Goal: Task Accomplishment & Management: Complete application form

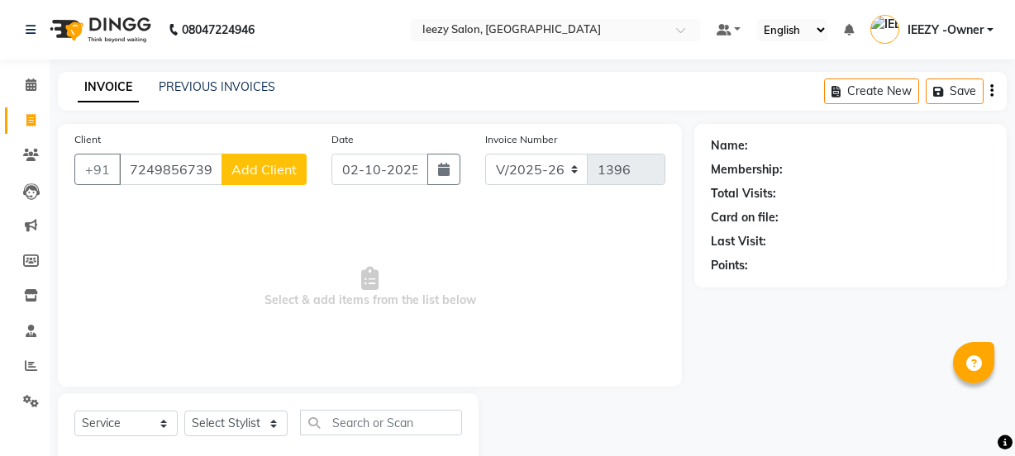
select select "5982"
select select "service"
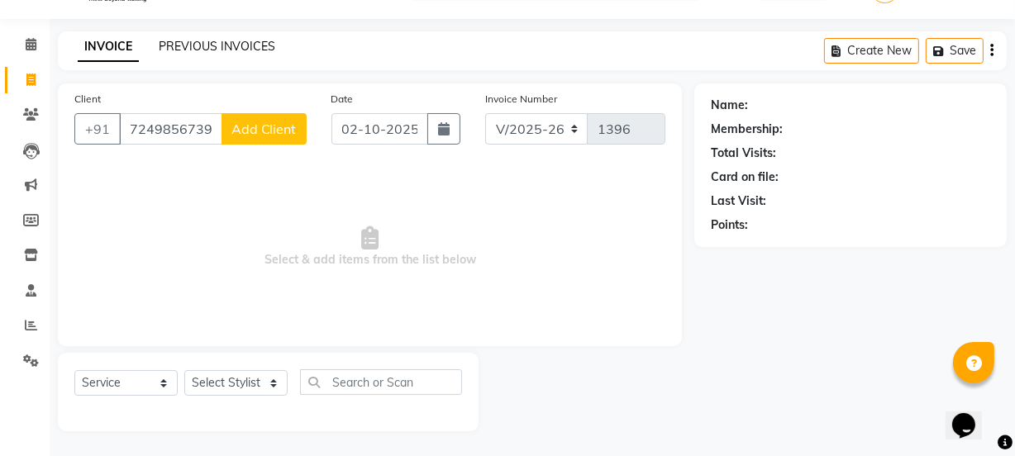
type input "7249856739"
click at [177, 48] on link "PREVIOUS INVOICES" at bounding box center [217, 46] width 117 height 15
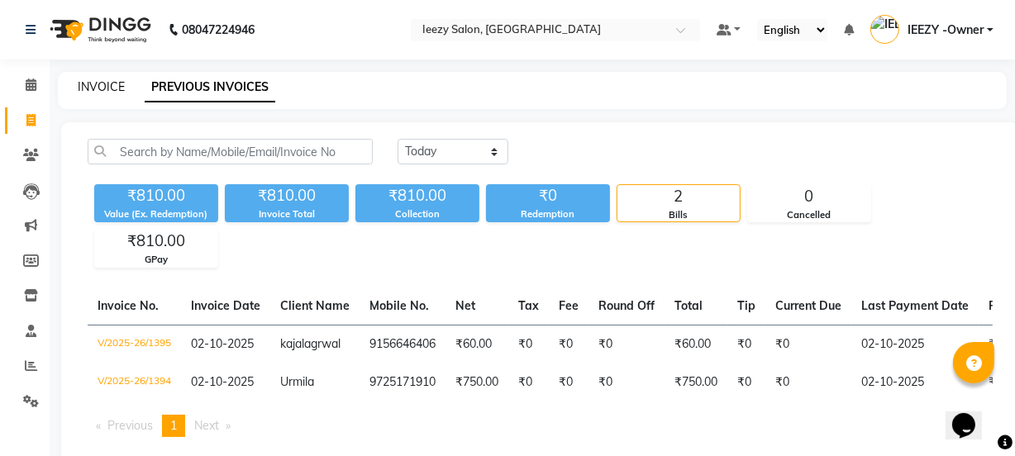
click at [114, 83] on link "INVOICE" at bounding box center [101, 86] width 47 height 15
select select "5982"
select select "service"
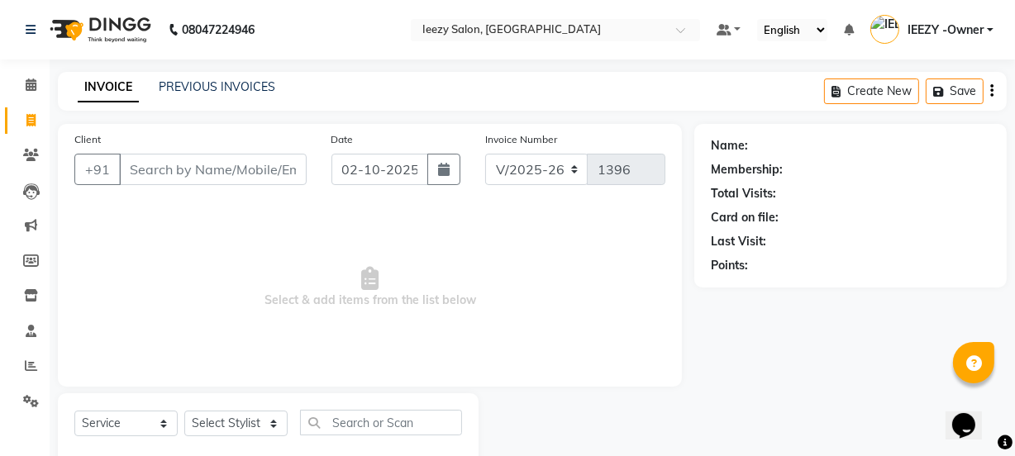
scroll to position [41, 0]
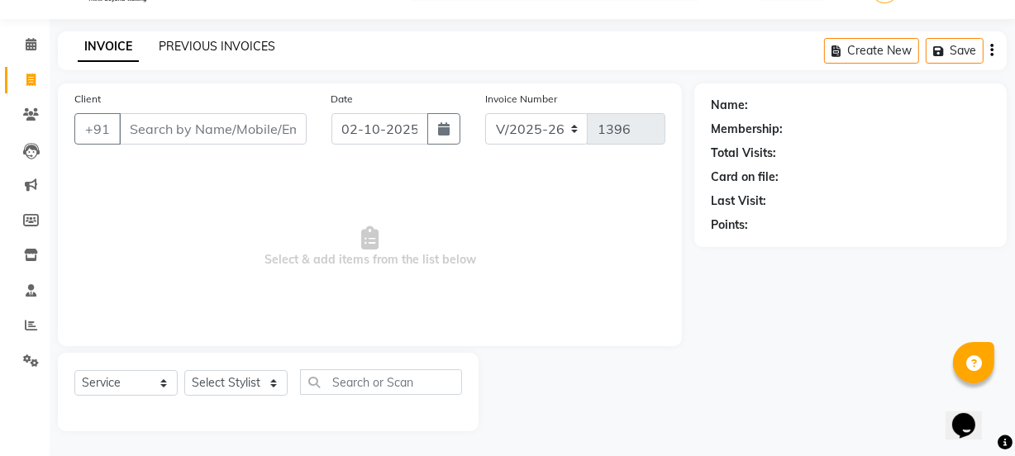
click at [182, 41] on link "PREVIOUS INVOICES" at bounding box center [217, 46] width 117 height 15
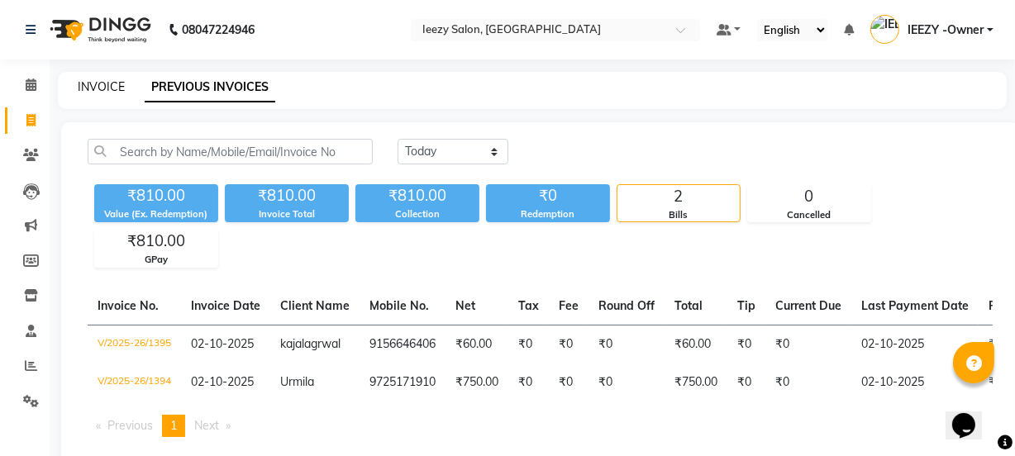
click at [104, 88] on link "INVOICE" at bounding box center [101, 86] width 47 height 15
select select "service"
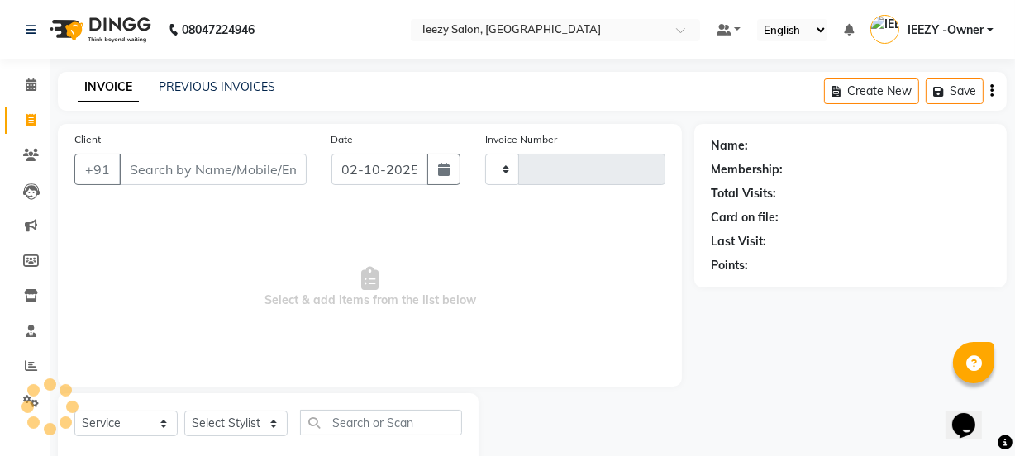
type input "1396"
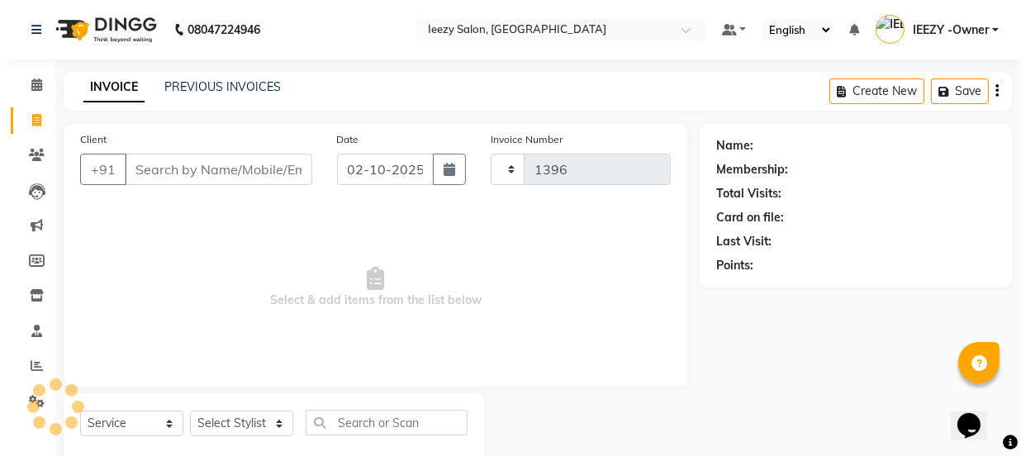
scroll to position [41, 0]
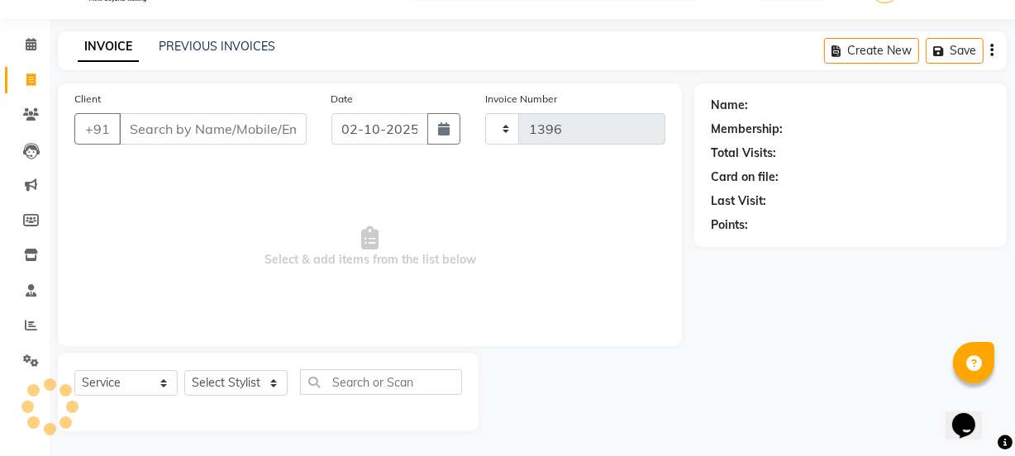
select select "5982"
click at [165, 140] on input "Client" at bounding box center [213, 128] width 188 height 31
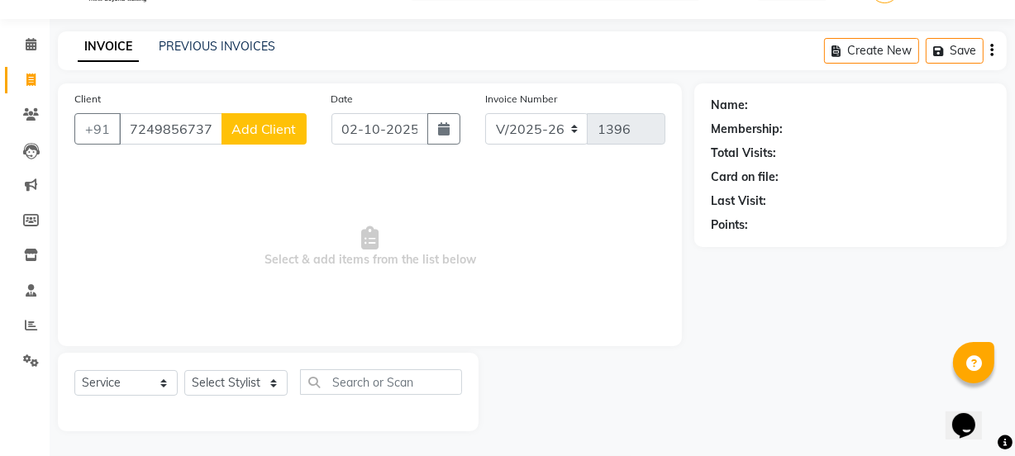
type input "7249856737"
click at [280, 137] on button "Add Client" at bounding box center [263, 128] width 85 height 31
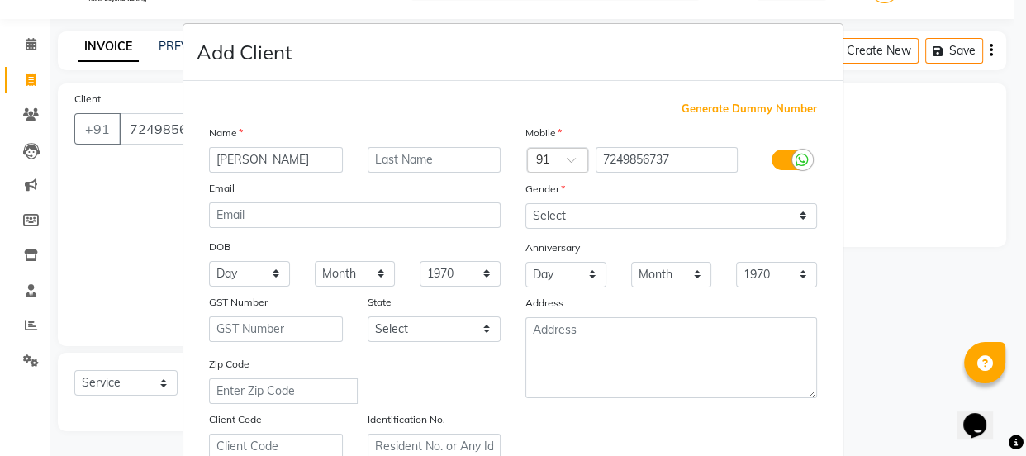
type input "[PERSON_NAME]"
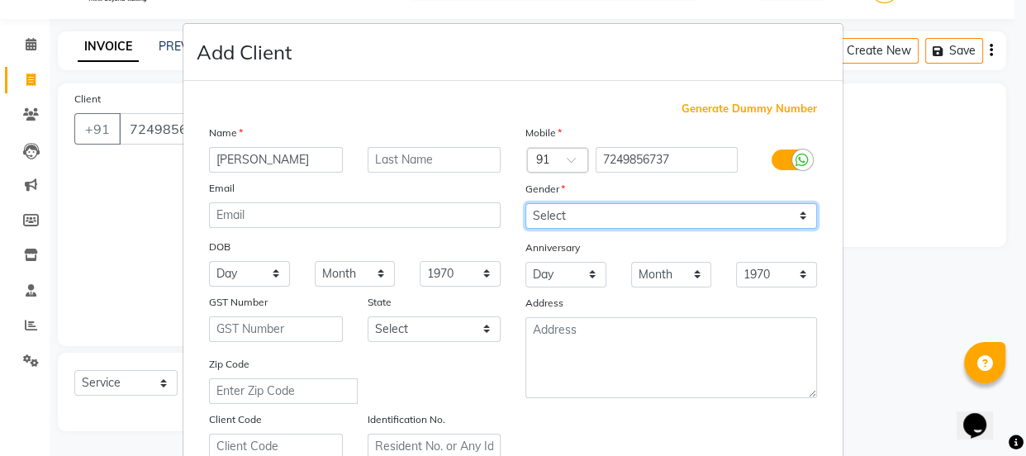
click at [801, 212] on select "Select [DEMOGRAPHIC_DATA] [DEMOGRAPHIC_DATA] Other Prefer Not To Say" at bounding box center [672, 216] width 292 height 26
select select "[DEMOGRAPHIC_DATA]"
click at [526, 203] on select "Select [DEMOGRAPHIC_DATA] [DEMOGRAPHIC_DATA] Other Prefer Not To Say" at bounding box center [672, 216] width 292 height 26
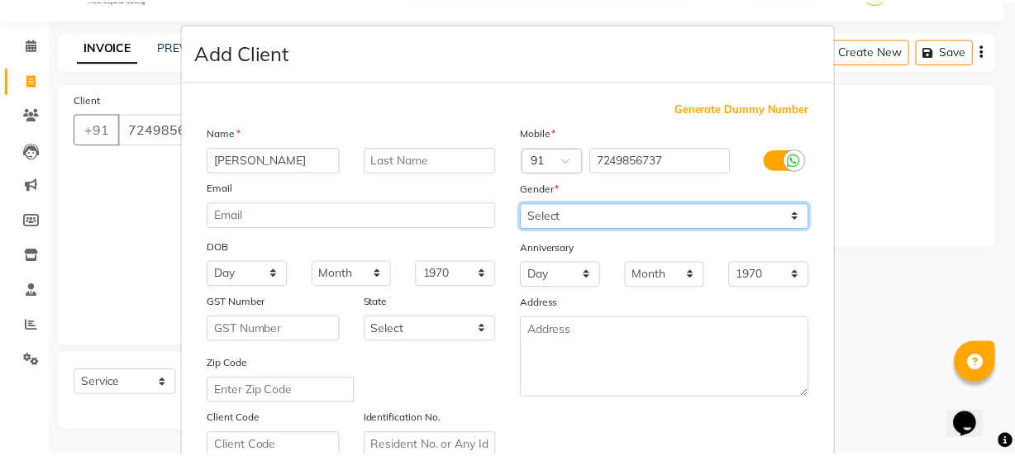
scroll to position [300, 0]
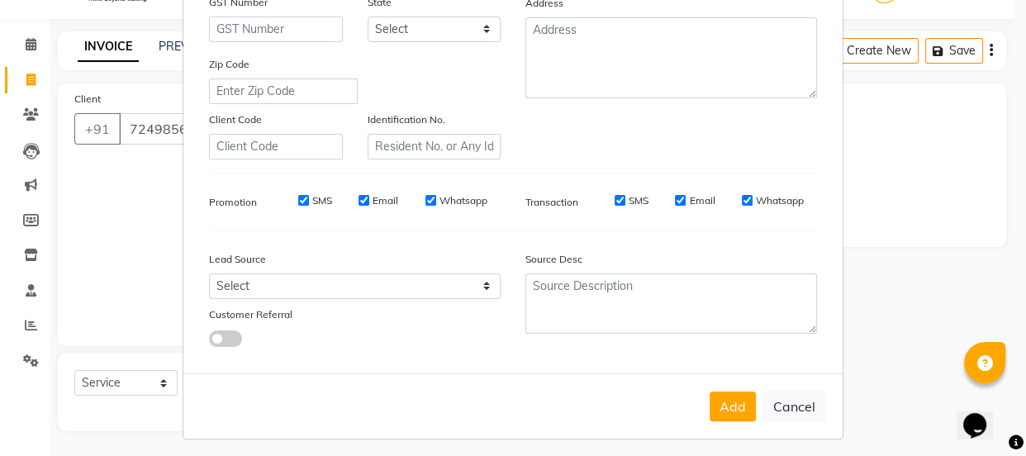
click at [298, 206] on input "SMS" at bounding box center [303, 200] width 11 height 11
checkbox input "false"
click at [359, 206] on input "Email" at bounding box center [364, 200] width 11 height 11
checkbox input "false"
click at [426, 202] on input "Whatsapp" at bounding box center [431, 200] width 11 height 11
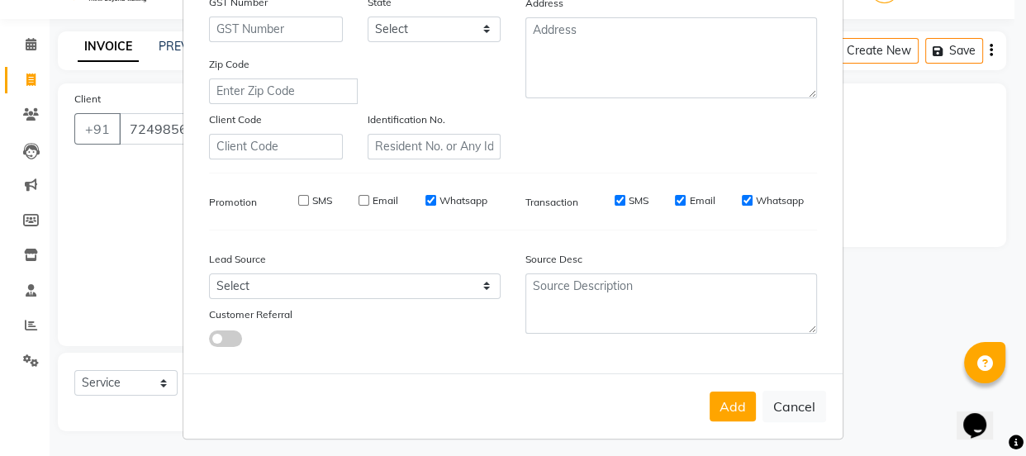
checkbox input "false"
click at [615, 202] on input "SMS" at bounding box center [620, 200] width 11 height 11
checkbox input "false"
click at [677, 203] on input "Email" at bounding box center [680, 200] width 11 height 11
checkbox input "false"
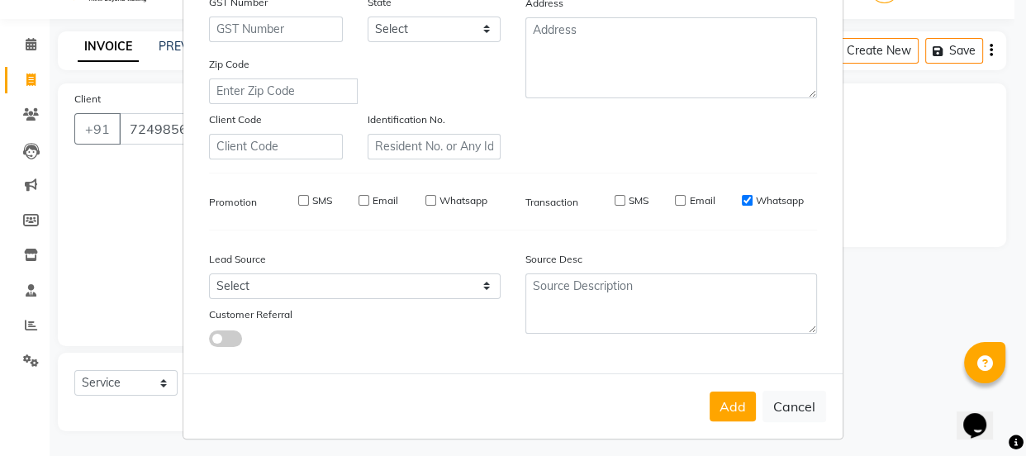
click at [743, 201] on input "Whatsapp" at bounding box center [747, 200] width 11 height 11
checkbox input "false"
click at [727, 414] on button "Add" at bounding box center [733, 407] width 46 height 30
select select
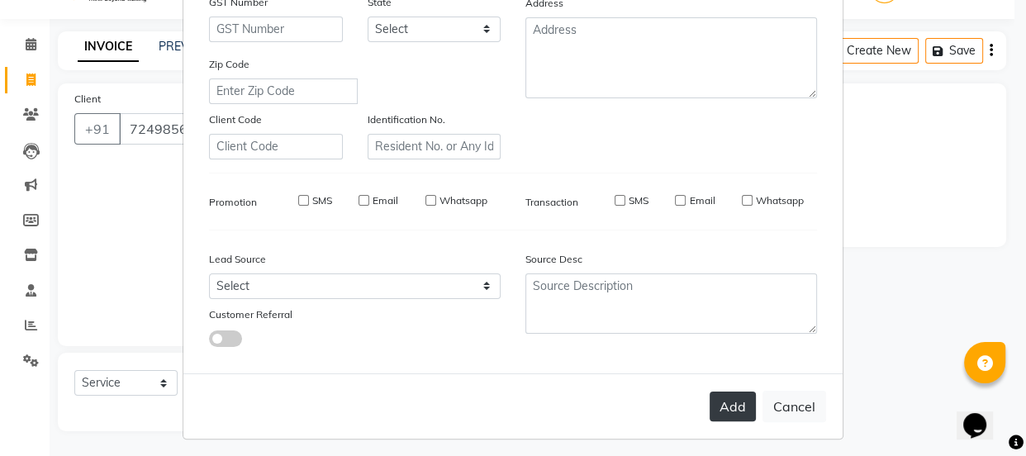
select select
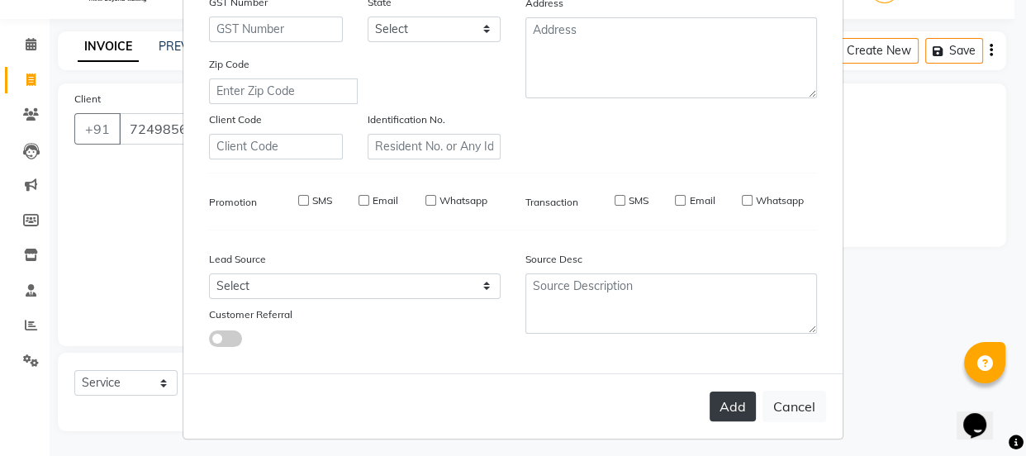
checkbox input "false"
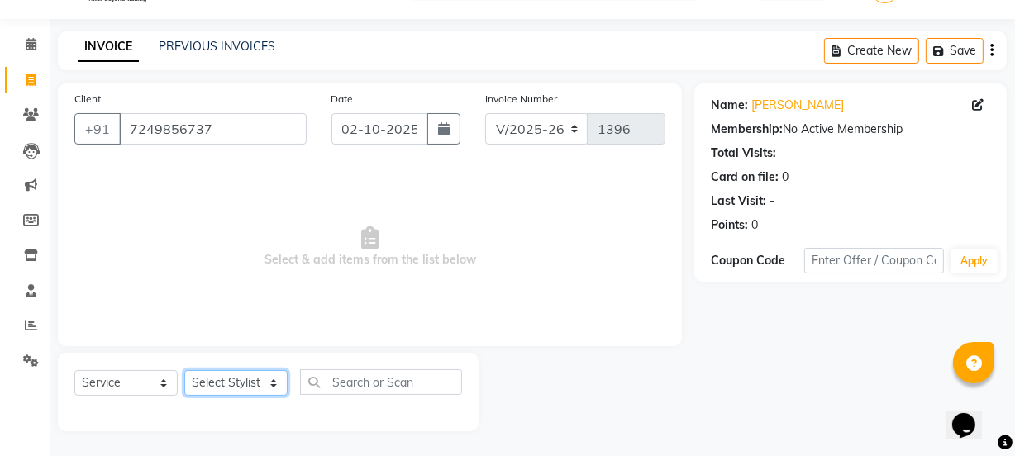
click at [271, 376] on select "Select Stylist Archana Mgr IEEZY -Owner [PERSON_NAME] Ms [PERSON_NAME] [MEDICAL…" at bounding box center [235, 383] width 103 height 26
select select "68032"
click at [184, 370] on select "Select Stylist Archana Mgr IEEZY -Owner [PERSON_NAME] Ms [PERSON_NAME] [MEDICAL…" at bounding box center [235, 383] width 103 height 26
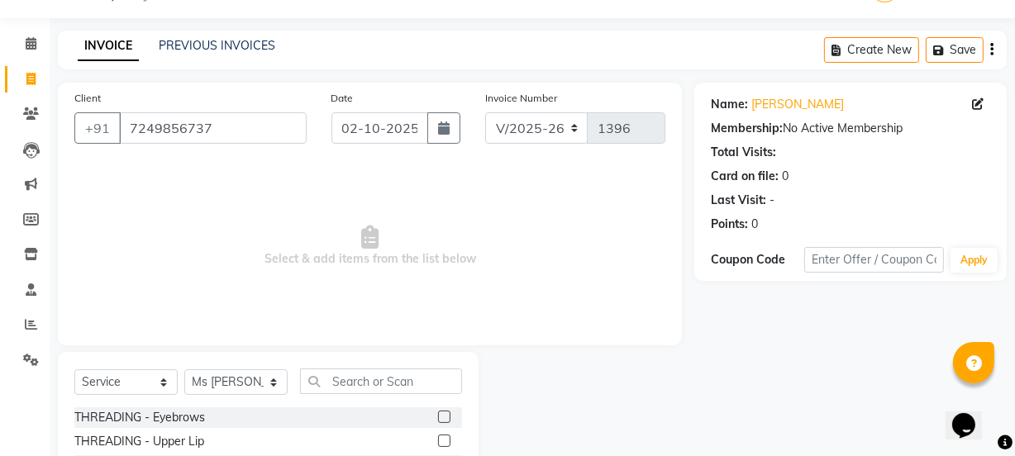
click at [438, 415] on label at bounding box center [444, 417] width 12 height 12
click at [438, 415] on input "checkbox" at bounding box center [443, 417] width 11 height 11
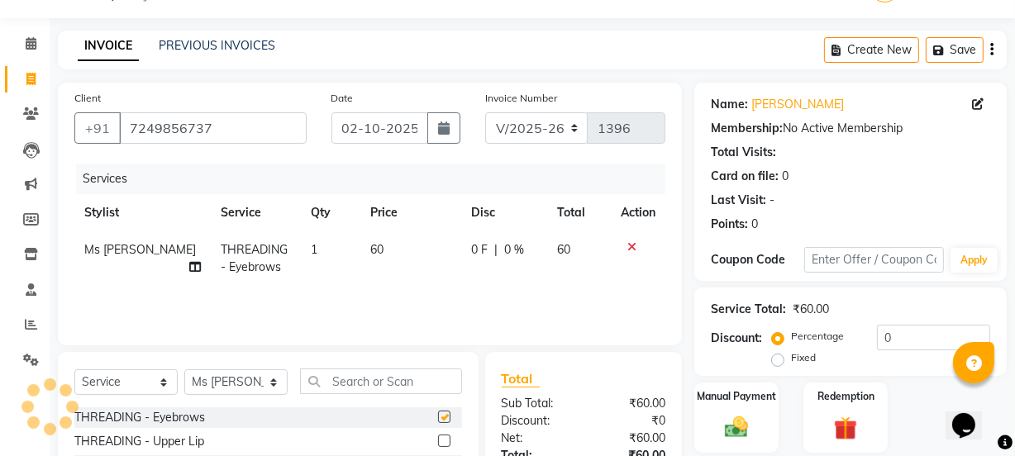
checkbox input "false"
click at [438, 440] on label at bounding box center [444, 441] width 12 height 12
click at [438, 440] on input "checkbox" at bounding box center [443, 441] width 11 height 11
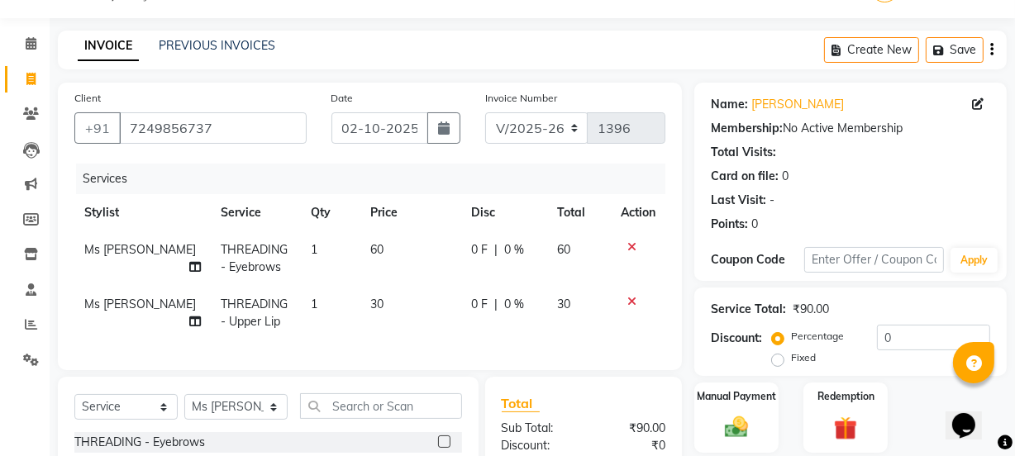
checkbox input "false"
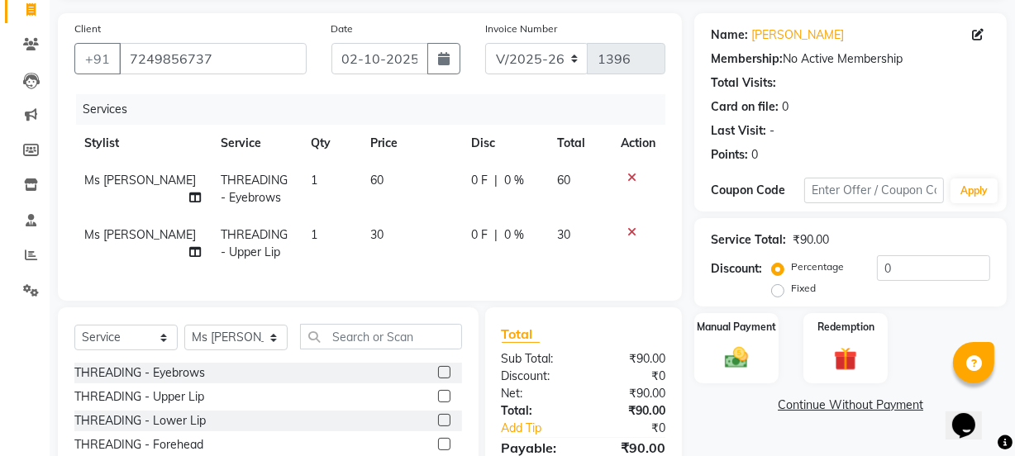
scroll to position [242, 0]
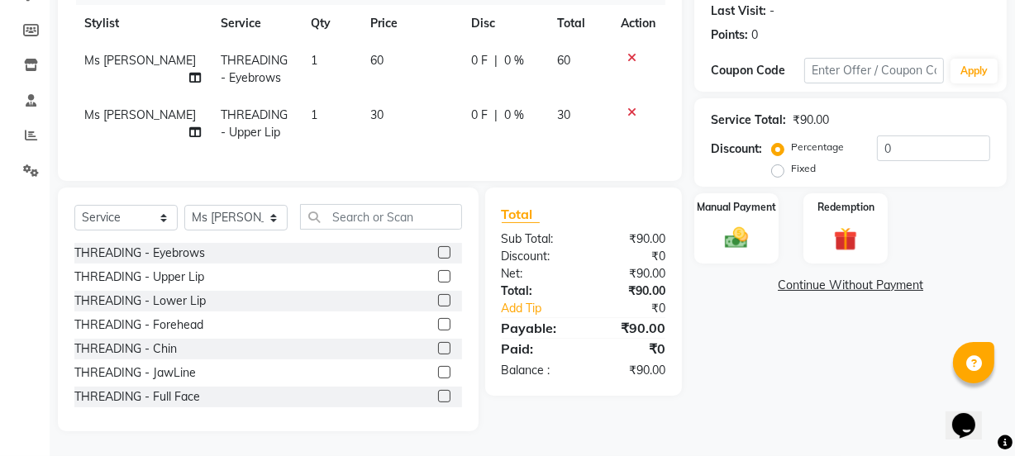
click at [438, 322] on label at bounding box center [444, 324] width 12 height 12
click at [438, 322] on input "checkbox" at bounding box center [443, 325] width 11 height 11
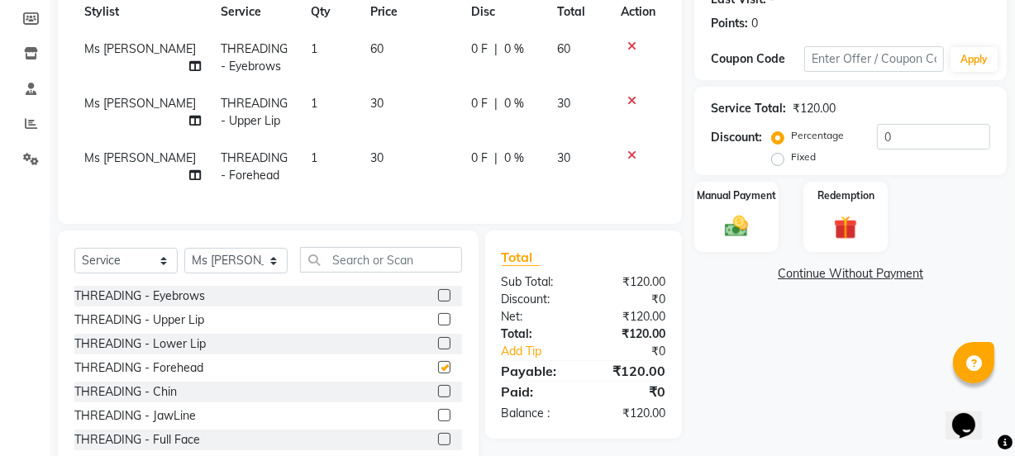
checkbox input "false"
click at [718, 258] on div "Name: [PERSON_NAME] Membership: No Active Membership Total Visits: Card on file…" at bounding box center [856, 178] width 325 height 592
click at [725, 240] on div "Manual Payment" at bounding box center [736, 217] width 88 height 74
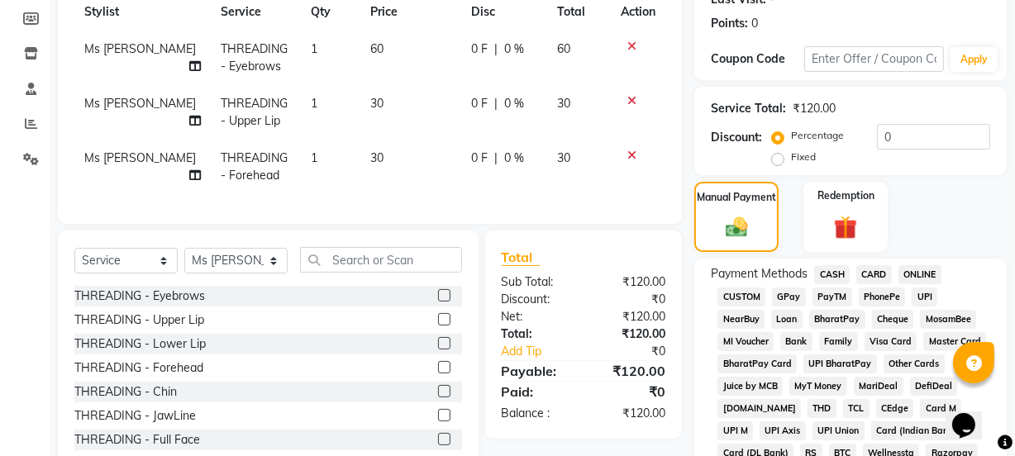
click at [787, 298] on span "GPay" at bounding box center [789, 297] width 34 height 19
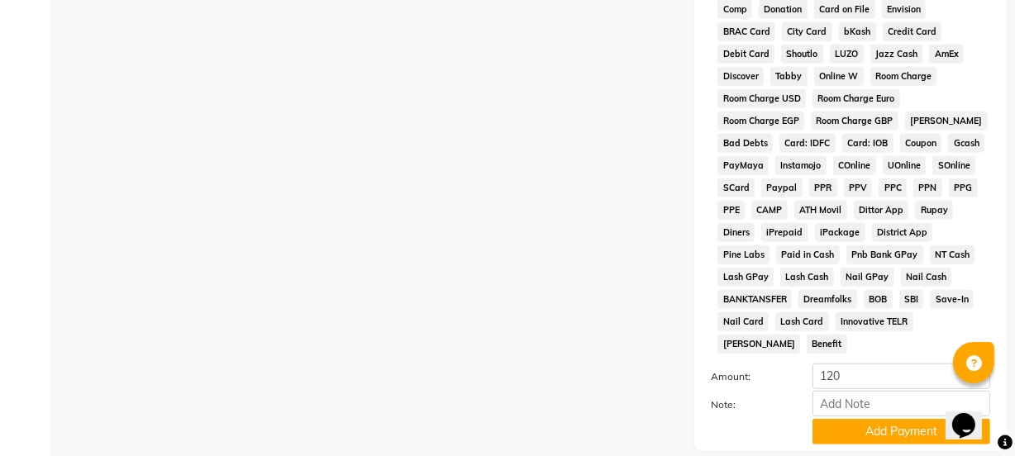
scroll to position [868, 0]
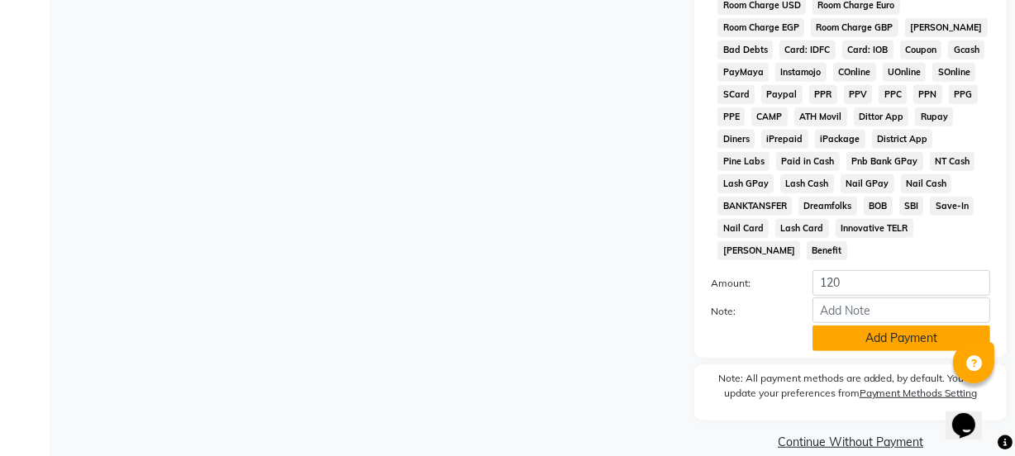
click at [845, 326] on button "Add Payment" at bounding box center [901, 339] width 178 height 26
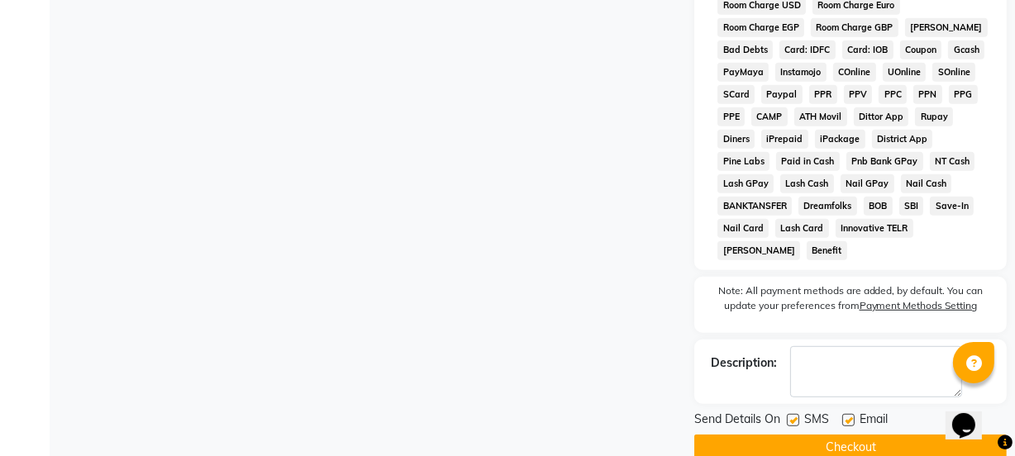
click at [792, 414] on label at bounding box center [793, 420] width 12 height 12
click at [792, 416] on input "checkbox" at bounding box center [792, 421] width 11 height 11
checkbox input "false"
click at [852, 414] on label at bounding box center [848, 420] width 12 height 12
click at [852, 416] on input "checkbox" at bounding box center [847, 421] width 11 height 11
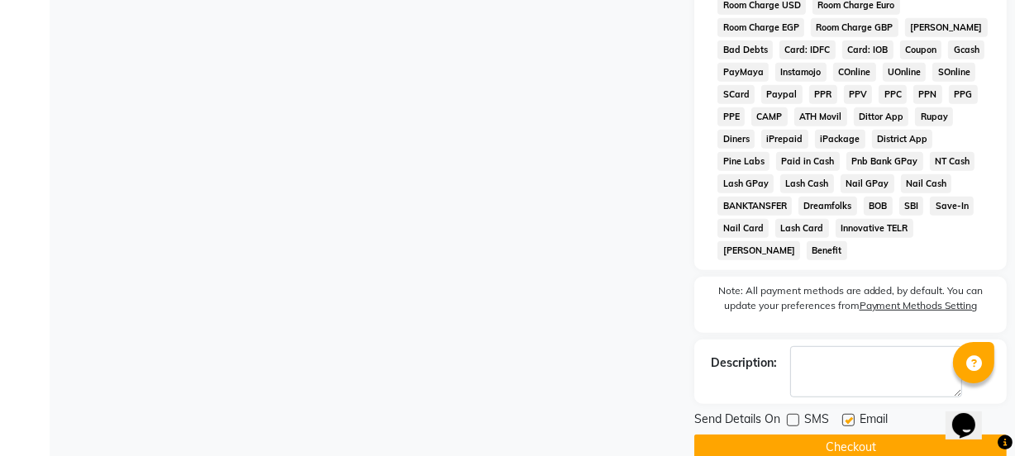
checkbox input "false"
click at [849, 435] on button "Checkout" at bounding box center [850, 448] width 312 height 26
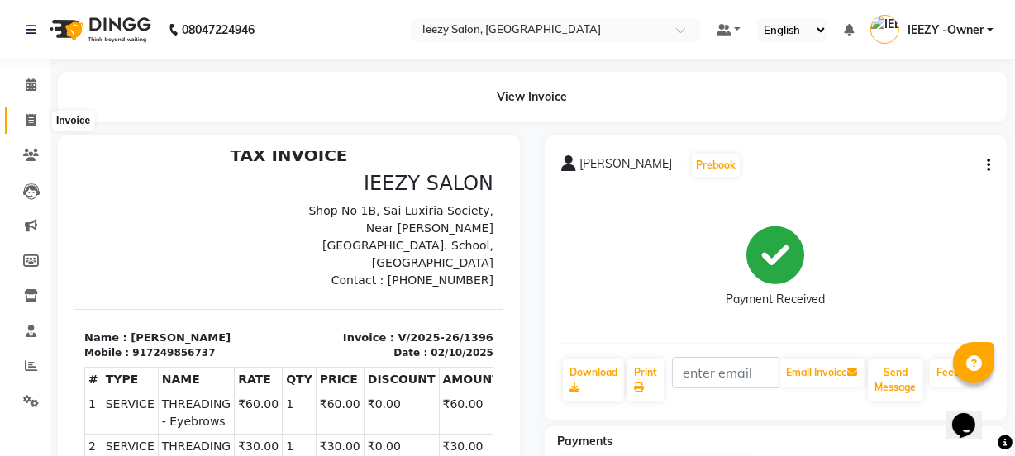
click at [30, 122] on icon at bounding box center [30, 120] width 9 height 12
select select "5982"
select select "service"
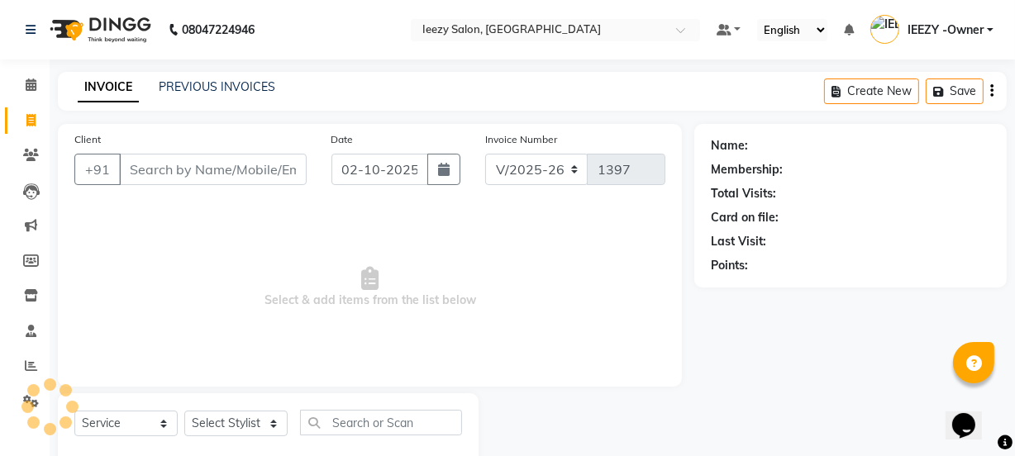
scroll to position [41, 0]
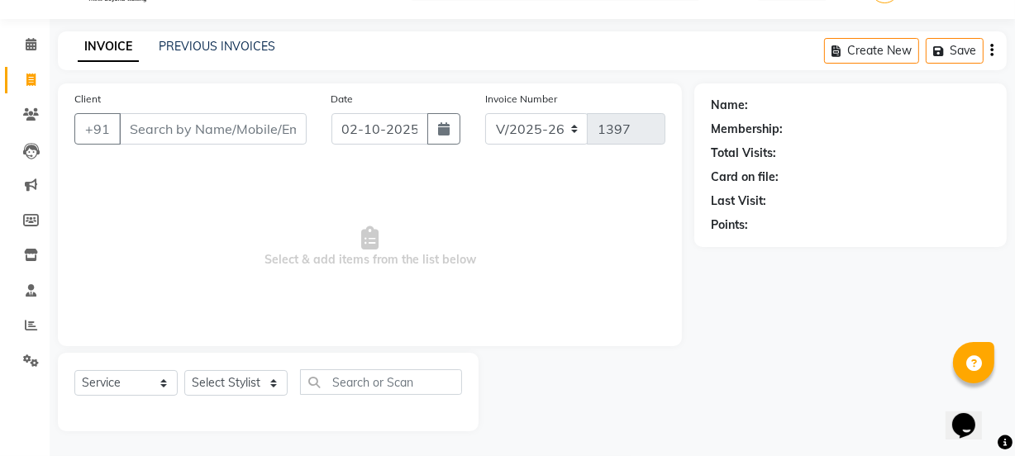
click at [152, 140] on input "Client" at bounding box center [213, 128] width 188 height 31
click at [207, 45] on link "PREVIOUS INVOICES" at bounding box center [217, 46] width 117 height 15
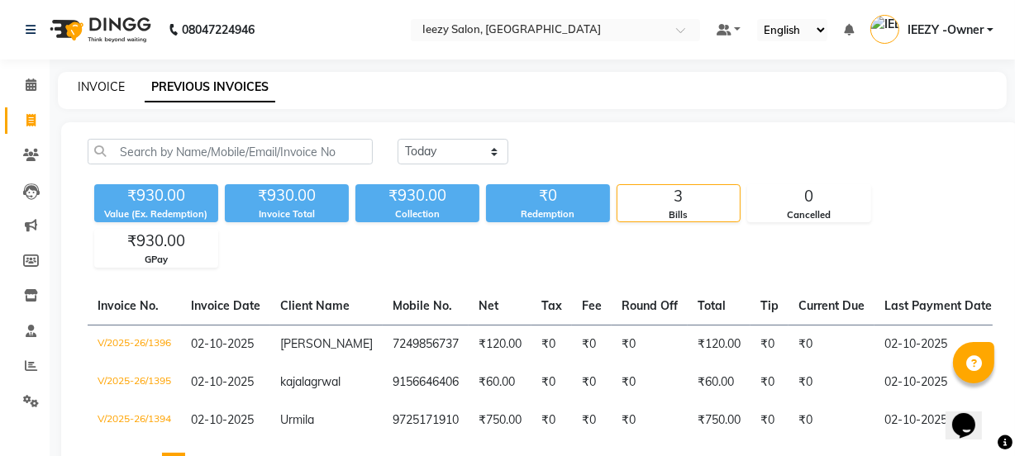
click at [117, 86] on link "INVOICE" at bounding box center [101, 86] width 47 height 15
select select "5982"
select select "service"
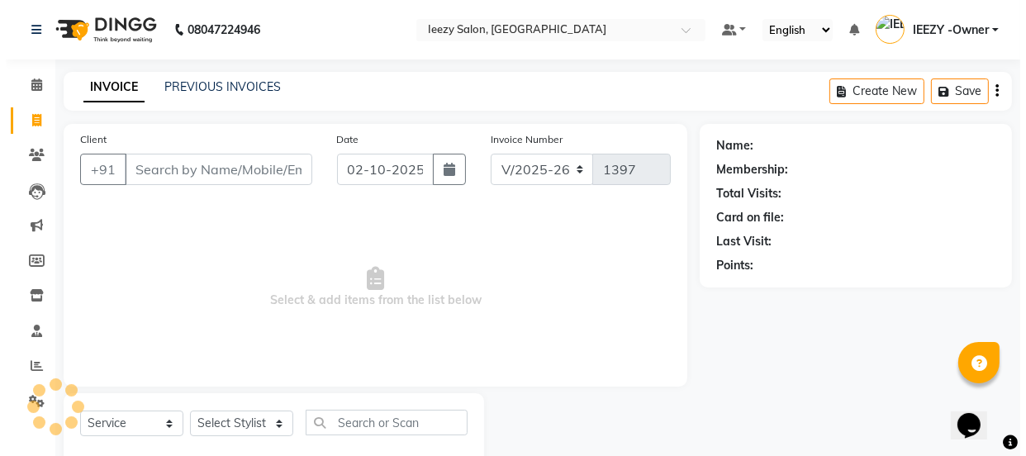
scroll to position [41, 0]
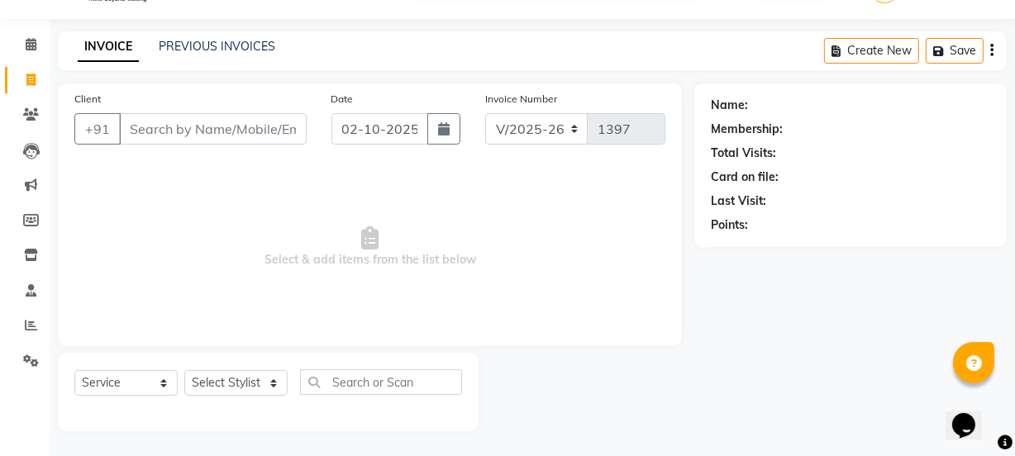
click at [190, 126] on input "Client" at bounding box center [213, 128] width 188 height 31
type input "9799793205"
click at [289, 140] on button "Add Client" at bounding box center [263, 128] width 85 height 31
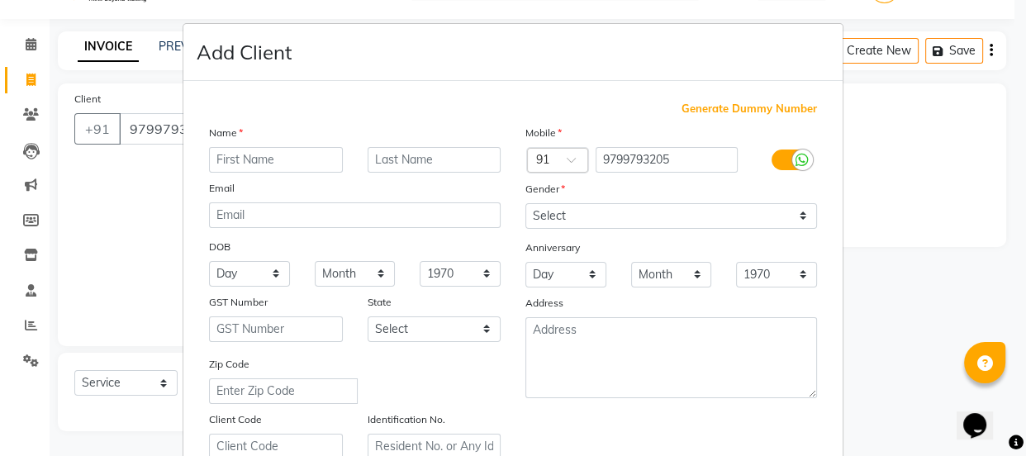
click at [294, 155] on input "text" at bounding box center [276, 160] width 134 height 26
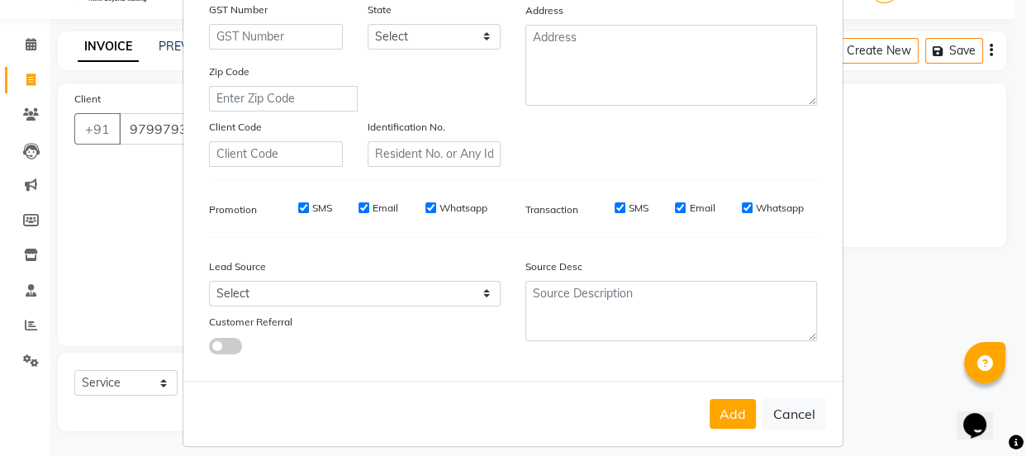
scroll to position [312, 0]
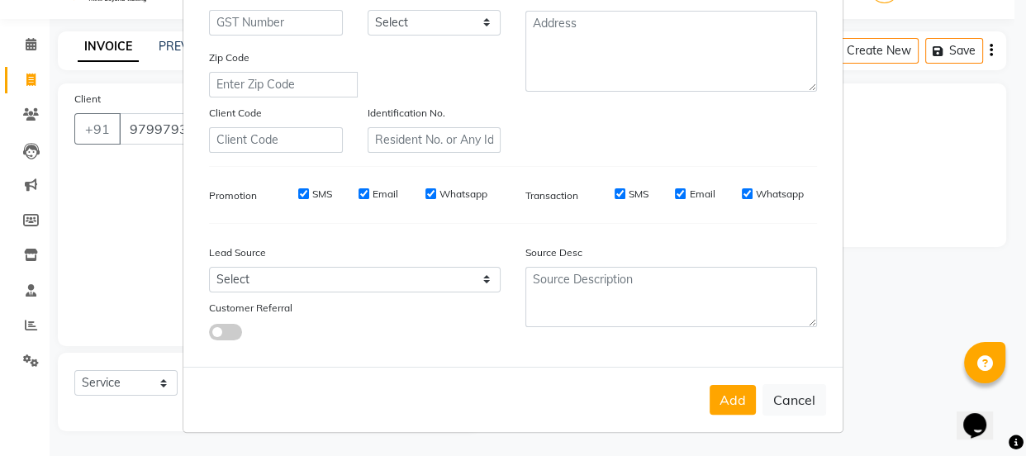
type input "[PERSON_NAME]"
click at [300, 188] on input "SMS" at bounding box center [303, 193] width 11 height 11
checkbox input "false"
click at [359, 188] on input "Email" at bounding box center [364, 193] width 11 height 11
checkbox input "false"
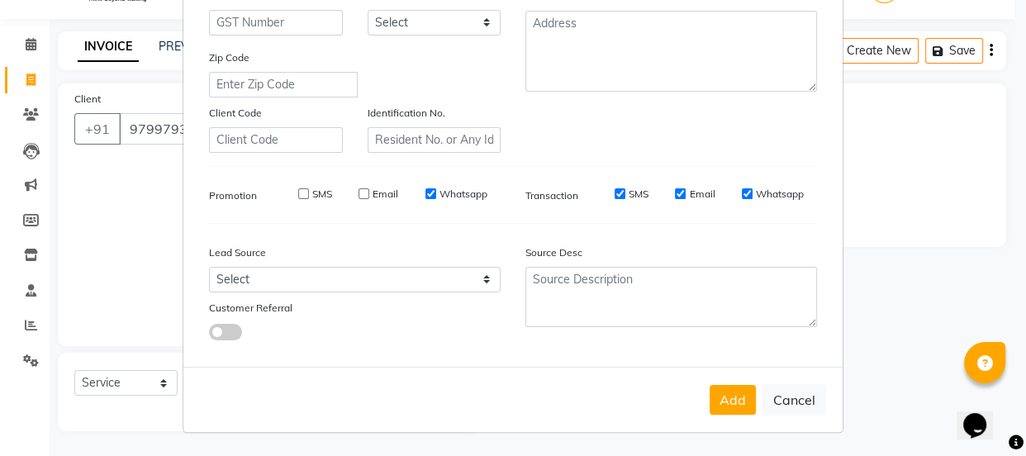
click at [426, 189] on input "Whatsapp" at bounding box center [431, 193] width 11 height 11
checkbox input "false"
click at [616, 193] on input "SMS" at bounding box center [620, 193] width 11 height 11
checkbox input "false"
click at [675, 188] on input "Email" at bounding box center [680, 193] width 11 height 11
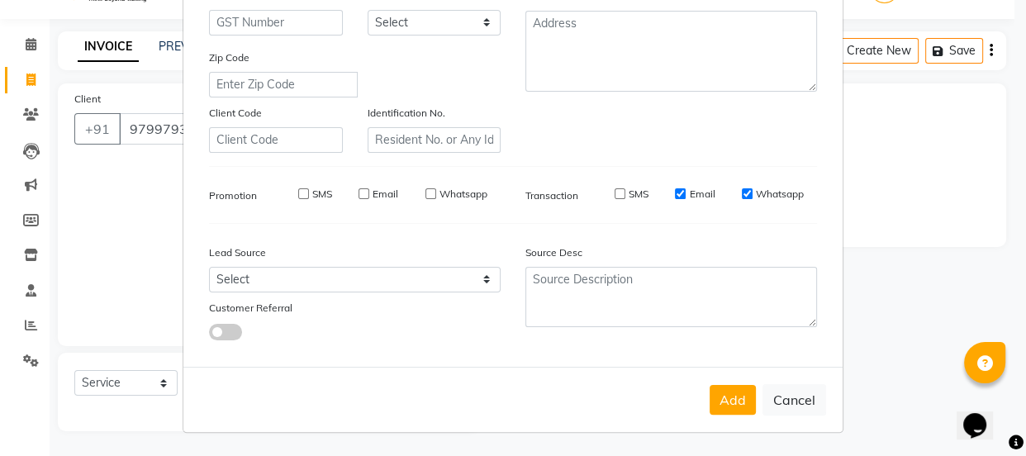
checkbox input "false"
click at [745, 193] on input "Whatsapp" at bounding box center [747, 193] width 11 height 11
checkbox input "false"
click at [722, 402] on button "Add" at bounding box center [733, 400] width 46 height 30
click at [723, 402] on button "Add" at bounding box center [733, 400] width 46 height 30
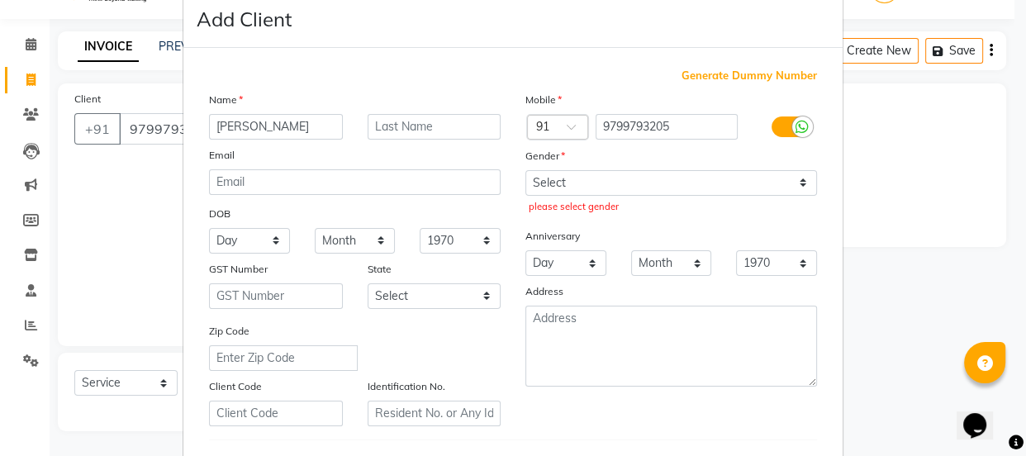
scroll to position [11, 0]
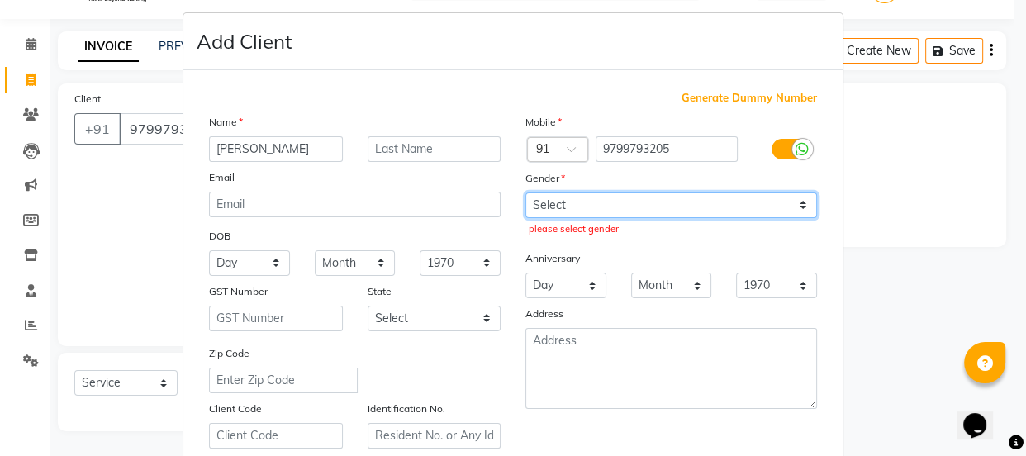
click at [798, 204] on select "Select [DEMOGRAPHIC_DATA] [DEMOGRAPHIC_DATA] Other Prefer Not To Say" at bounding box center [672, 206] width 292 height 26
select select "[DEMOGRAPHIC_DATA]"
click at [526, 193] on select "Select [DEMOGRAPHIC_DATA] [DEMOGRAPHIC_DATA] Other Prefer Not To Say" at bounding box center [672, 206] width 292 height 26
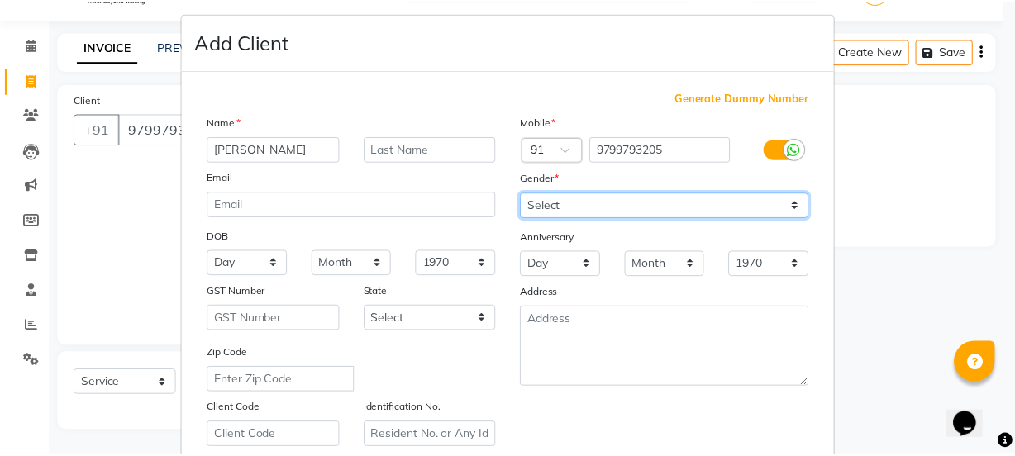
scroll to position [312, 0]
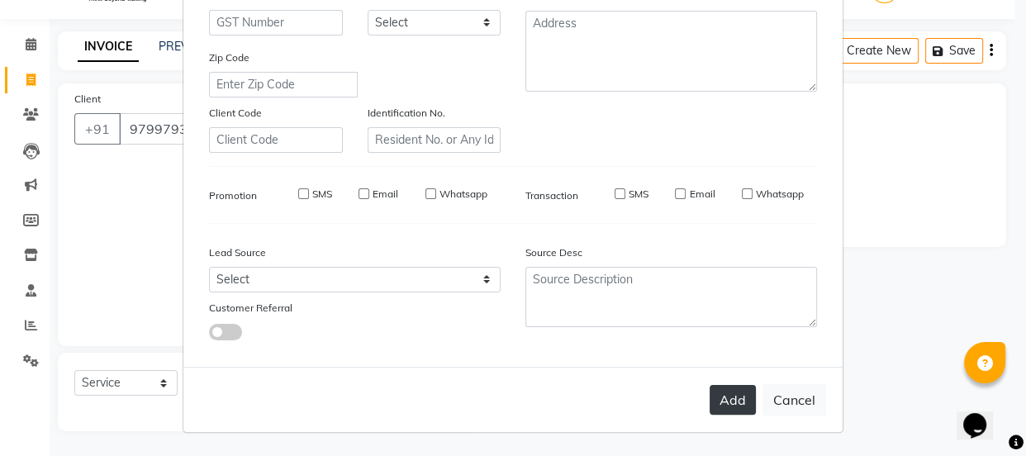
click at [731, 396] on button "Add" at bounding box center [733, 400] width 46 height 30
select select
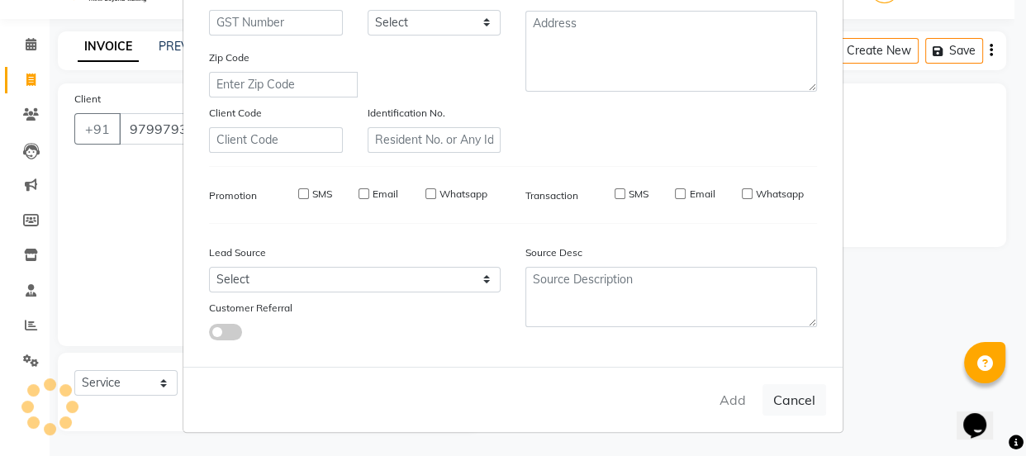
select select
checkbox input "false"
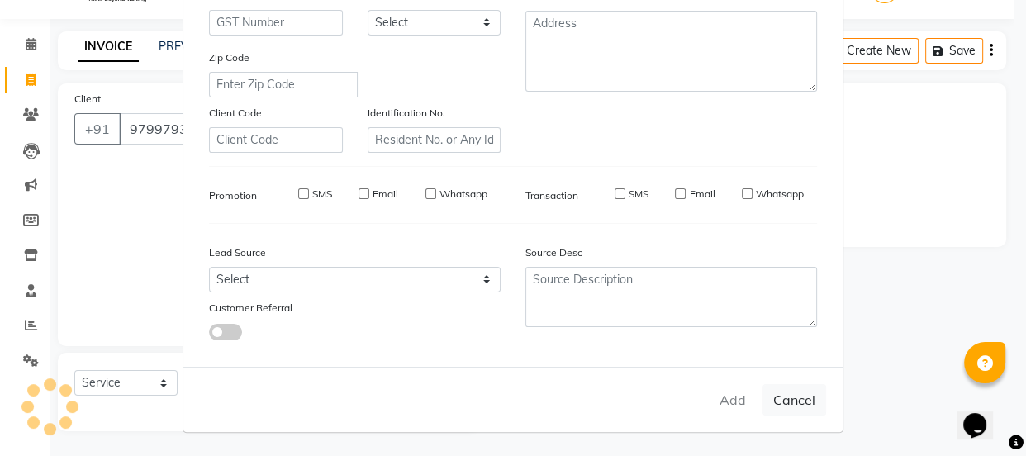
checkbox input "false"
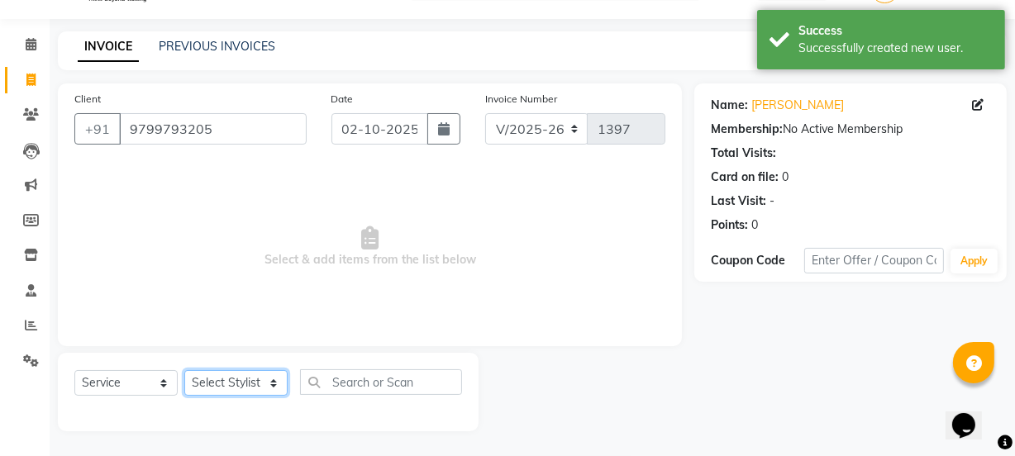
click at [276, 390] on select "Select Stylist Archana Mgr IEEZY -Owner [PERSON_NAME] Ms [PERSON_NAME] [MEDICAL…" at bounding box center [235, 383] width 103 height 26
select select "89937"
click at [184, 370] on select "Select Stylist Archana Mgr IEEZY -Owner [PERSON_NAME] Ms [PERSON_NAME] [MEDICAL…" at bounding box center [235, 383] width 103 height 26
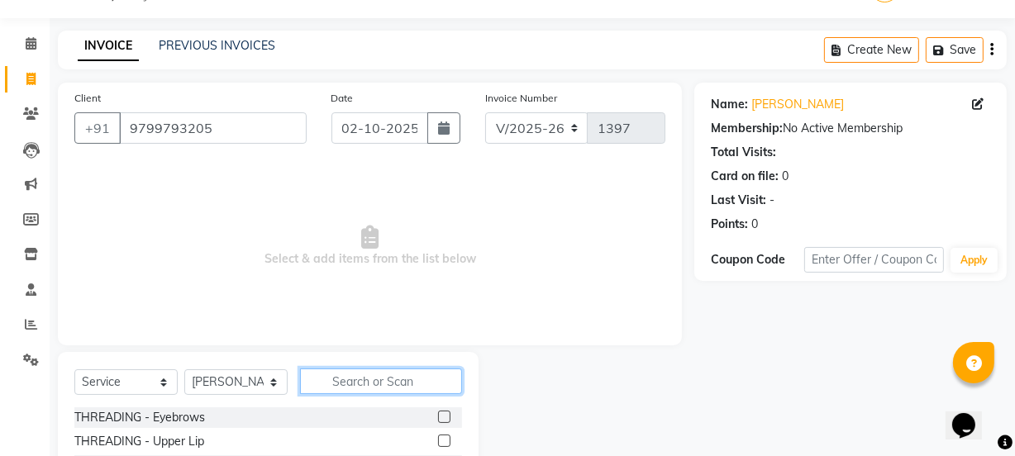
click at [381, 382] on input "text" at bounding box center [381, 382] width 162 height 26
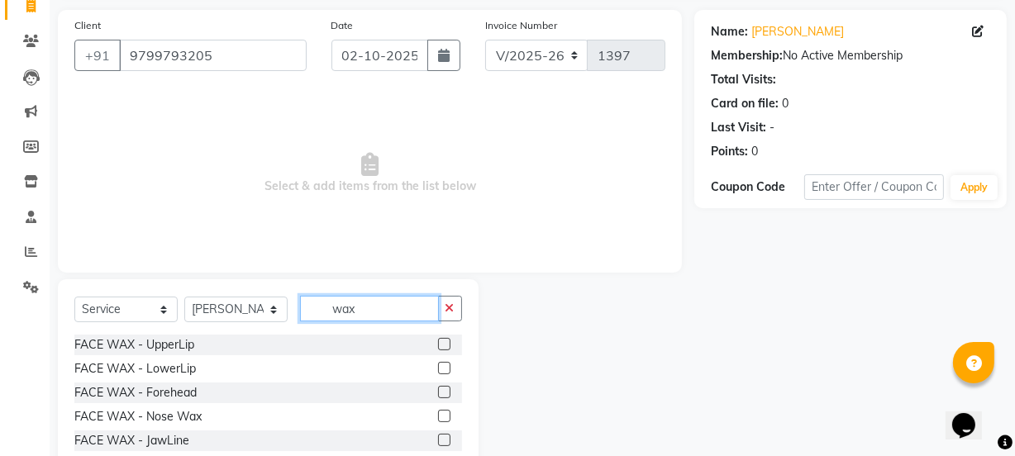
scroll to position [207, 0]
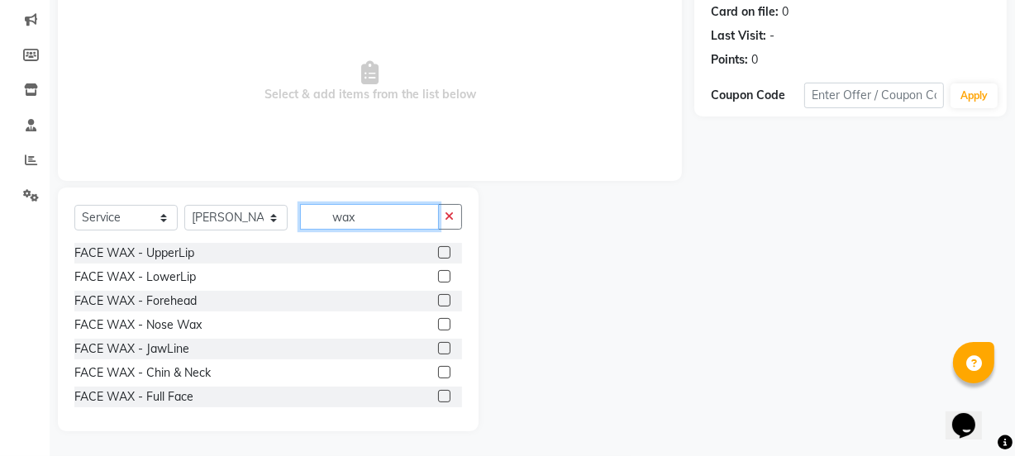
type input "wax"
click at [438, 247] on label at bounding box center [444, 252] width 12 height 12
click at [438, 248] on input "checkbox" at bounding box center [443, 253] width 11 height 11
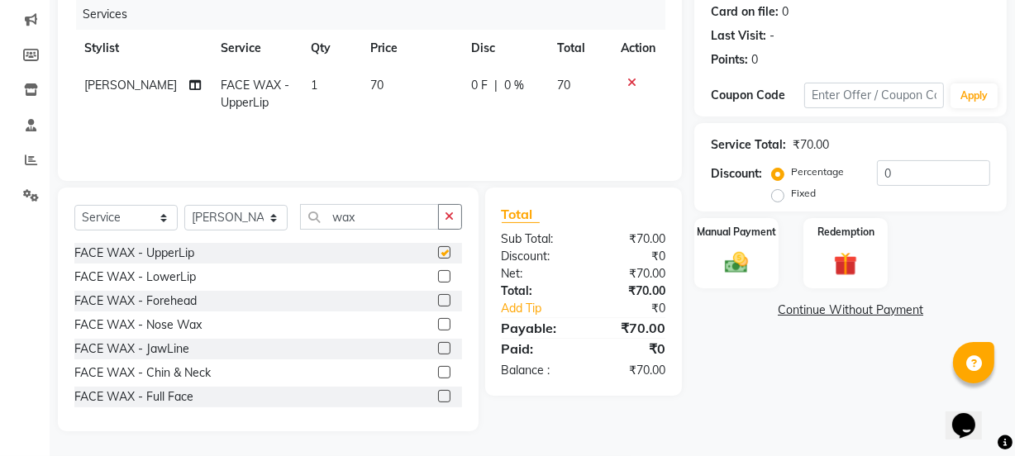
checkbox input "false"
click at [430, 220] on input "wax" at bounding box center [369, 217] width 139 height 26
type input "w"
click at [438, 250] on label at bounding box center [444, 252] width 12 height 12
click at [438, 250] on input "checkbox" at bounding box center [443, 253] width 11 height 11
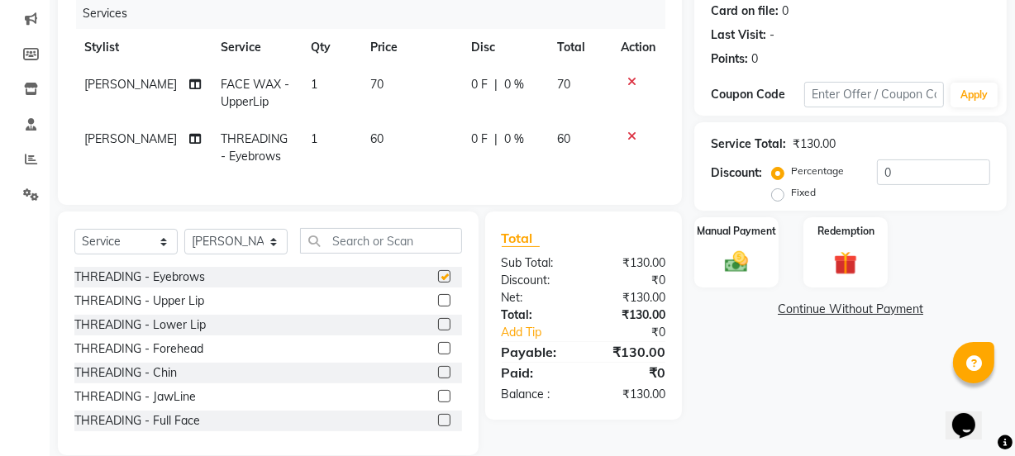
checkbox input "false"
click at [281, 255] on select "Select Stylist Archana Mgr IEEZY -Owner [PERSON_NAME] Ms [PERSON_NAME] [MEDICAL…" at bounding box center [235, 242] width 103 height 26
select select "68032"
click at [184, 240] on select "Select Stylist Archana Mgr IEEZY -Owner [PERSON_NAME] Ms [PERSON_NAME] [MEDICAL…" at bounding box center [235, 242] width 103 height 26
click at [438, 283] on label at bounding box center [444, 276] width 12 height 12
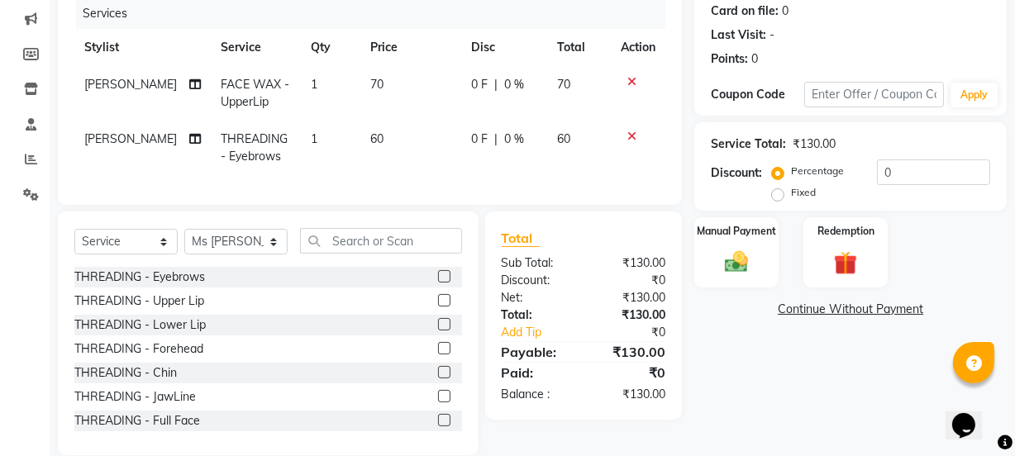
click at [438, 283] on input "checkbox" at bounding box center [443, 277] width 11 height 11
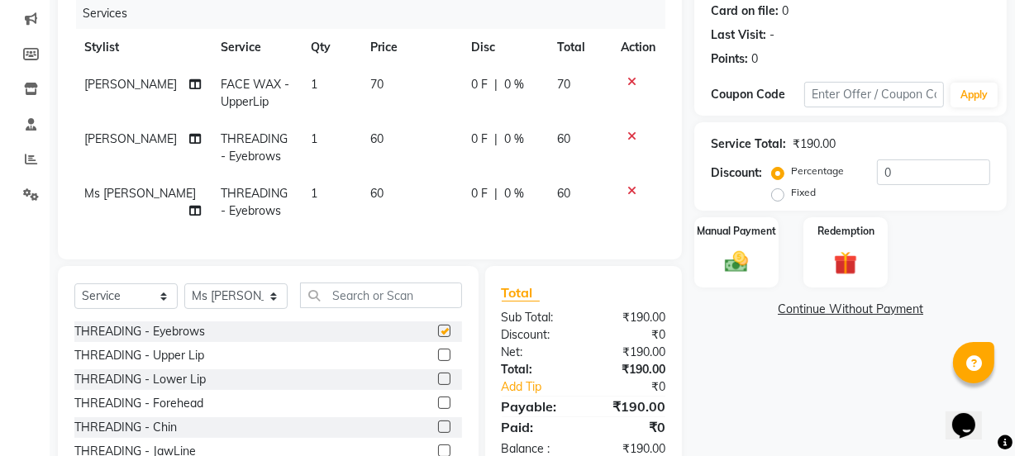
checkbox input "false"
click at [390, 303] on input "text" at bounding box center [381, 296] width 162 height 26
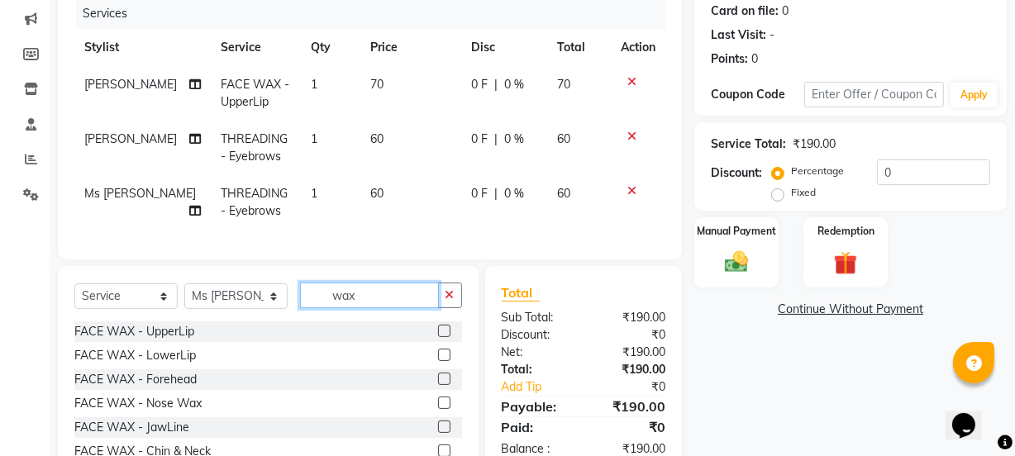
type input "wax"
click at [438, 337] on label at bounding box center [444, 331] width 12 height 12
click at [438, 337] on input "checkbox" at bounding box center [443, 331] width 11 height 11
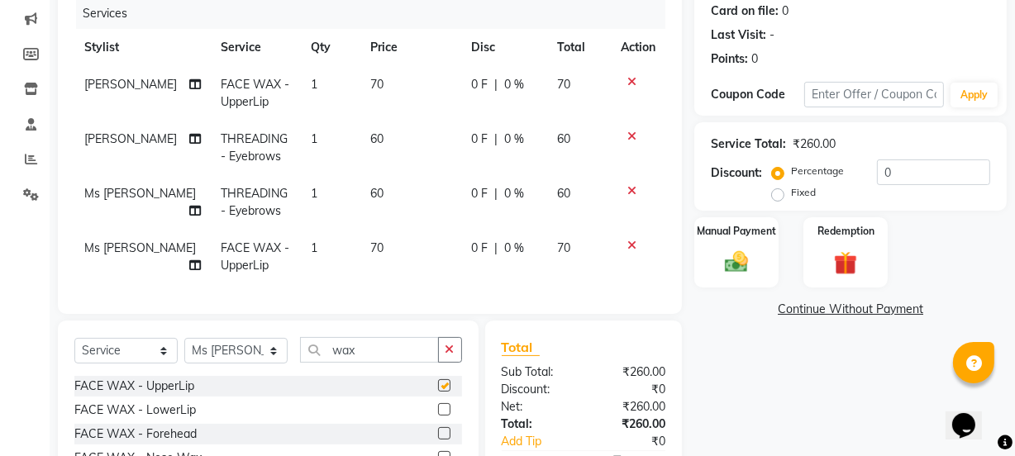
checkbox input "false"
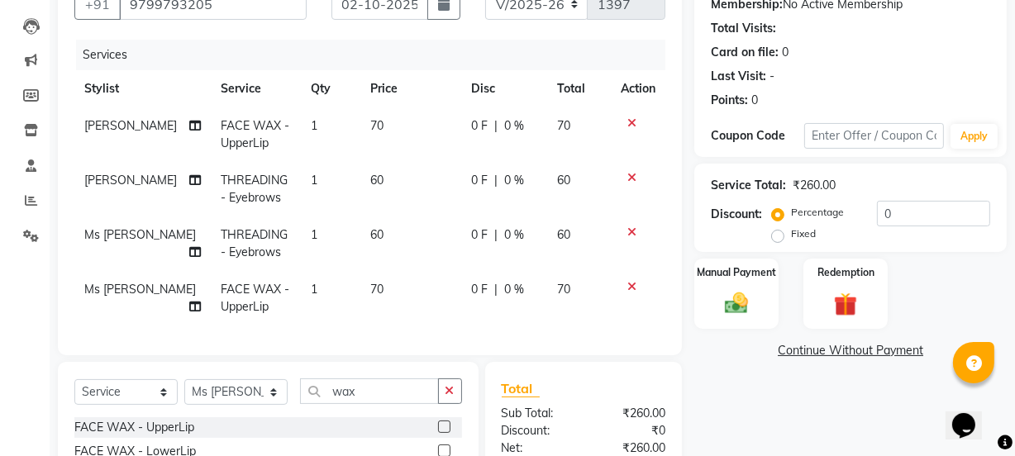
scroll to position [131, 0]
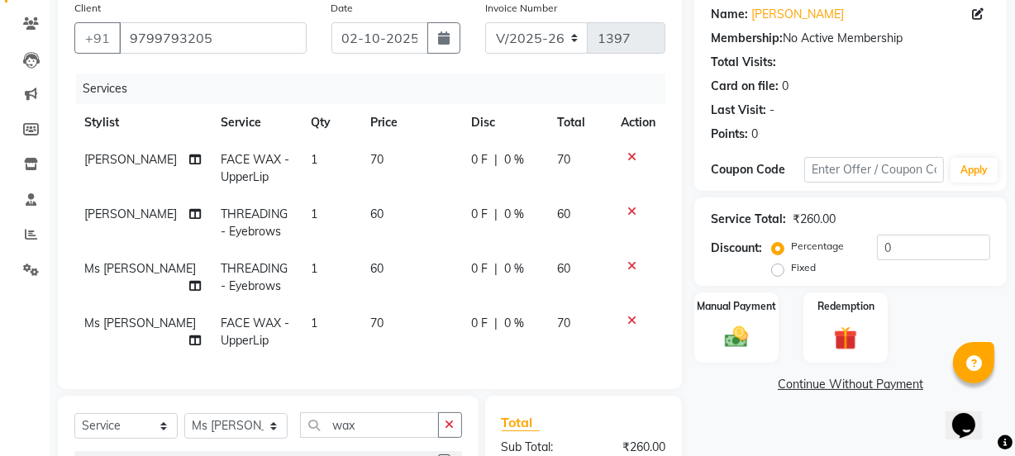
click at [95, 214] on span "[PERSON_NAME]" at bounding box center [130, 214] width 93 height 15
select select "89937"
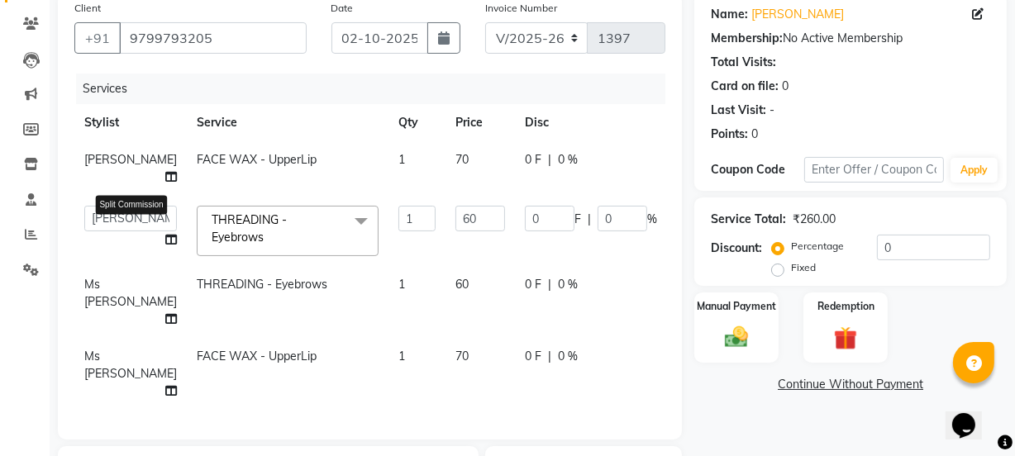
click at [165, 234] on icon at bounding box center [171, 240] width 12 height 12
select select "89937"
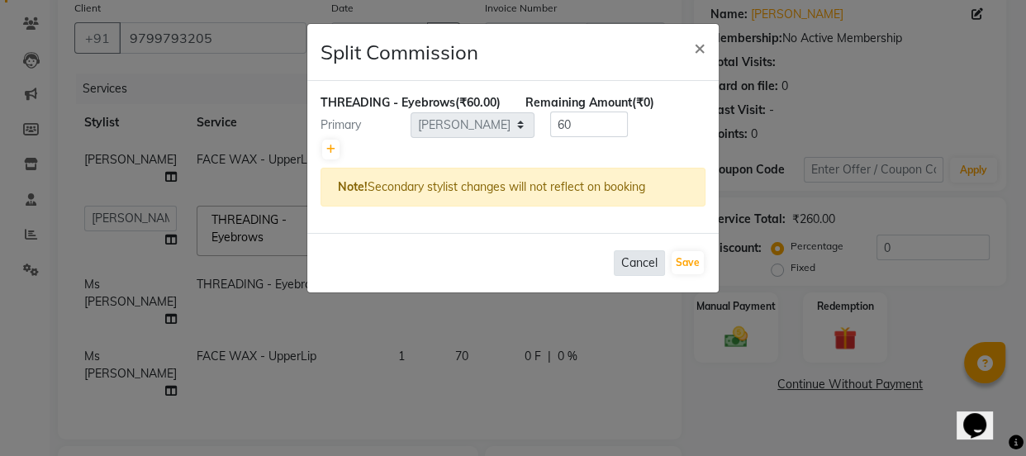
click at [642, 274] on button "Cancel" at bounding box center [639, 263] width 51 height 26
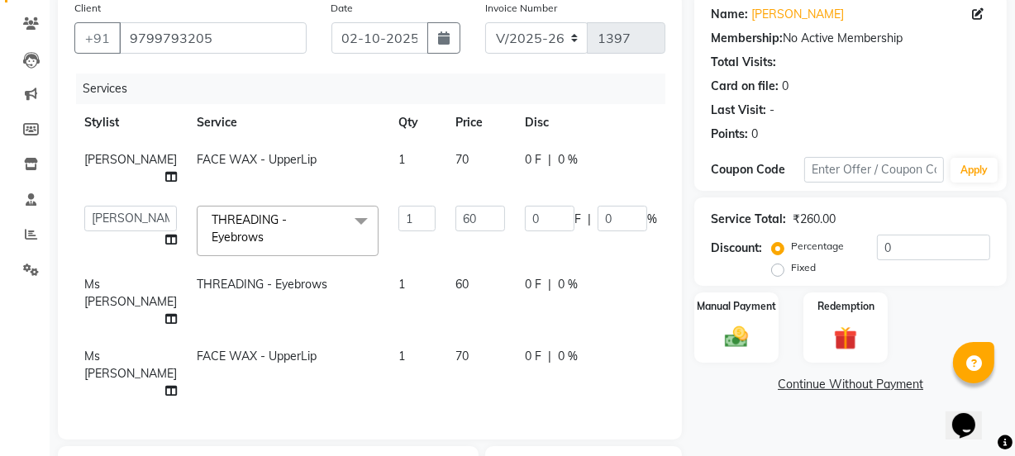
drag, startPoint x: 577, startPoint y: 404, endPoint x: 675, endPoint y: 392, distance: 99.0
click at [675, 392] on div "Client [PHONE_NUMBER] Date [DATE] Invoice Number V/2025 V/[PHONE_NUMBER] Servic…" at bounding box center [370, 216] width 624 height 447
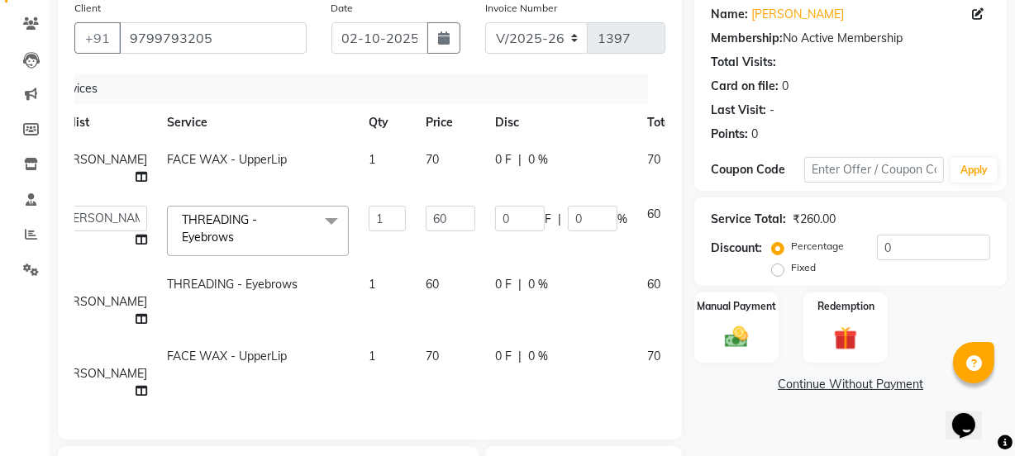
scroll to position [0, 64]
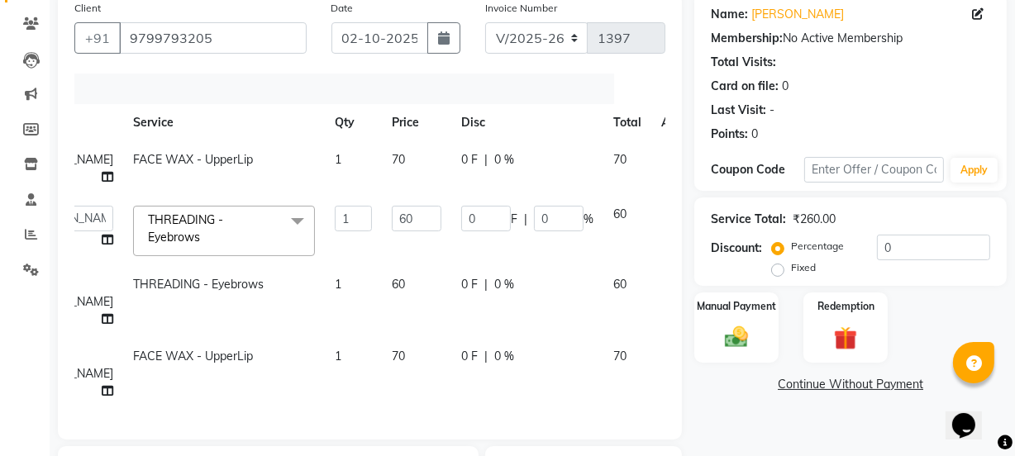
click at [668, 206] on icon at bounding box center [672, 212] width 9 height 12
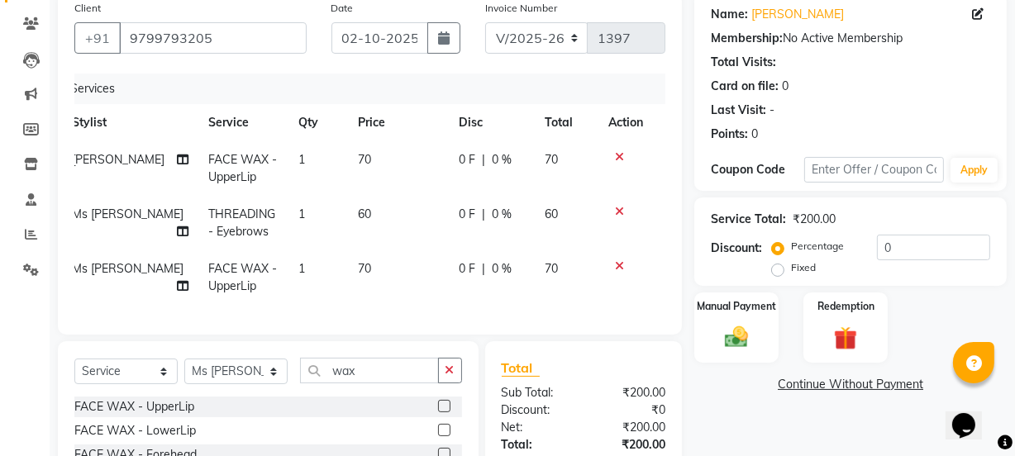
scroll to position [0, 12]
click at [274, 384] on select "Select Stylist Archana Mgr IEEZY -Owner [PERSON_NAME] Ms [PERSON_NAME] [MEDICAL…" at bounding box center [235, 372] width 103 height 26
select select "89901"
click at [184, 370] on select "Select Stylist Archana Mgr IEEZY -Owner [PERSON_NAME] Ms [PERSON_NAME] [MEDICAL…" at bounding box center [235, 372] width 103 height 26
click at [424, 379] on input "wax" at bounding box center [369, 371] width 139 height 26
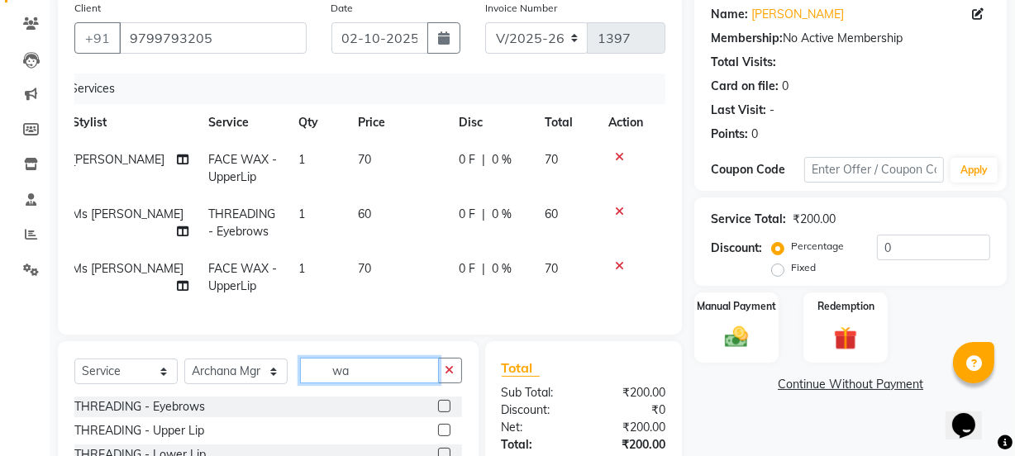
type input "w"
click at [438, 412] on label at bounding box center [444, 406] width 12 height 12
click at [438, 412] on input "checkbox" at bounding box center [443, 407] width 11 height 11
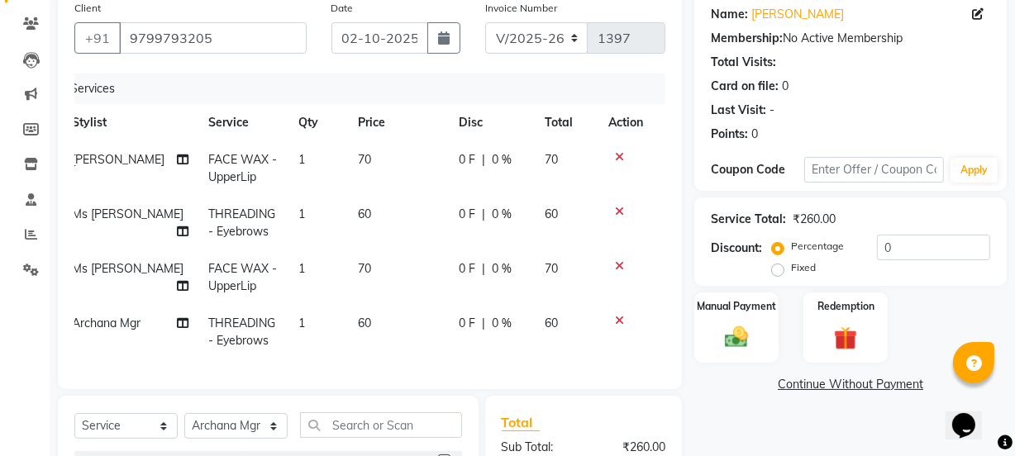
checkbox input "false"
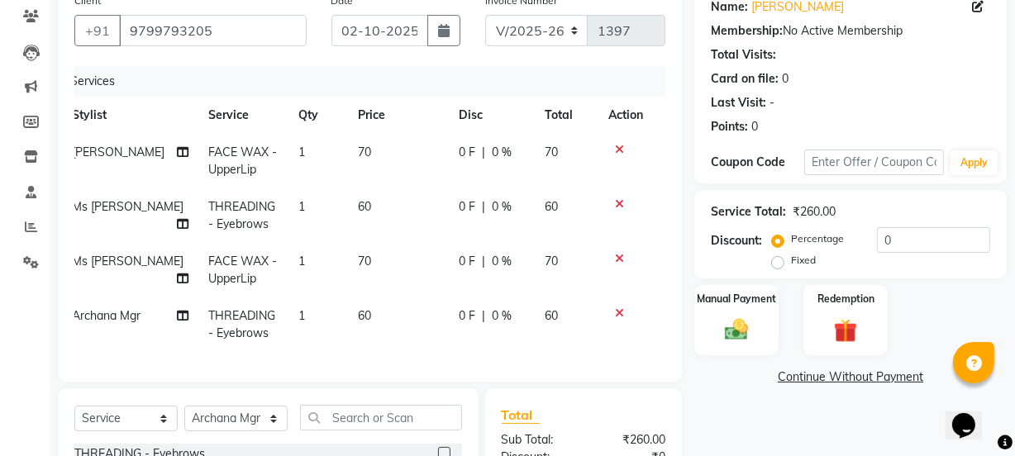
scroll to position [126, 0]
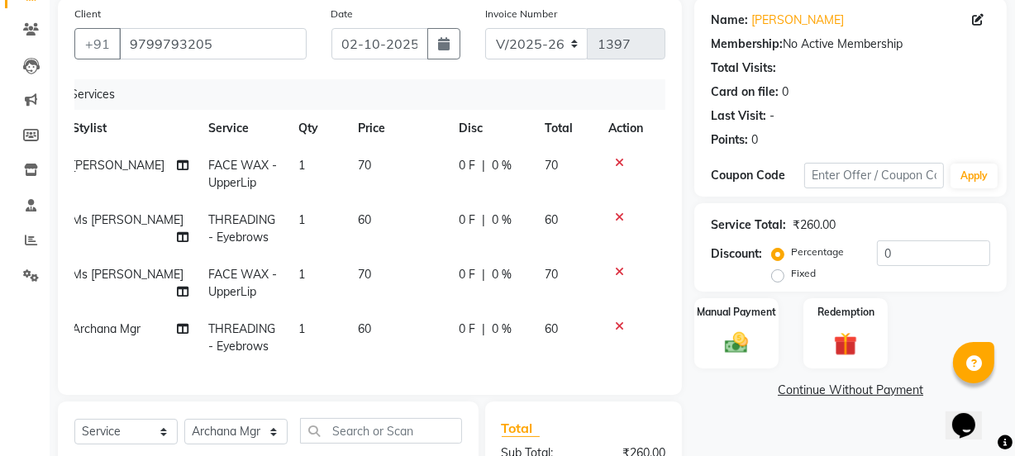
click at [358, 280] on span "70" at bounding box center [364, 274] width 13 height 15
select select "68032"
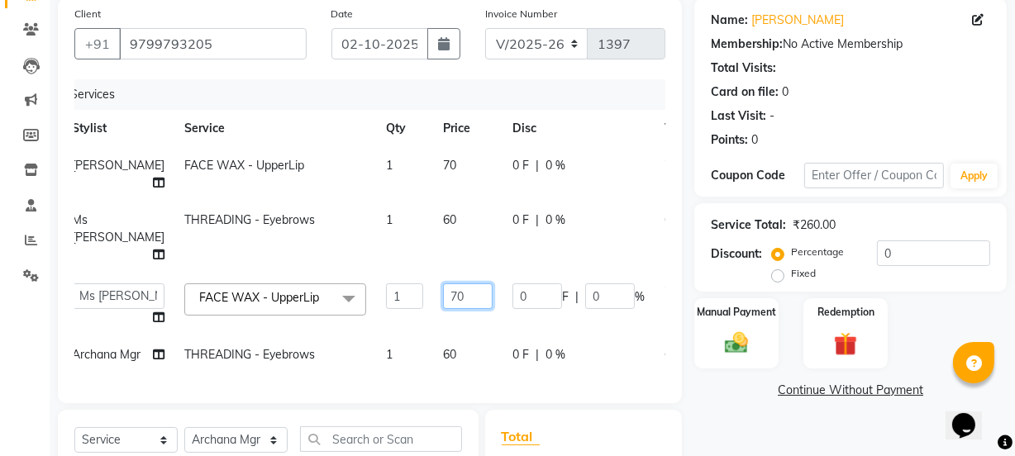
click at [443, 283] on input "70" at bounding box center [468, 296] width 50 height 26
type input "60"
click at [518, 365] on div "Services Stylist Service Qty Price Disc Total Action [PERSON_NAME] FACE WAX - U…" at bounding box center [369, 232] width 591 height 307
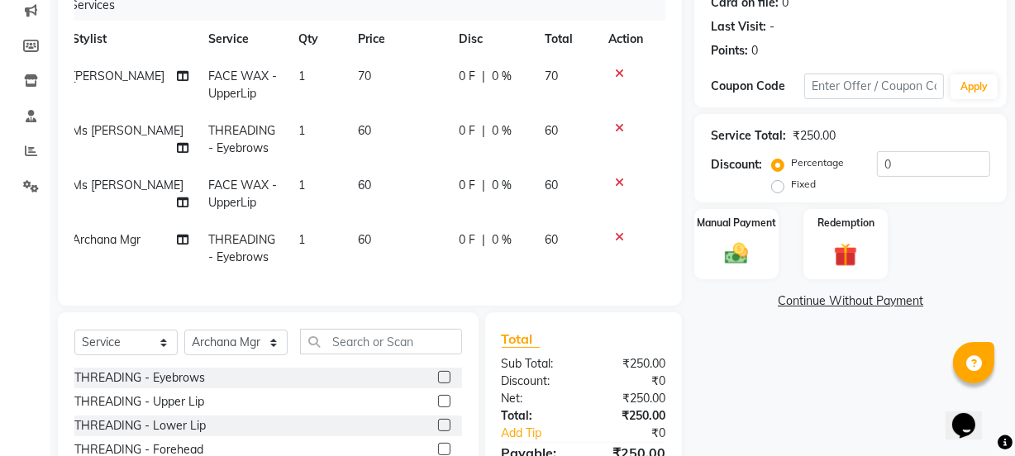
scroll to position [351, 0]
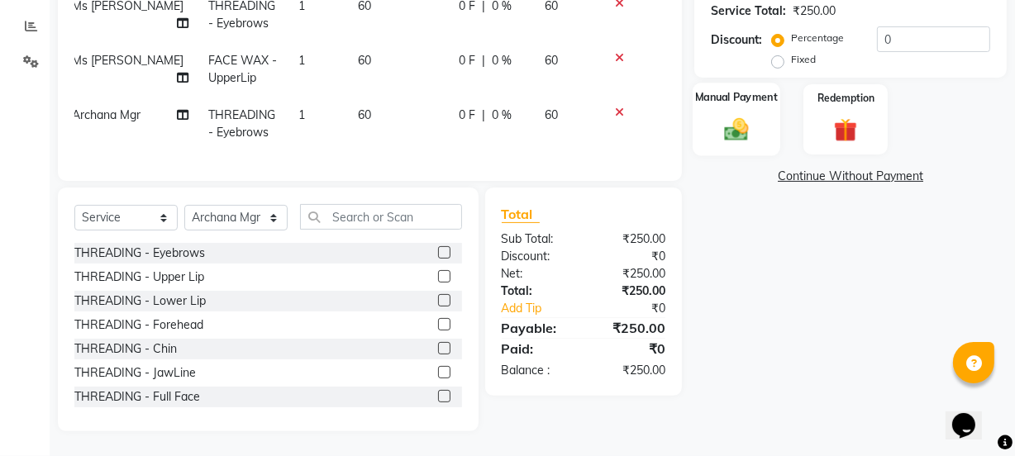
click at [733, 116] on img at bounding box center [736, 129] width 40 height 28
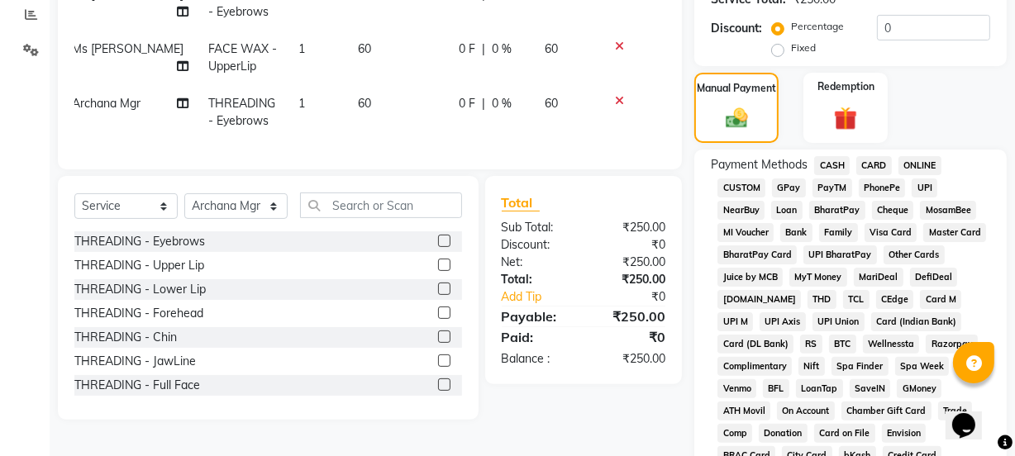
click at [789, 187] on span "GPay" at bounding box center [789, 187] width 34 height 19
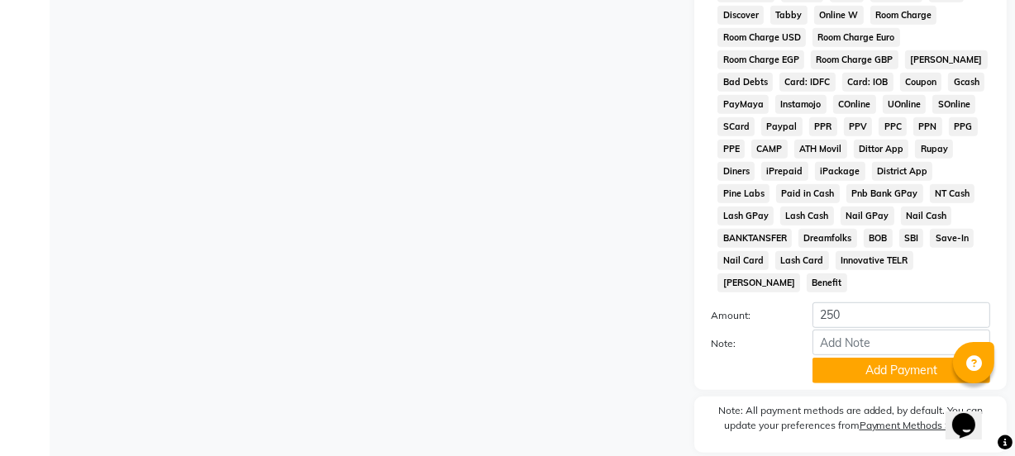
scroll to position [868, 0]
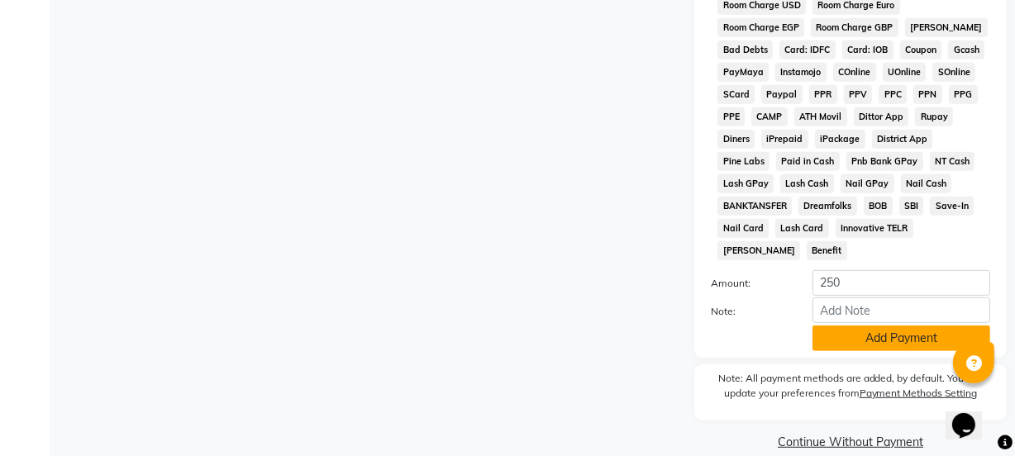
click at [881, 326] on button "Add Payment" at bounding box center [901, 339] width 178 height 26
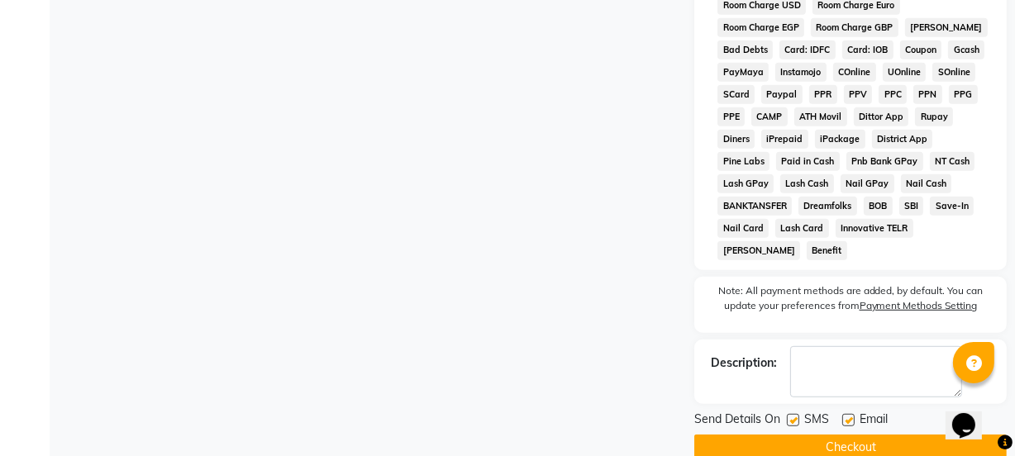
click at [784, 411] on div "Send Details On SMS Email" at bounding box center [850, 421] width 312 height 21
click at [792, 414] on label at bounding box center [793, 420] width 12 height 12
click at [792, 416] on input "checkbox" at bounding box center [792, 421] width 11 height 11
checkbox input "false"
click at [845, 414] on label at bounding box center [848, 420] width 12 height 12
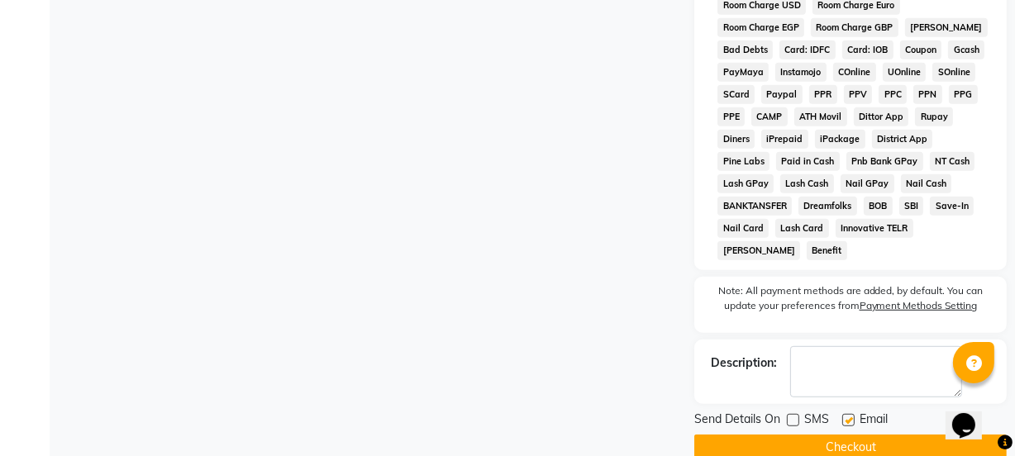
click at [845, 416] on input "checkbox" at bounding box center [847, 421] width 11 height 11
checkbox input "false"
click at [850, 435] on button "Checkout" at bounding box center [850, 448] width 312 height 26
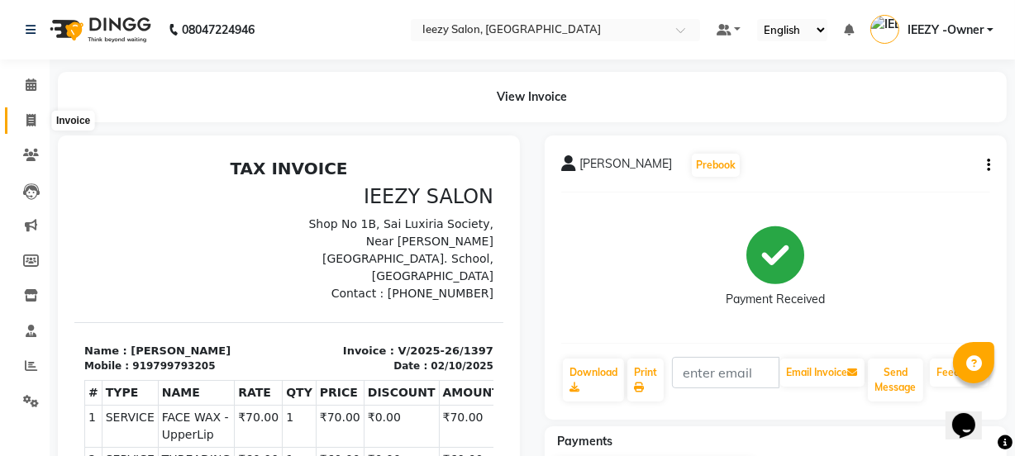
click at [35, 121] on icon at bounding box center [30, 120] width 9 height 12
select select "5982"
select select "service"
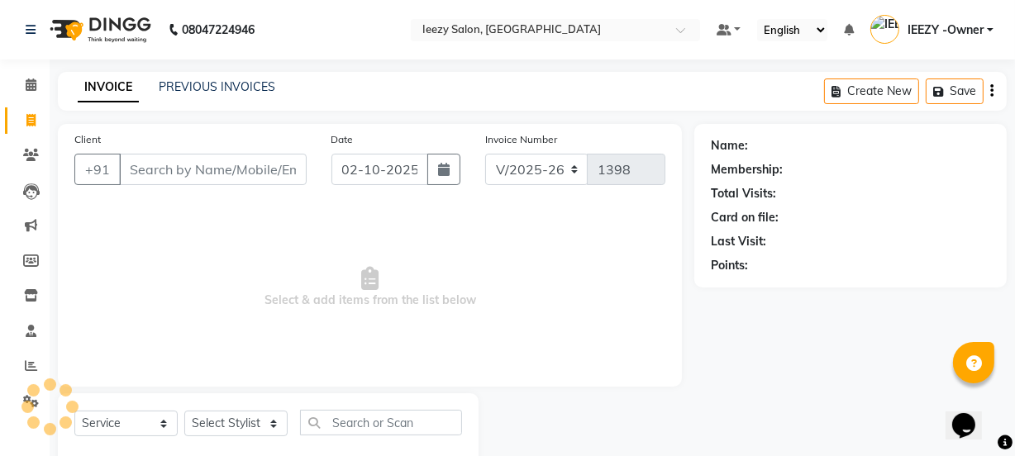
scroll to position [41, 0]
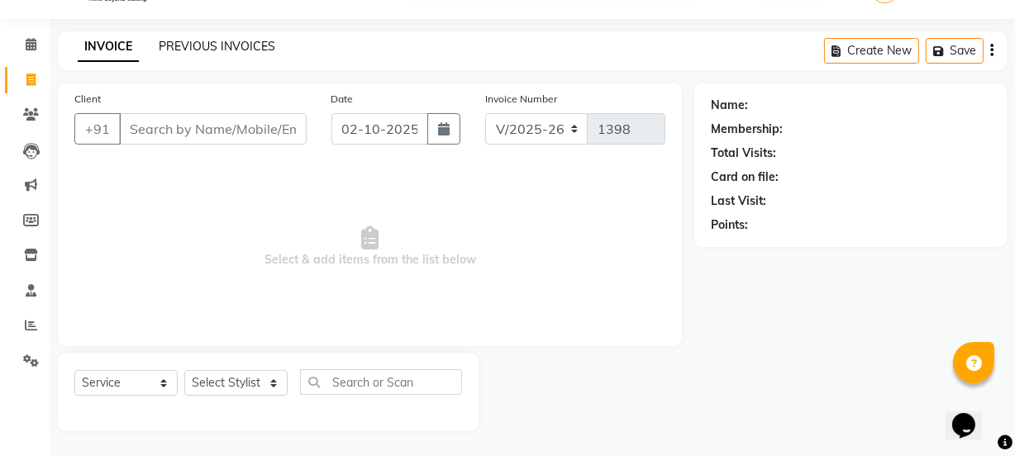
click at [231, 41] on link "PREVIOUS INVOICES" at bounding box center [217, 46] width 117 height 15
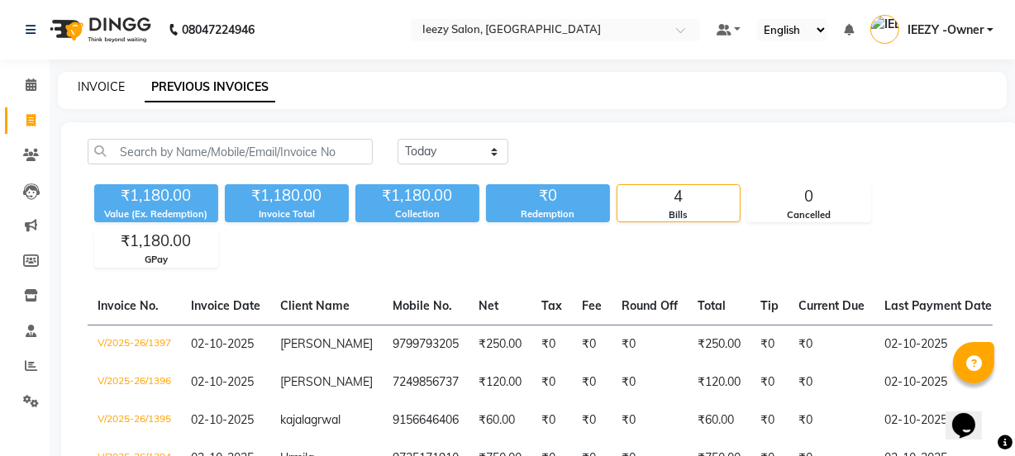
click at [101, 83] on link "INVOICE" at bounding box center [101, 86] width 47 height 15
select select "5982"
select select "service"
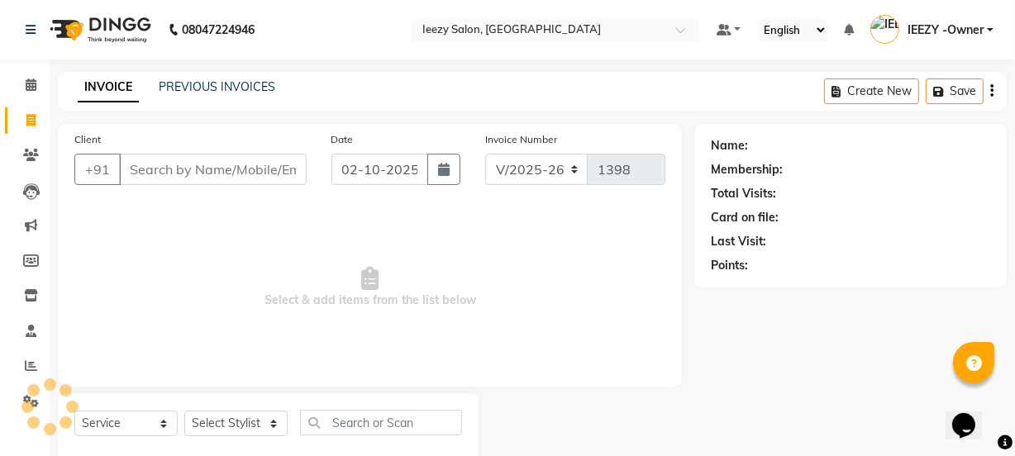
scroll to position [41, 0]
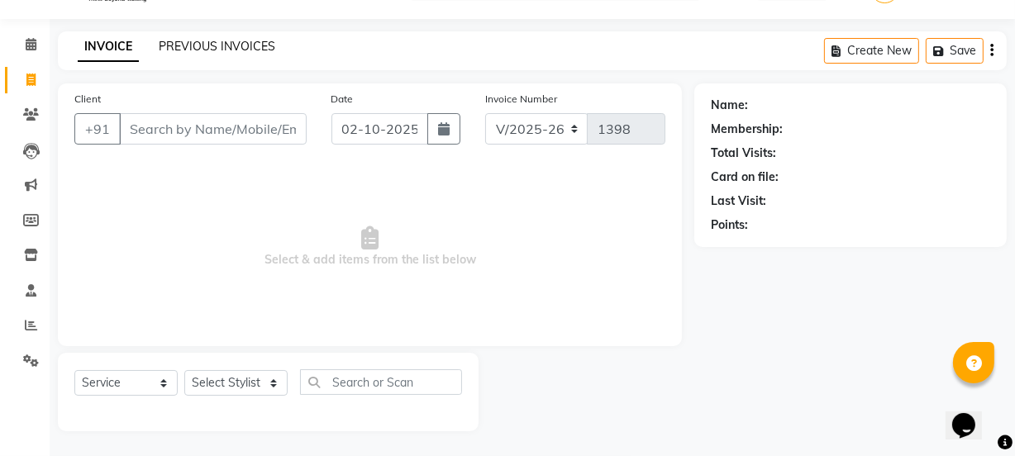
click at [207, 45] on link "PREVIOUS INVOICES" at bounding box center [217, 46] width 117 height 15
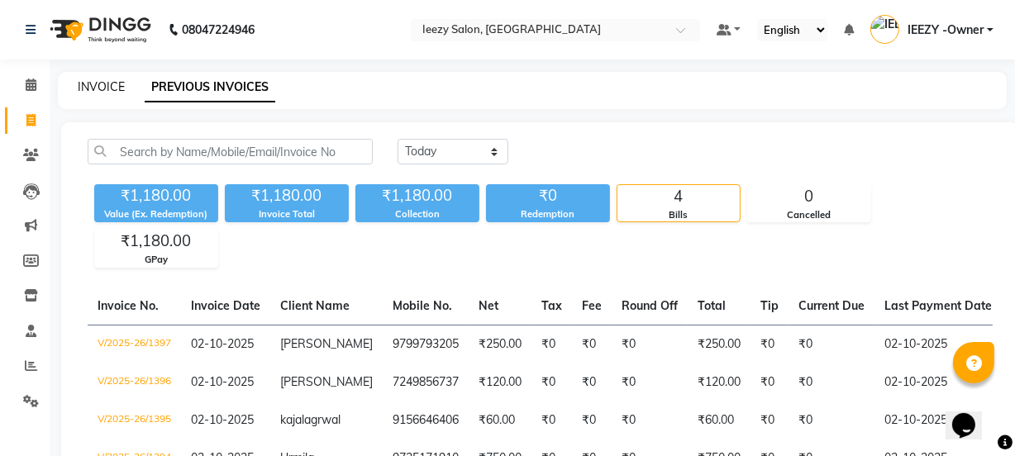
click at [108, 90] on link "INVOICE" at bounding box center [101, 86] width 47 height 15
select select "service"
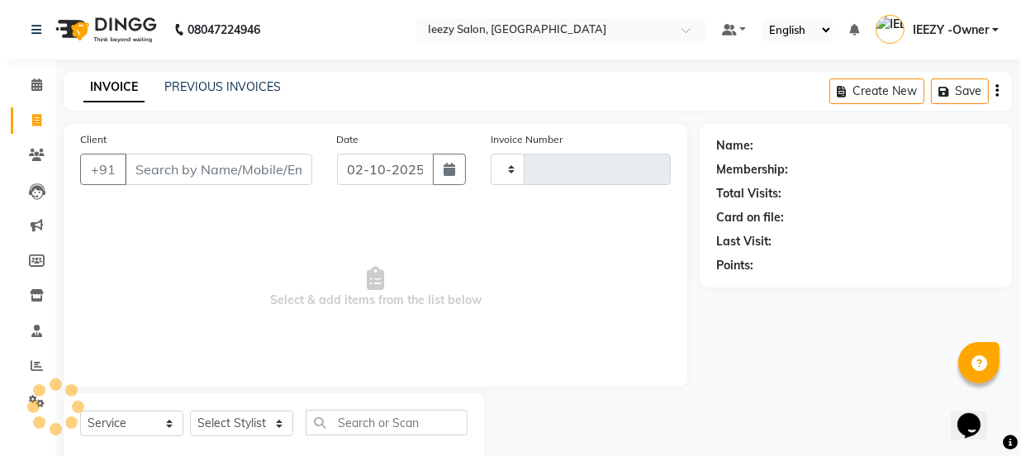
scroll to position [41, 0]
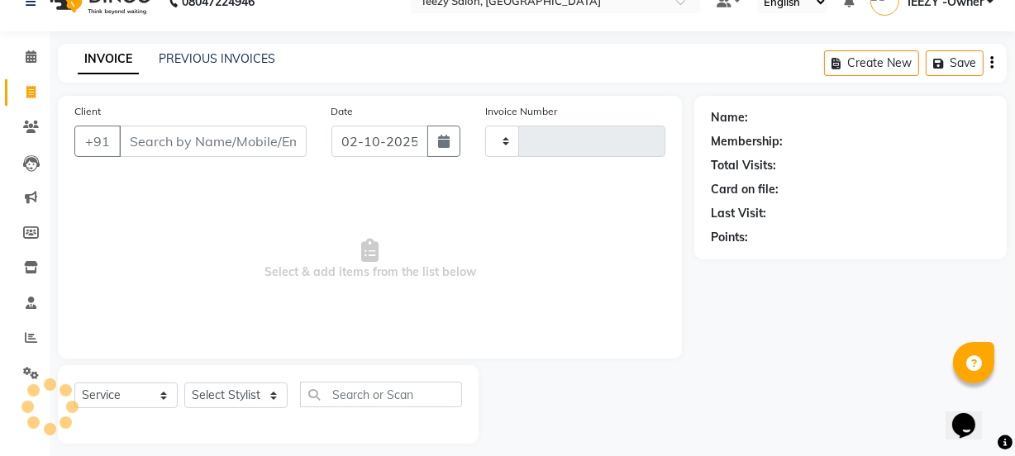
type input "1398"
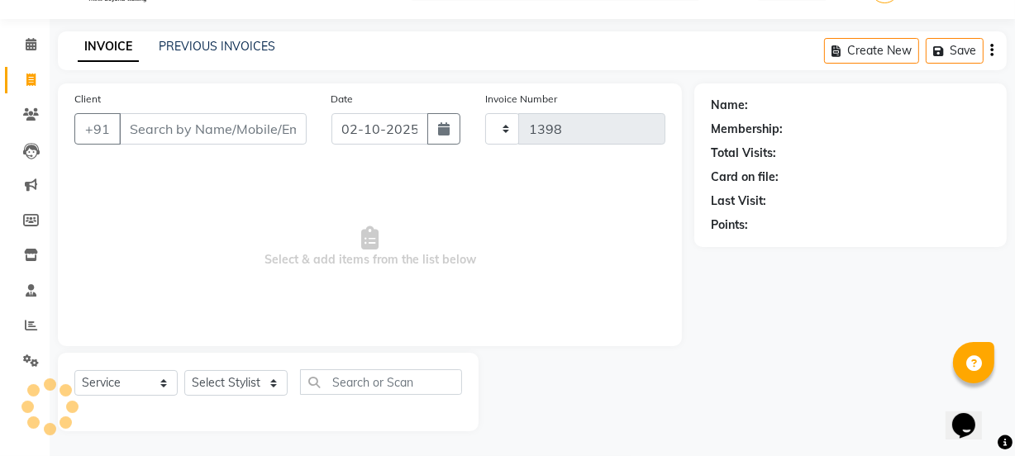
select select "5982"
click at [180, 131] on input "Client" at bounding box center [213, 128] width 188 height 31
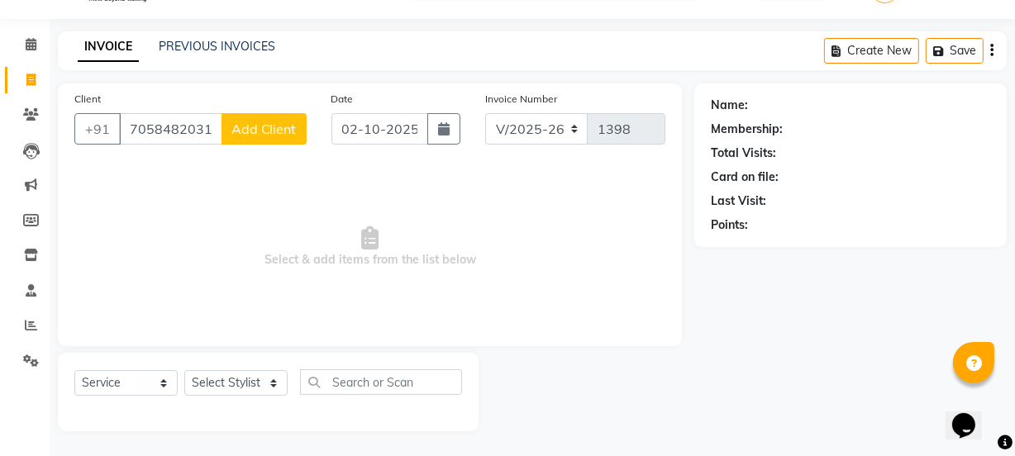
type input "7058482031"
click at [269, 131] on span "Add Client" at bounding box center [263, 129] width 65 height 17
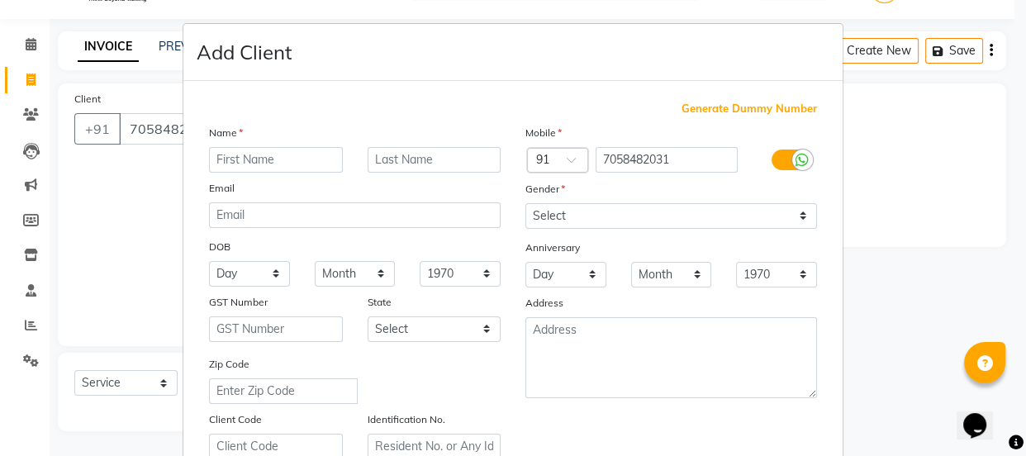
click at [267, 154] on input "text" at bounding box center [276, 160] width 134 height 26
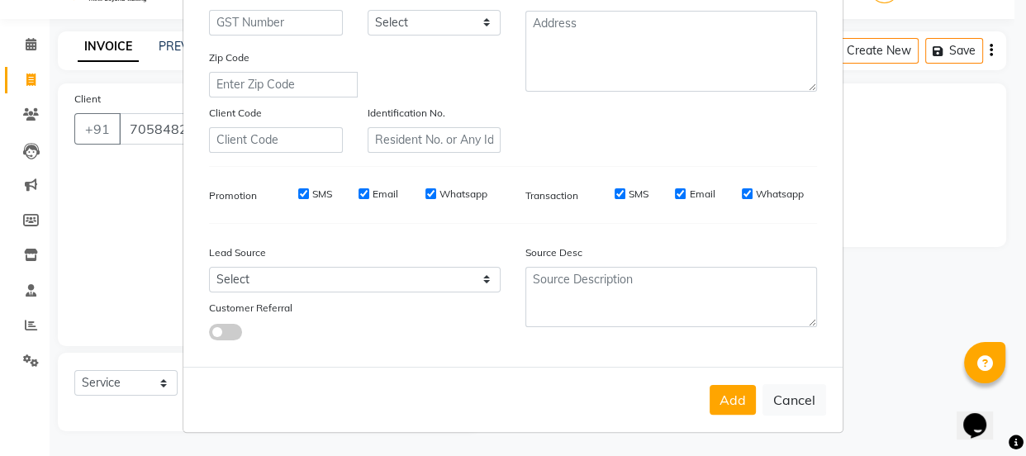
scroll to position [312, 0]
type input "[PERSON_NAME]"
click at [301, 189] on input "SMS" at bounding box center [303, 193] width 11 height 11
checkbox input "false"
click at [359, 189] on input "Email" at bounding box center [364, 193] width 11 height 11
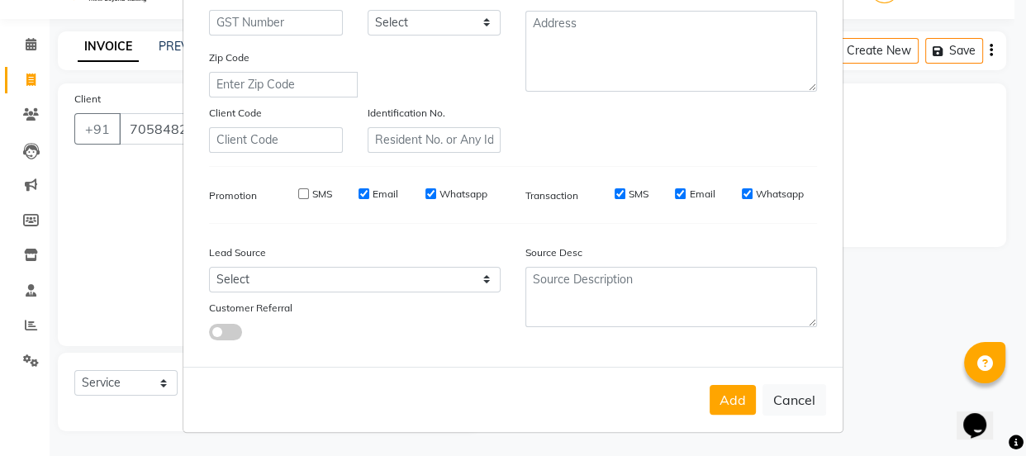
checkbox input "false"
click at [428, 192] on input "Whatsapp" at bounding box center [431, 193] width 11 height 11
checkbox input "false"
click at [615, 189] on input "SMS" at bounding box center [620, 193] width 11 height 11
checkbox input "false"
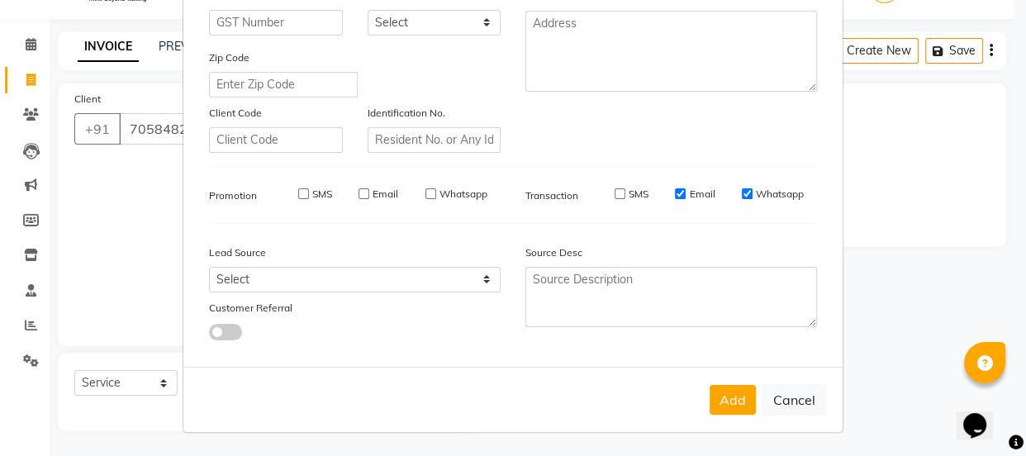
click at [675, 193] on input "Email" at bounding box center [680, 193] width 11 height 11
checkbox input "false"
click at [742, 188] on input "Whatsapp" at bounding box center [747, 193] width 11 height 11
checkbox input "false"
click at [723, 387] on button "Add" at bounding box center [733, 400] width 46 height 30
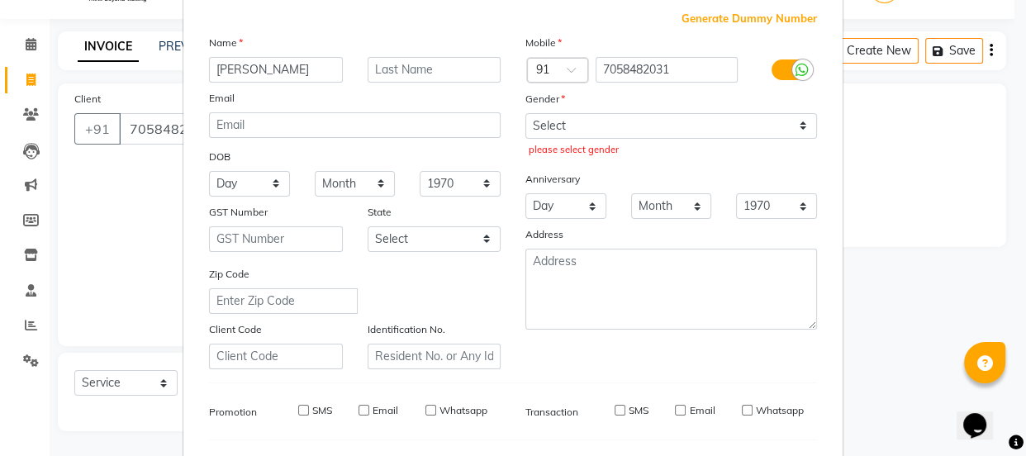
scroll to position [86, 0]
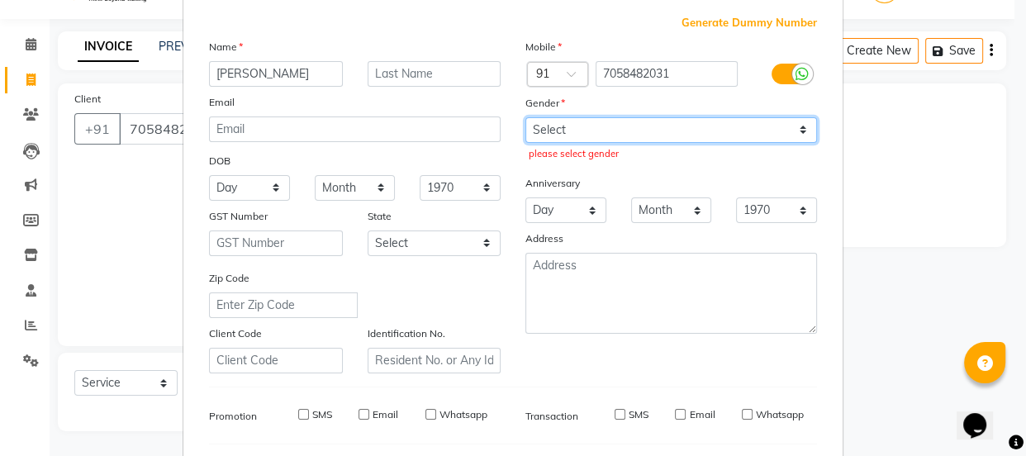
click at [802, 128] on select "Select [DEMOGRAPHIC_DATA] [DEMOGRAPHIC_DATA] Other Prefer Not To Say" at bounding box center [672, 130] width 292 height 26
select select "[DEMOGRAPHIC_DATA]"
click at [526, 117] on select "Select [DEMOGRAPHIC_DATA] [DEMOGRAPHIC_DATA] Other Prefer Not To Say" at bounding box center [672, 130] width 292 height 26
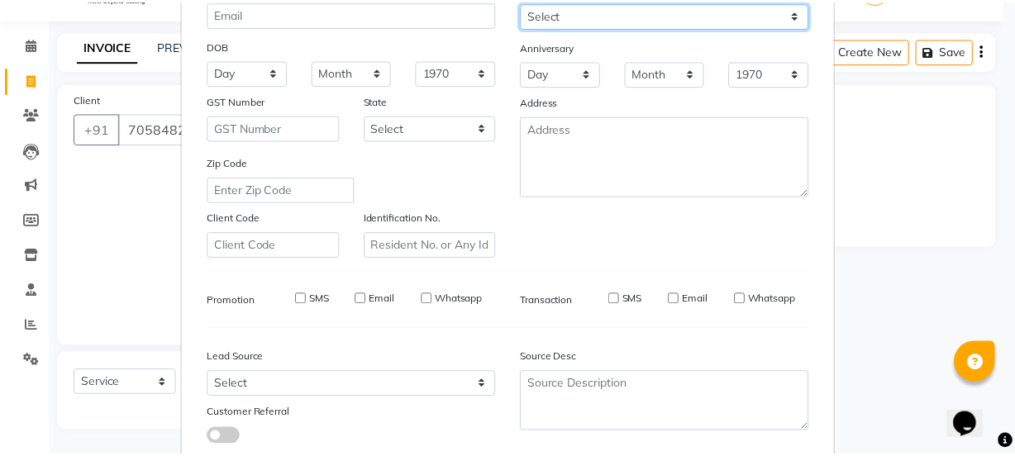
scroll to position [312, 0]
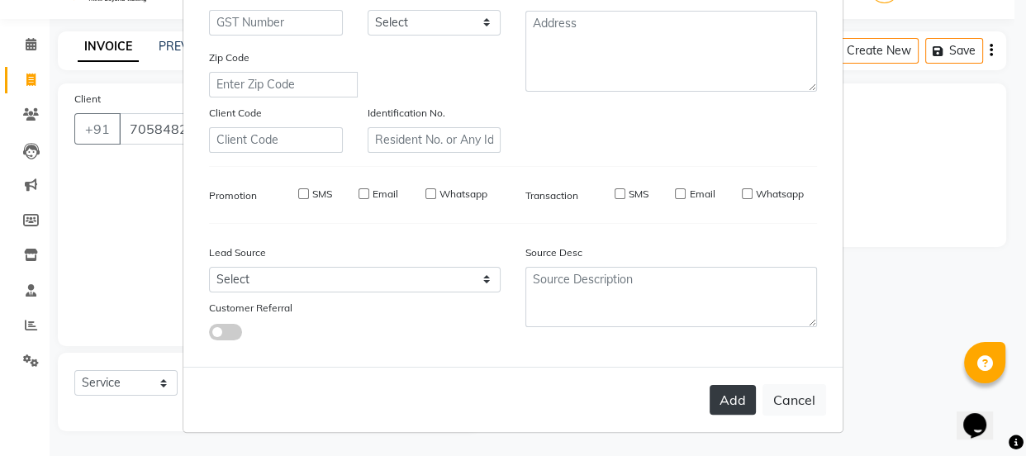
click at [738, 391] on button "Add" at bounding box center [733, 400] width 46 height 30
select select
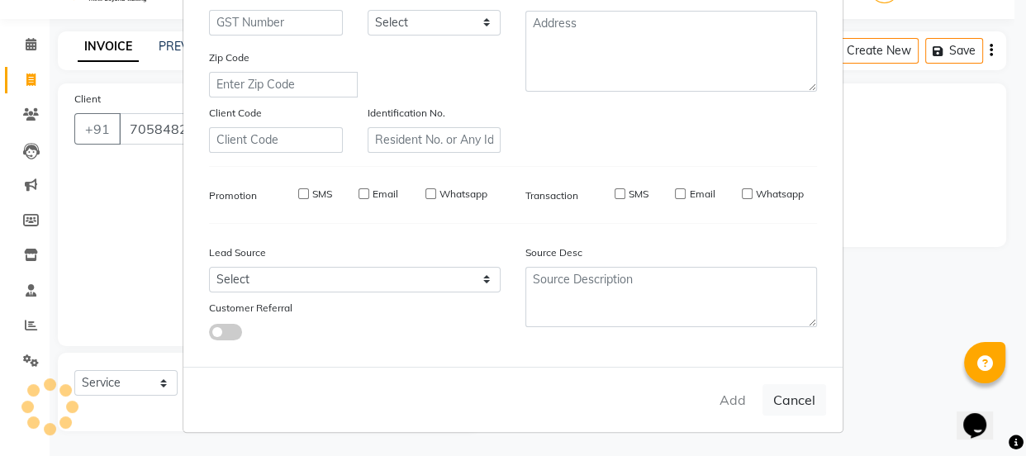
select select
checkbox input "false"
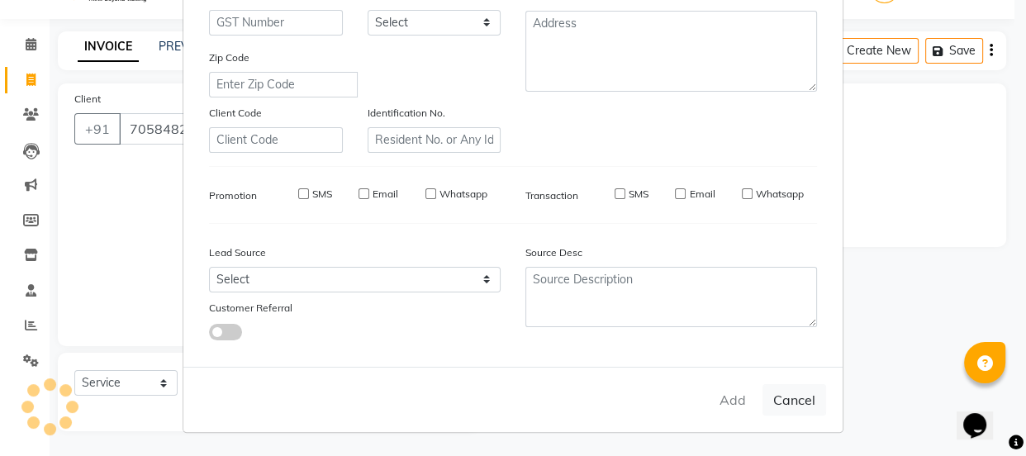
checkbox input "false"
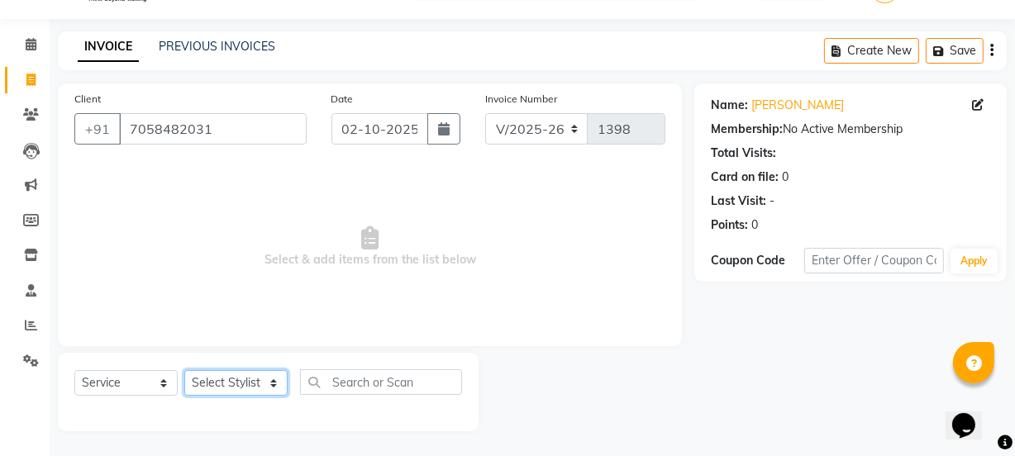
click at [270, 389] on select "Select Stylist Archana Mgr IEEZY -Owner [PERSON_NAME] Ms [PERSON_NAME] [MEDICAL…" at bounding box center [235, 383] width 103 height 26
select select "68032"
click at [184, 370] on select "Select Stylist Archana Mgr IEEZY -Owner [PERSON_NAME] Ms [PERSON_NAME] [MEDICAL…" at bounding box center [235, 383] width 103 height 26
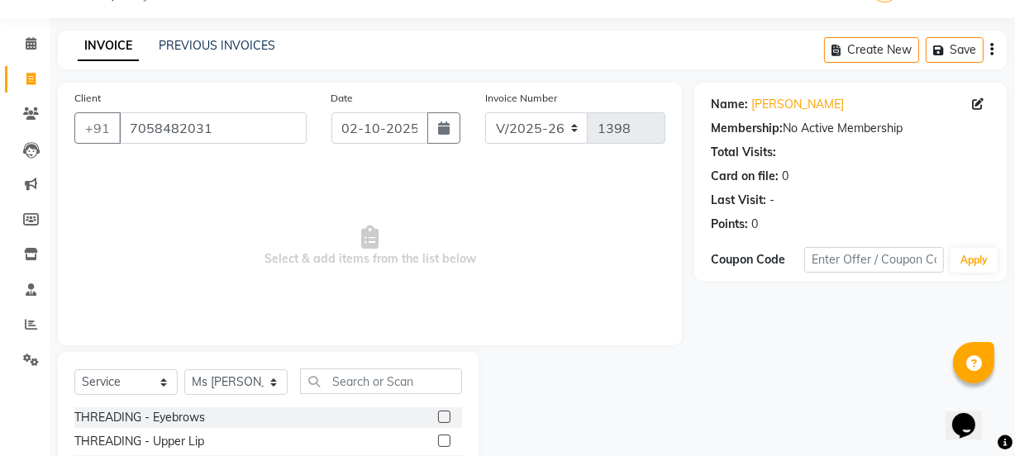
click at [438, 417] on label at bounding box center [444, 417] width 12 height 12
click at [438, 417] on input "checkbox" at bounding box center [443, 417] width 11 height 11
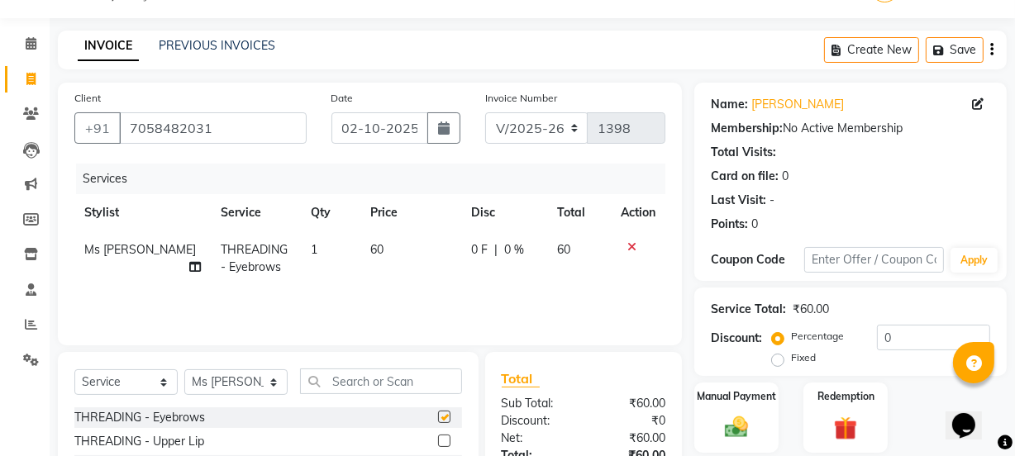
checkbox input "false"
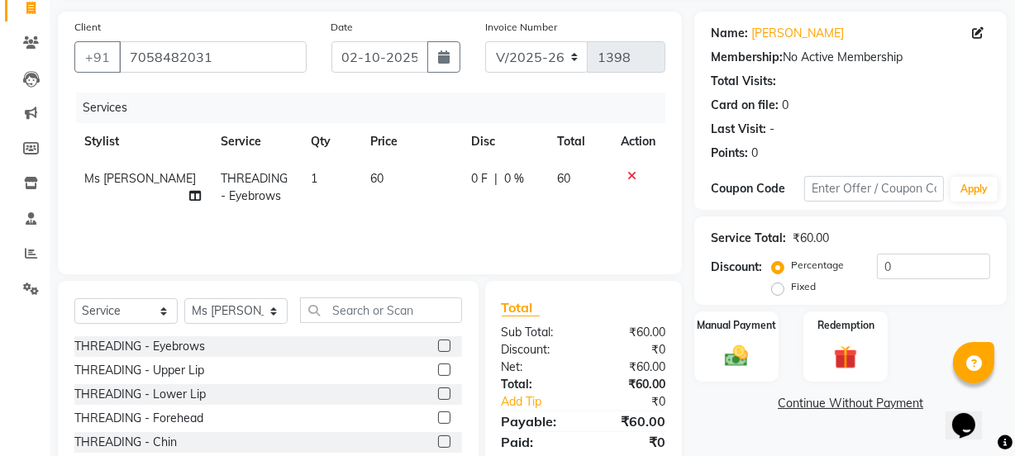
scroll to position [207, 0]
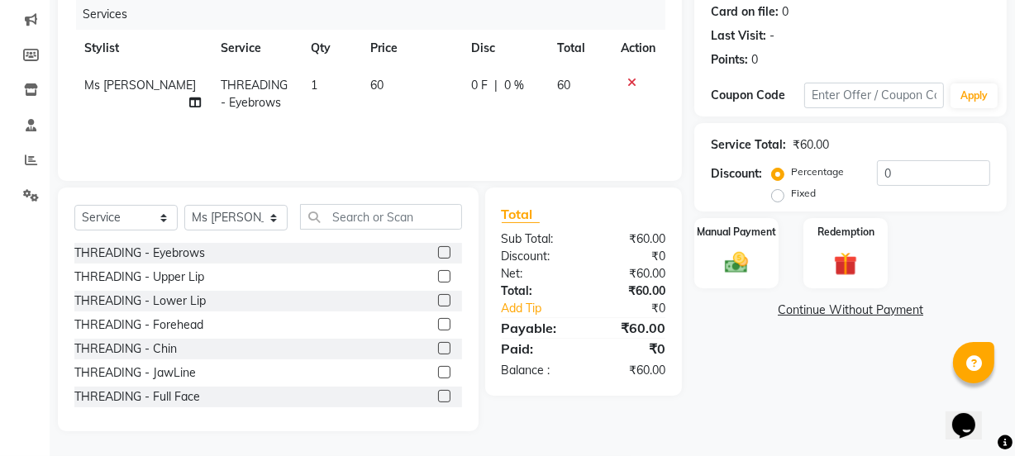
click at [438, 321] on label at bounding box center [444, 324] width 12 height 12
click at [438, 321] on input "checkbox" at bounding box center [443, 325] width 11 height 11
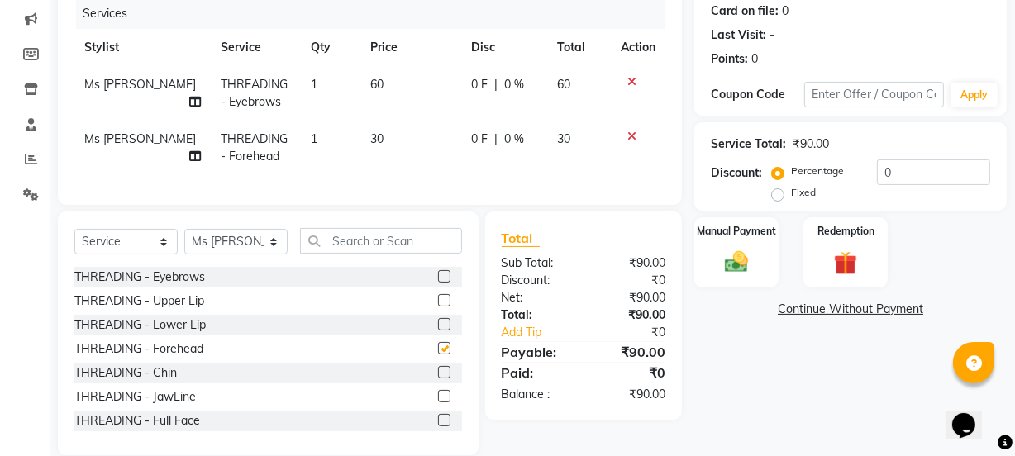
checkbox input "false"
click at [732, 268] on img at bounding box center [736, 262] width 40 height 28
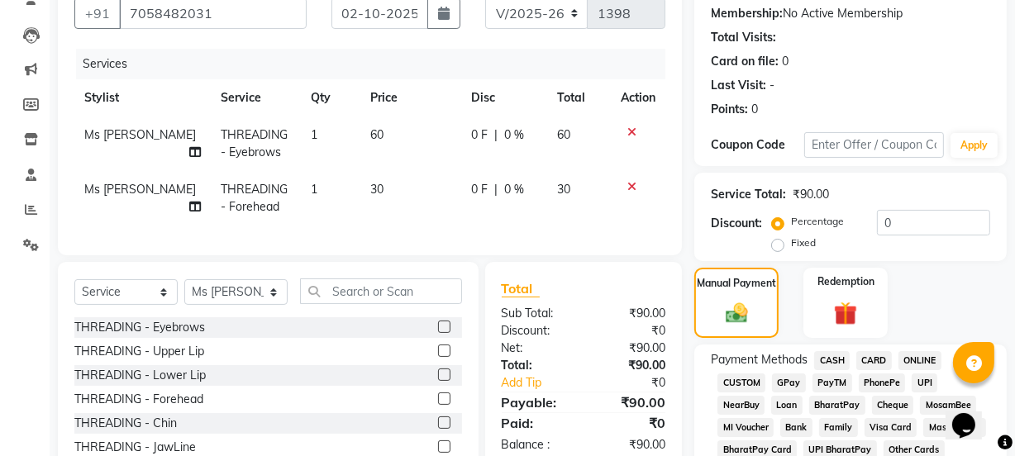
scroll to position [300, 0]
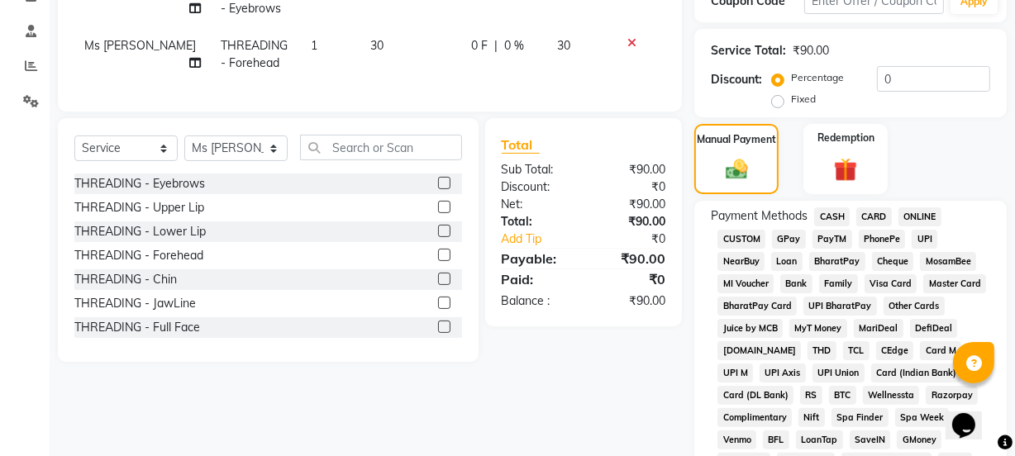
click at [783, 237] on span "GPay" at bounding box center [789, 239] width 34 height 19
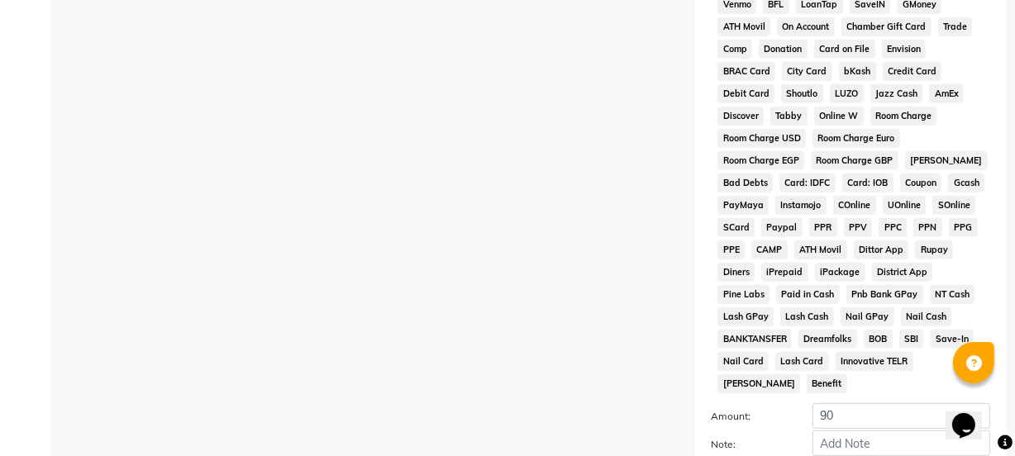
scroll to position [868, 0]
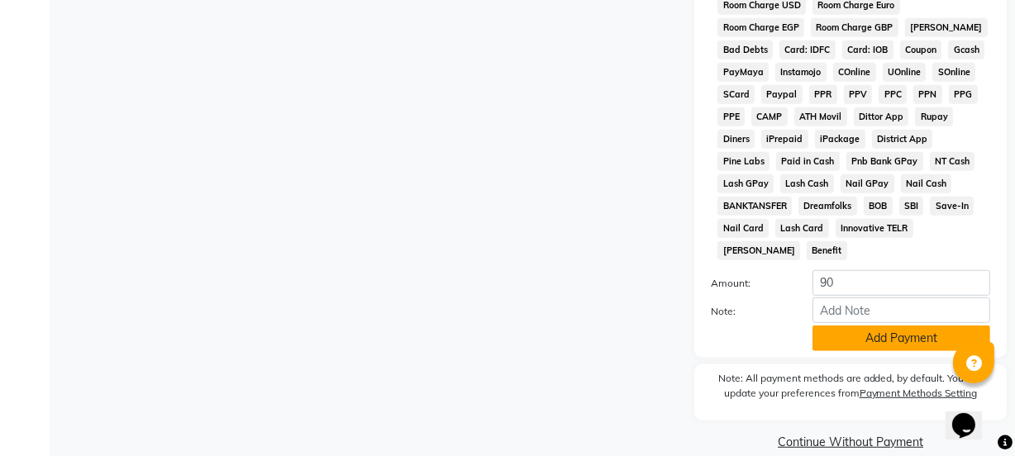
click at [897, 326] on button "Add Payment" at bounding box center [901, 339] width 178 height 26
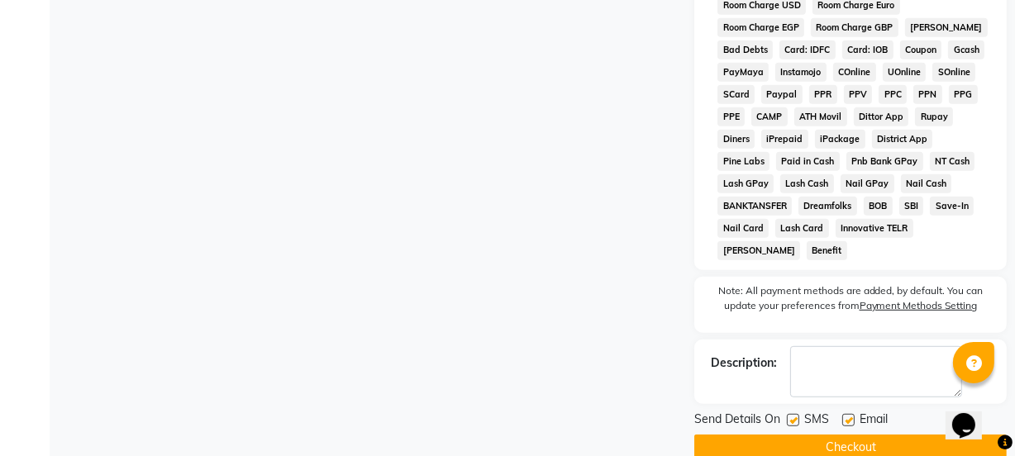
click at [792, 414] on label at bounding box center [793, 420] width 12 height 12
click at [792, 416] on input "checkbox" at bounding box center [792, 421] width 11 height 11
checkbox input "false"
click at [849, 414] on label at bounding box center [848, 420] width 12 height 12
click at [849, 416] on input "checkbox" at bounding box center [847, 421] width 11 height 11
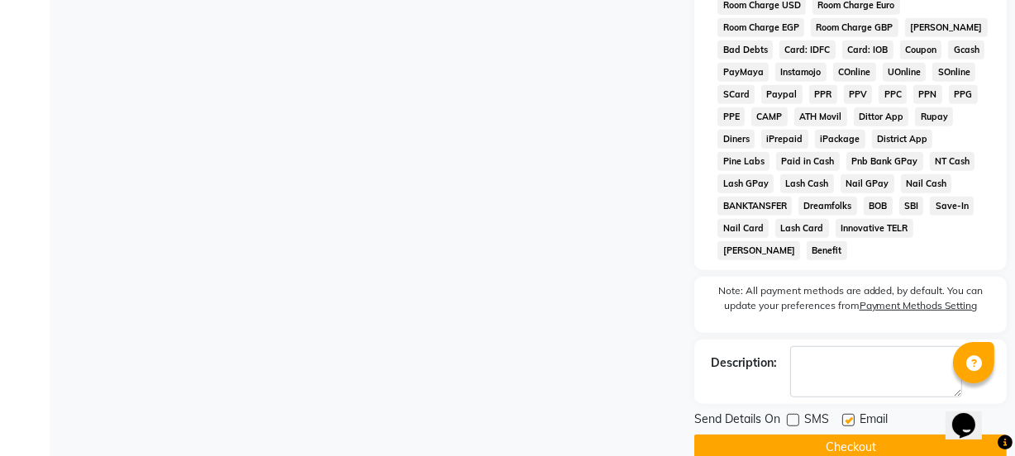
checkbox input "false"
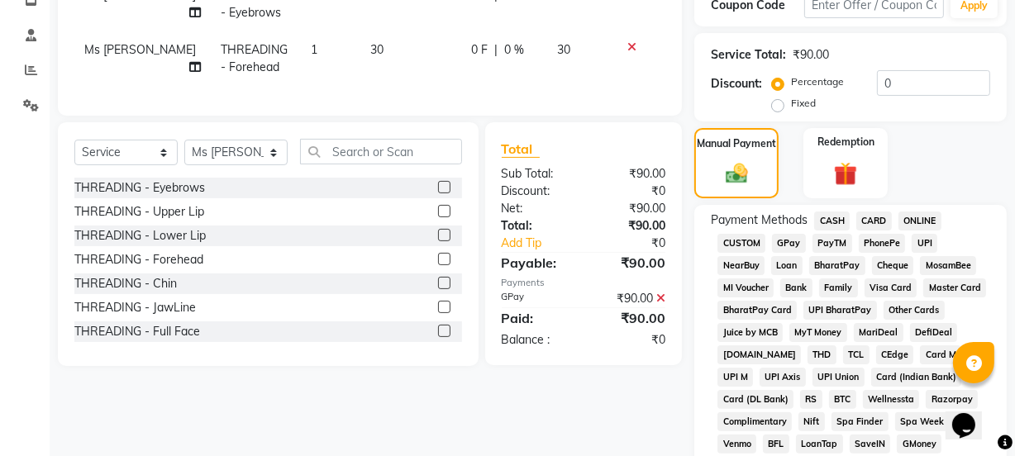
scroll to position [300, 0]
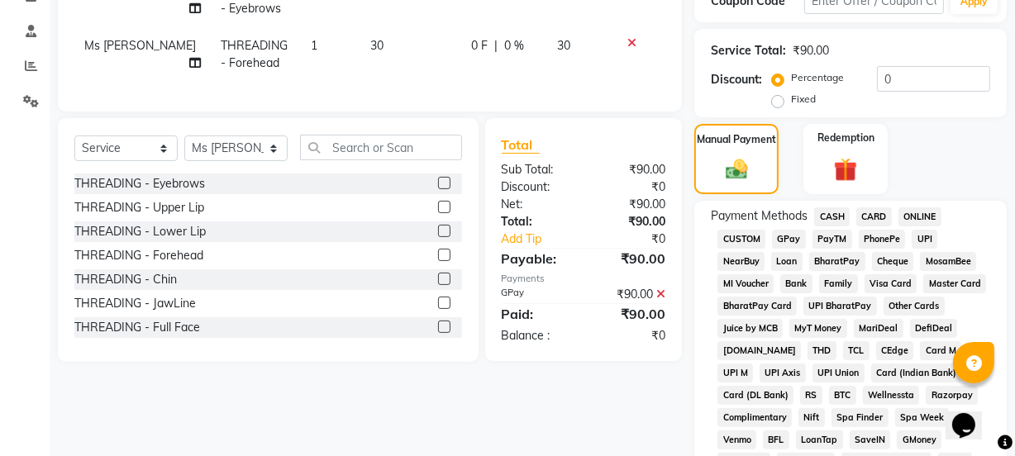
click at [795, 236] on span "GPay" at bounding box center [789, 239] width 34 height 19
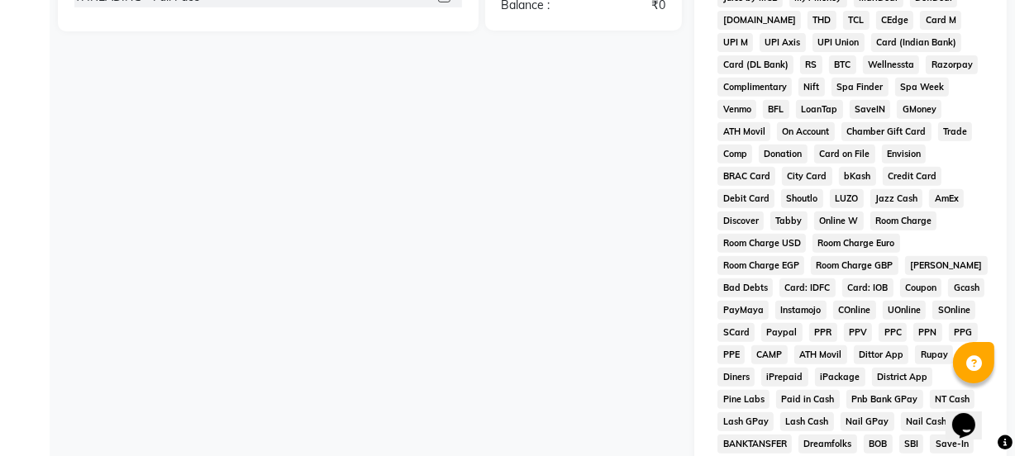
scroll to position [826, 0]
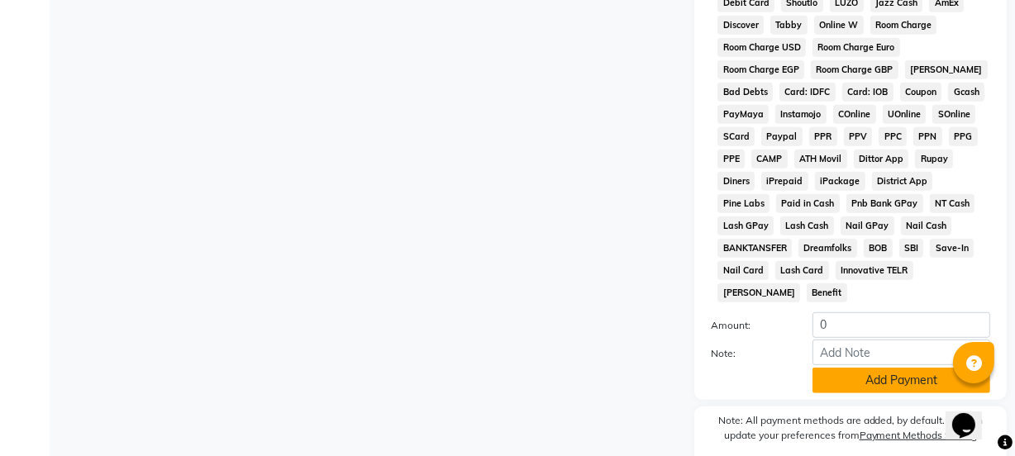
click at [872, 368] on button "Add Payment" at bounding box center [901, 381] width 178 height 26
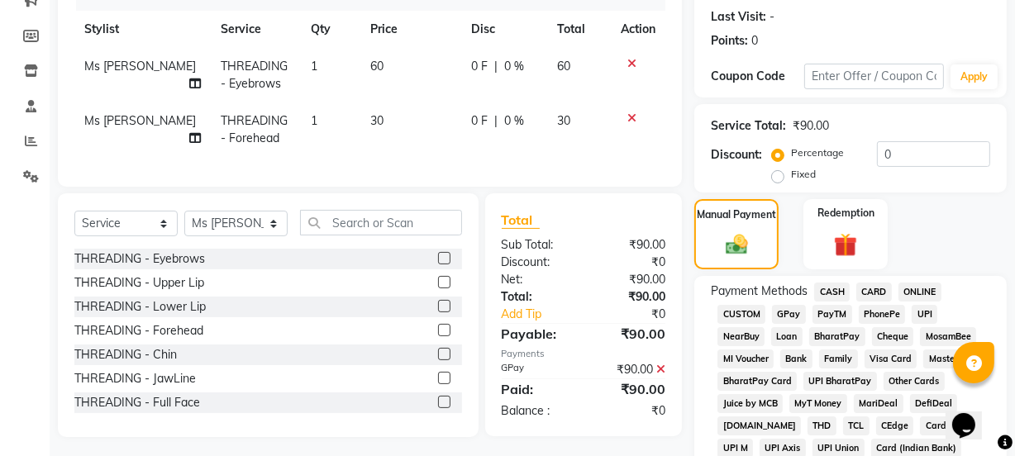
scroll to position [300, 0]
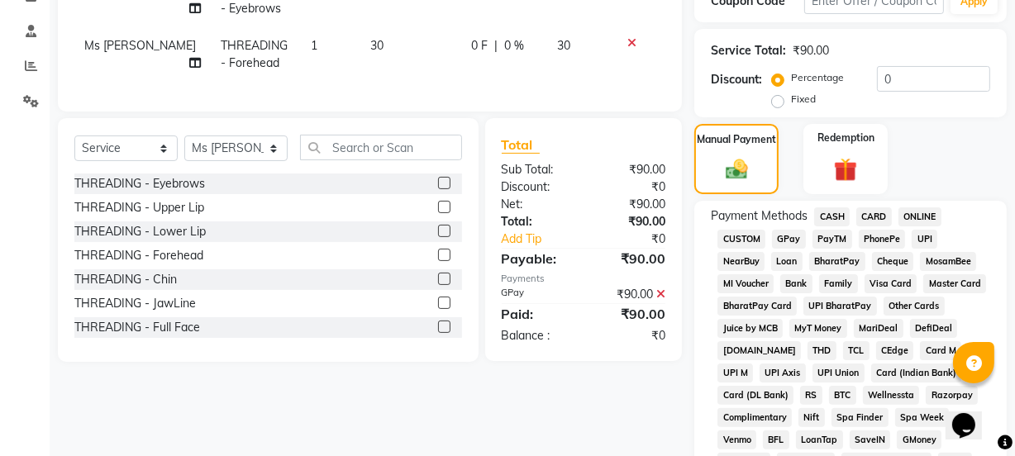
click at [793, 242] on span "GPay" at bounding box center [789, 239] width 34 height 19
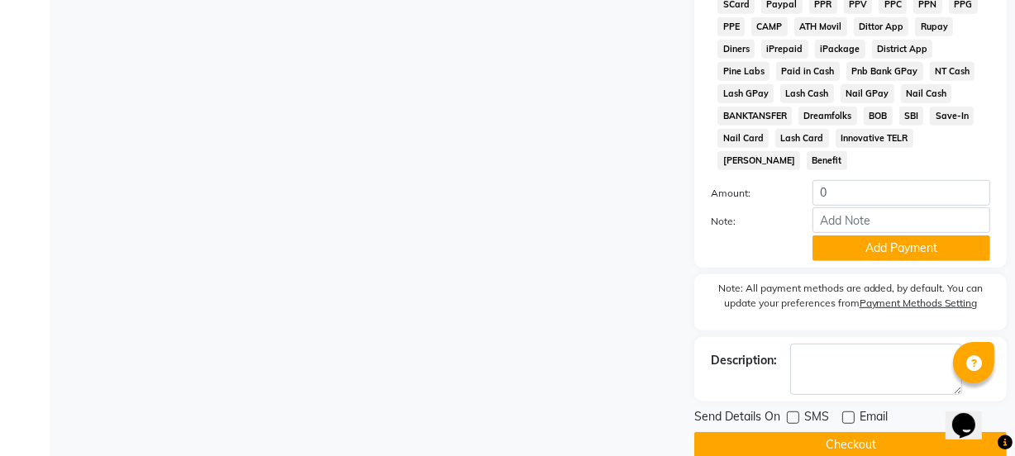
scroll to position [962, 0]
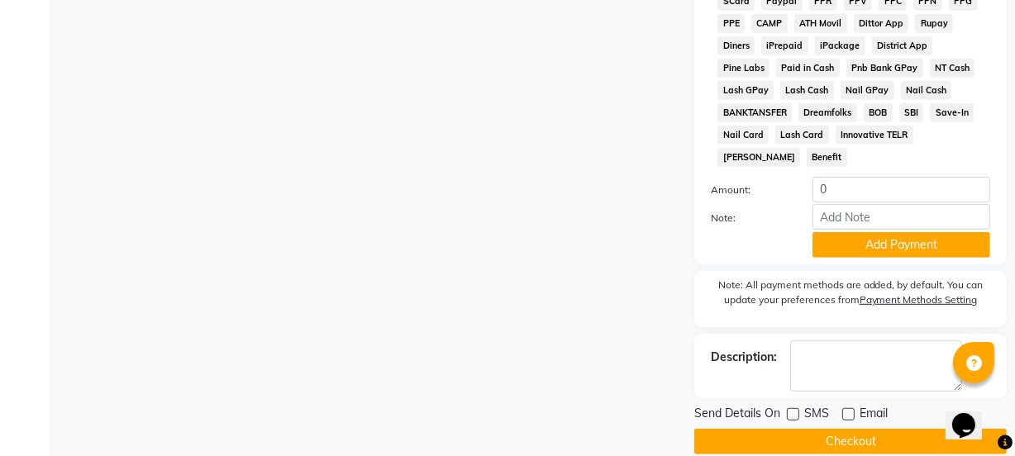
click at [816, 429] on button "Checkout" at bounding box center [850, 442] width 312 height 26
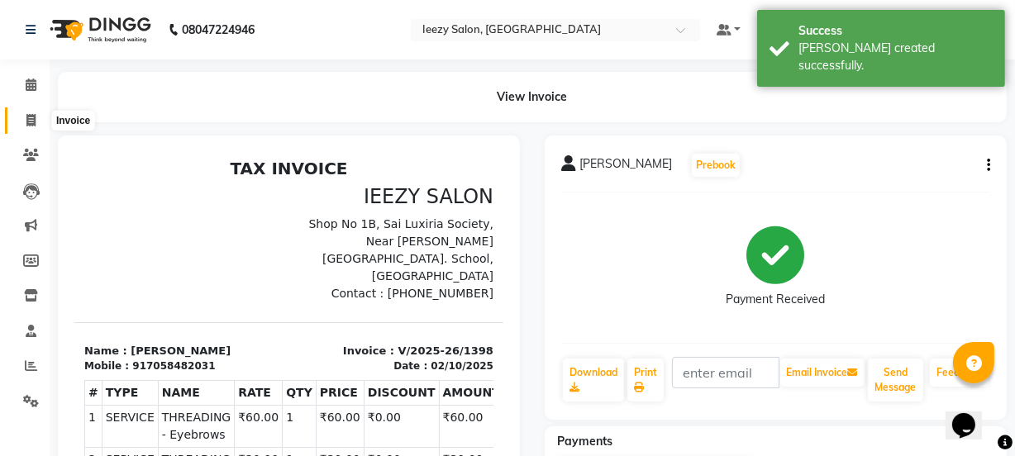
click at [22, 121] on span at bounding box center [31, 121] width 29 height 19
select select "service"
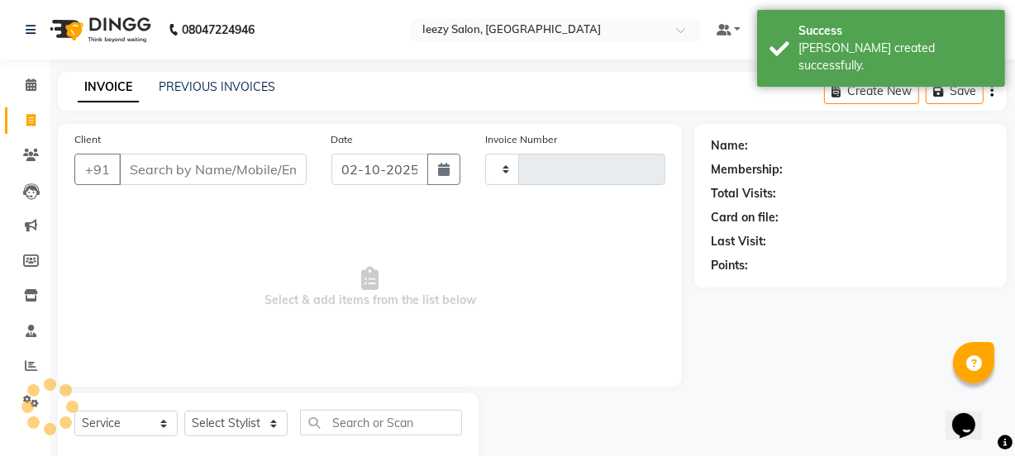
type input "1399"
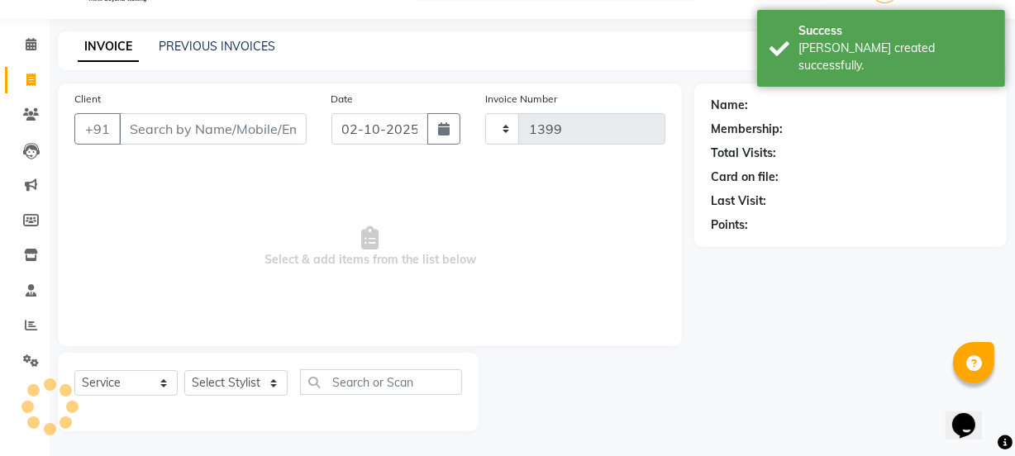
select select "5982"
click at [191, 38] on div "PREVIOUS INVOICES" at bounding box center [217, 46] width 117 height 17
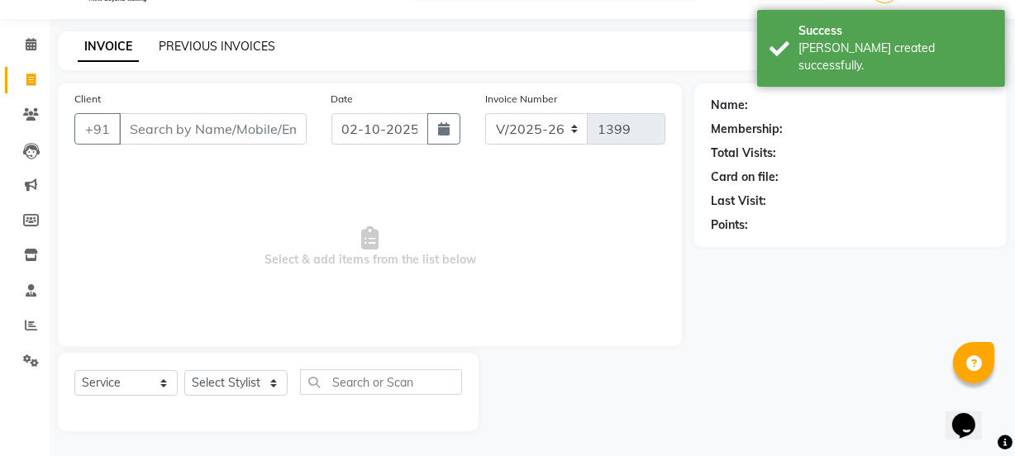
click at [194, 39] on link "PREVIOUS INVOICES" at bounding box center [217, 46] width 117 height 15
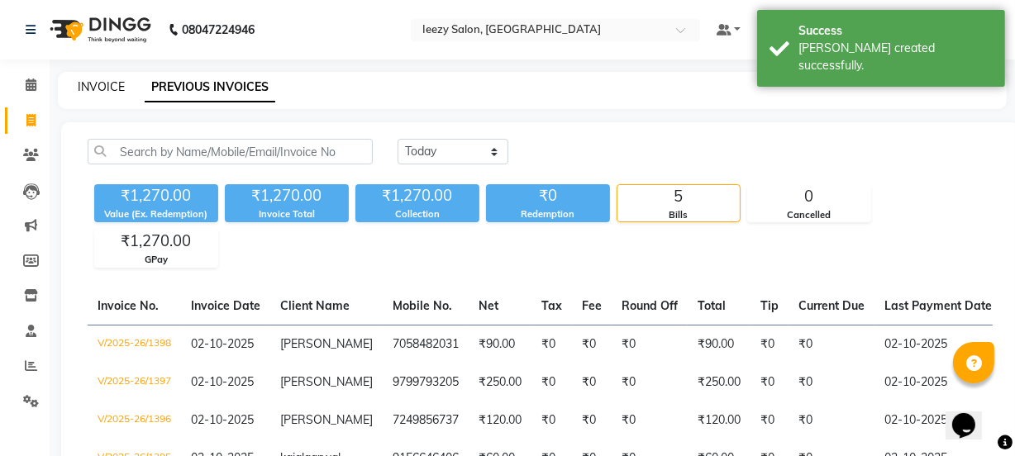
click at [102, 86] on link "INVOICE" at bounding box center [101, 86] width 47 height 15
select select "5982"
select select "service"
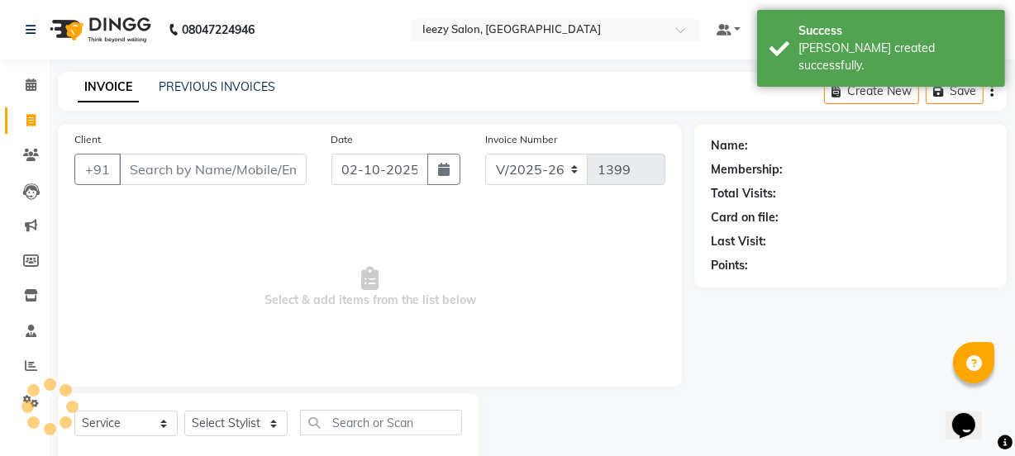
scroll to position [41, 0]
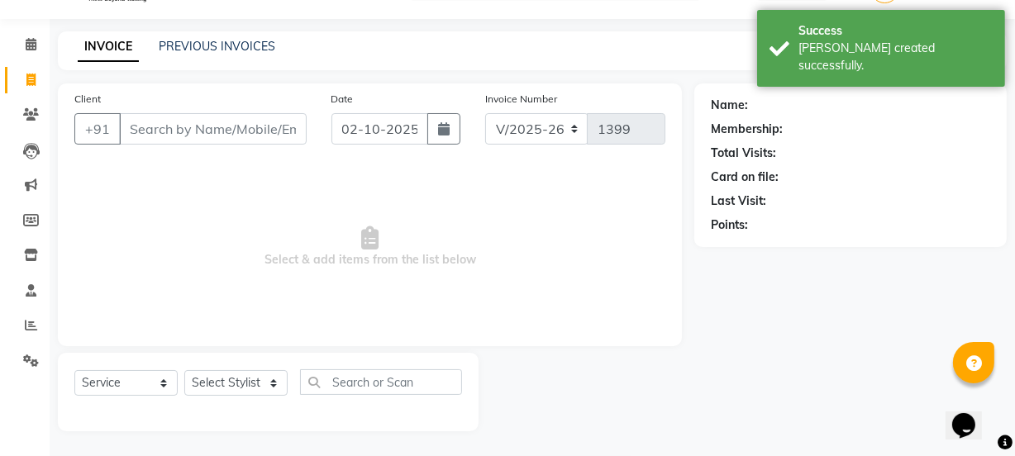
click at [159, 122] on input "Client" at bounding box center [213, 128] width 188 height 31
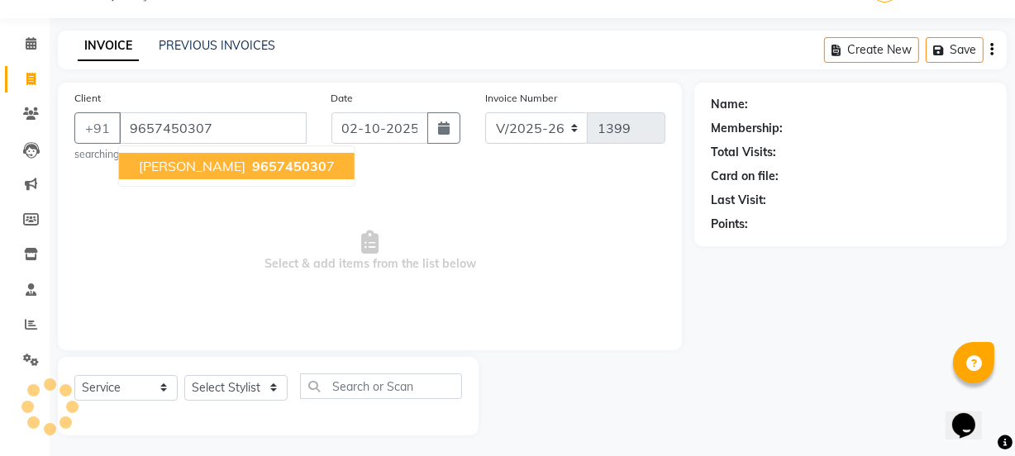
type input "9657450307"
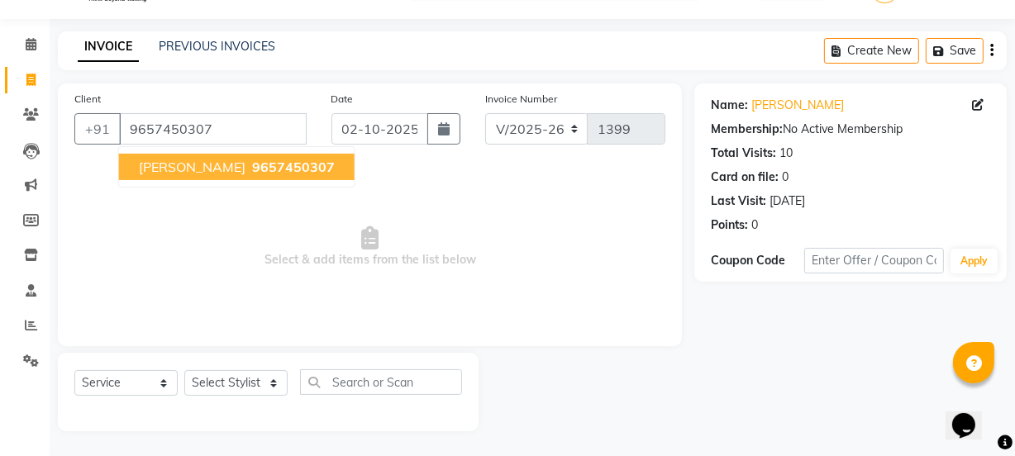
click at [147, 169] on span "[PERSON_NAME]" at bounding box center [192, 167] width 107 height 17
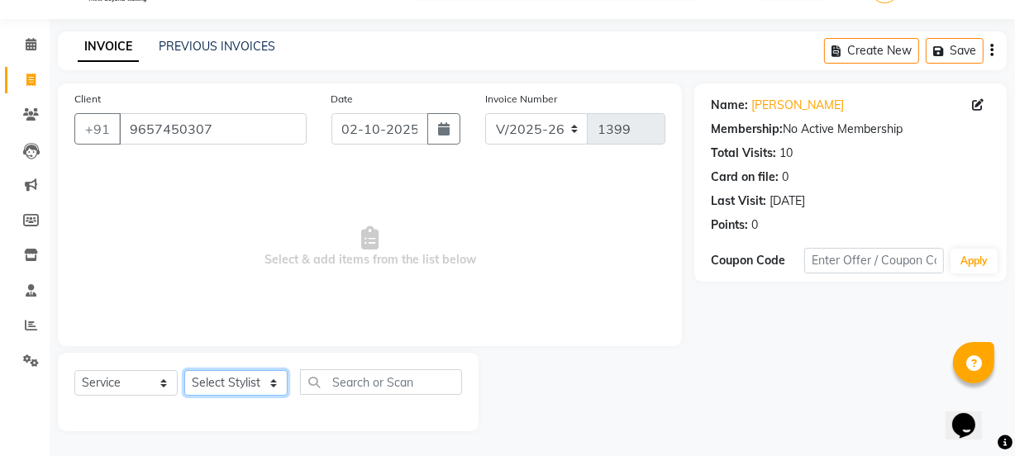
click at [278, 388] on select "Select Stylist Archana Mgr IEEZY -Owner [PERSON_NAME] Ms [PERSON_NAME] [MEDICAL…" at bounding box center [235, 383] width 103 height 26
select select "89937"
click at [184, 370] on select "Select Stylist Archana Mgr IEEZY -Owner [PERSON_NAME] Ms [PERSON_NAME] [MEDICAL…" at bounding box center [235, 383] width 103 height 26
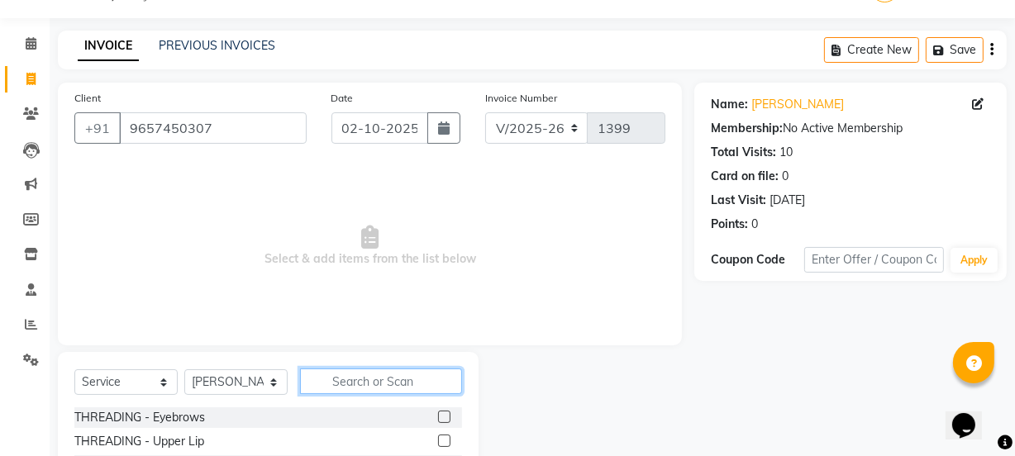
click at [385, 378] on input "text" at bounding box center [381, 382] width 162 height 26
click at [371, 381] on input "text" at bounding box center [381, 382] width 162 height 26
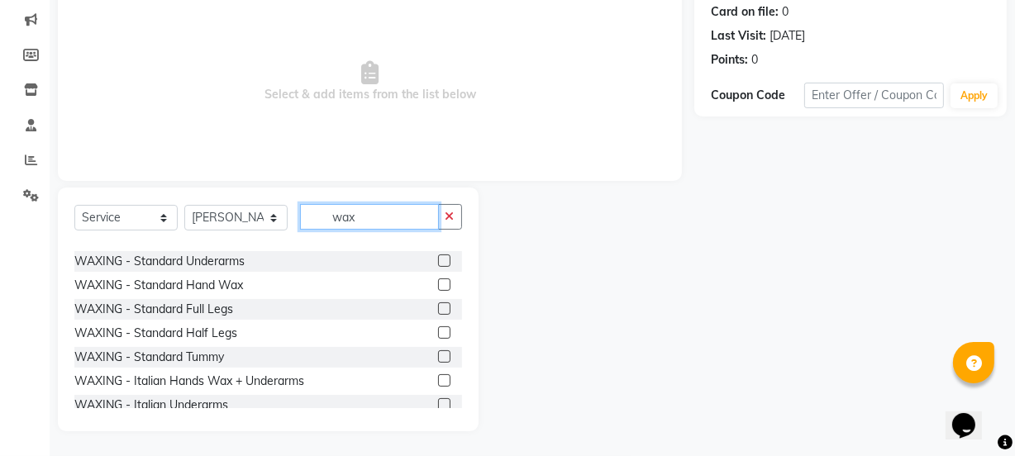
scroll to position [150, 0]
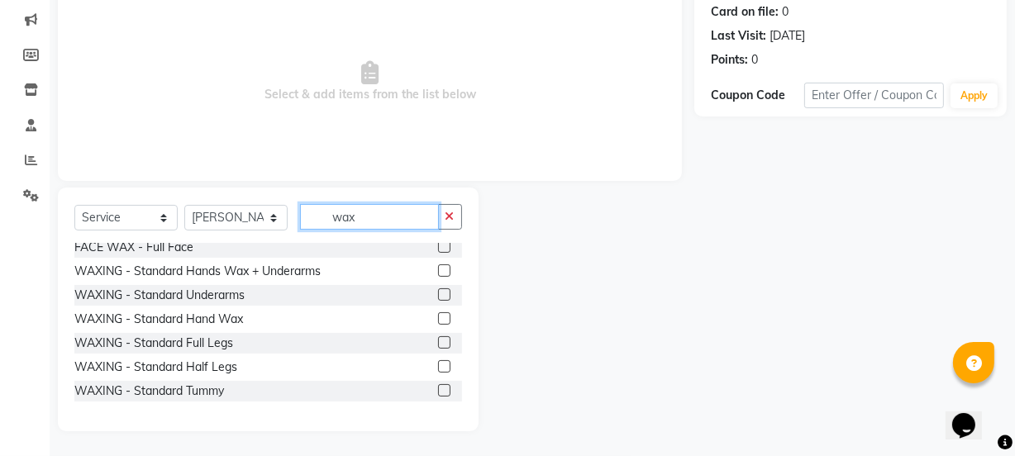
type input "wax"
click at [438, 316] on label at bounding box center [444, 318] width 12 height 12
click at [438, 316] on input "checkbox" at bounding box center [443, 319] width 11 height 11
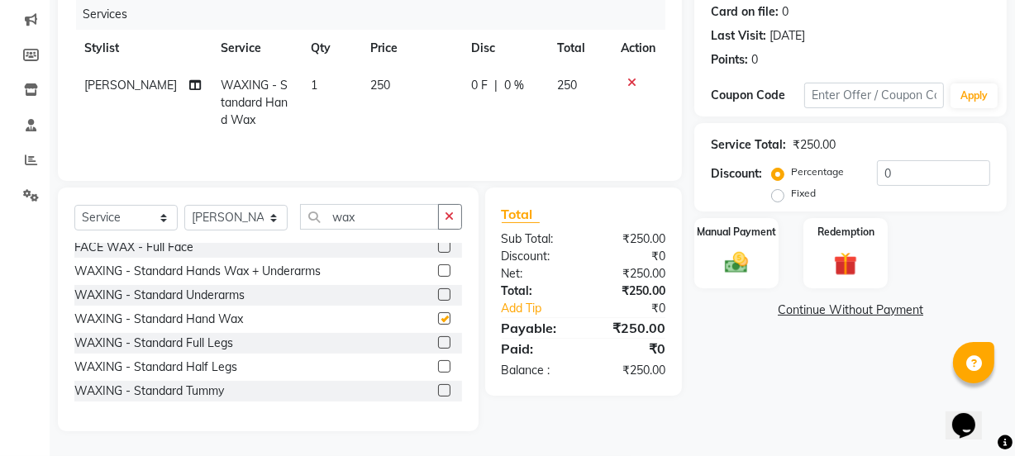
checkbox input "false"
click at [438, 363] on label at bounding box center [444, 366] width 12 height 12
click at [438, 363] on input "checkbox" at bounding box center [443, 367] width 11 height 11
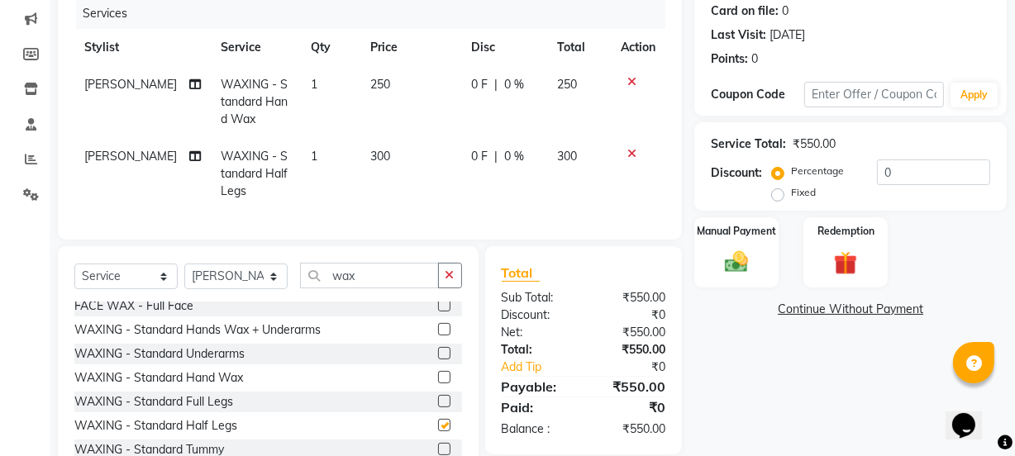
checkbox input "false"
click at [438, 359] on label at bounding box center [444, 353] width 12 height 12
click at [438, 359] on input "checkbox" at bounding box center [443, 354] width 11 height 11
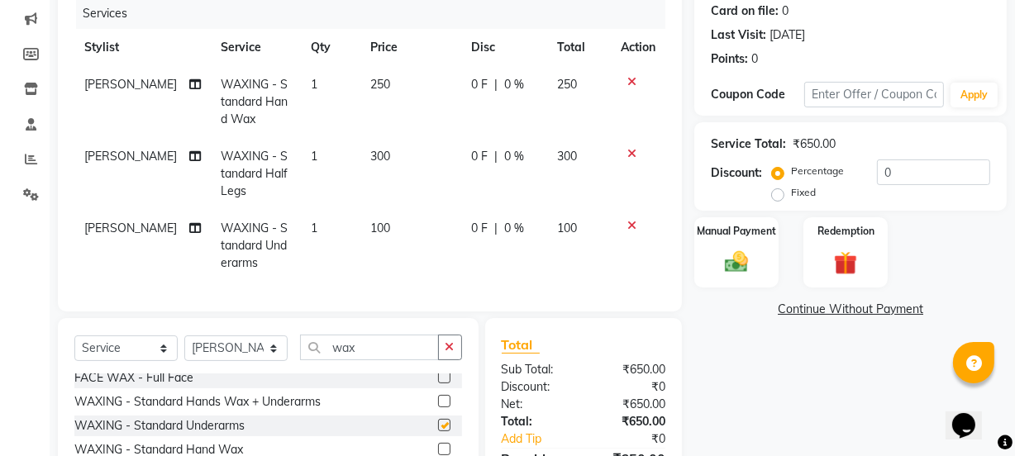
checkbox input "false"
click at [370, 82] on span "250" at bounding box center [380, 84] width 20 height 15
select select "89937"
click at [372, 81] on span "250" at bounding box center [380, 84] width 20 height 15
select select "89937"
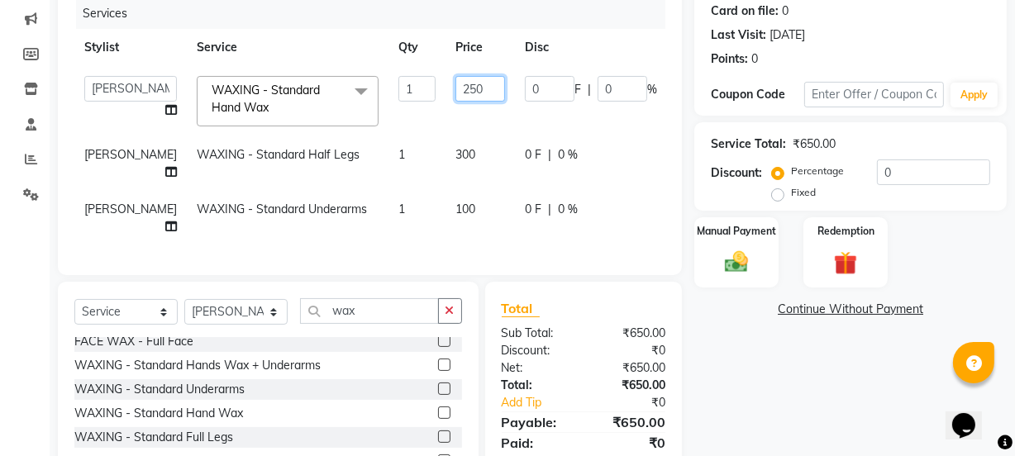
click at [455, 90] on input "250" at bounding box center [480, 89] width 50 height 26
type input "300"
click at [363, 246] on div "Services Stylist Service Qty Price Disc Total Action Archana Mgr IEEZY -Owner […" at bounding box center [369, 128] width 591 height 260
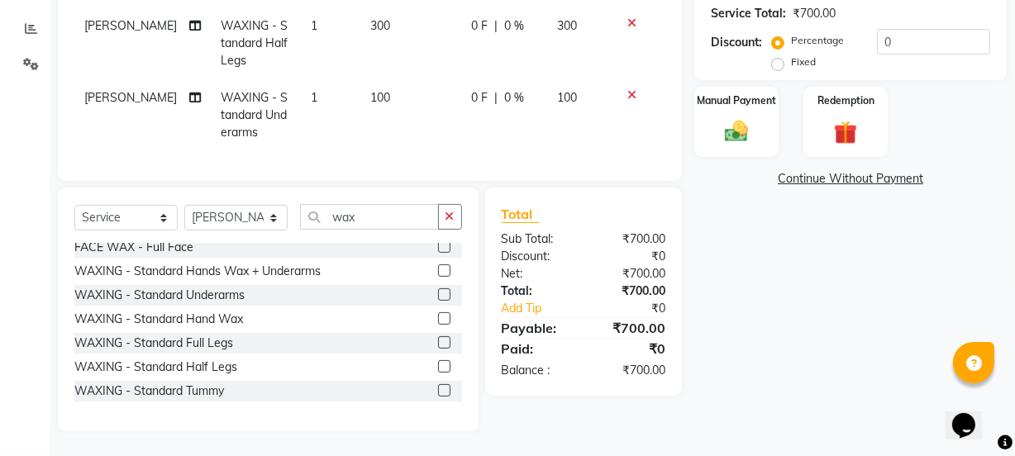
scroll to position [349, 0]
click at [717, 129] on img at bounding box center [736, 131] width 40 height 28
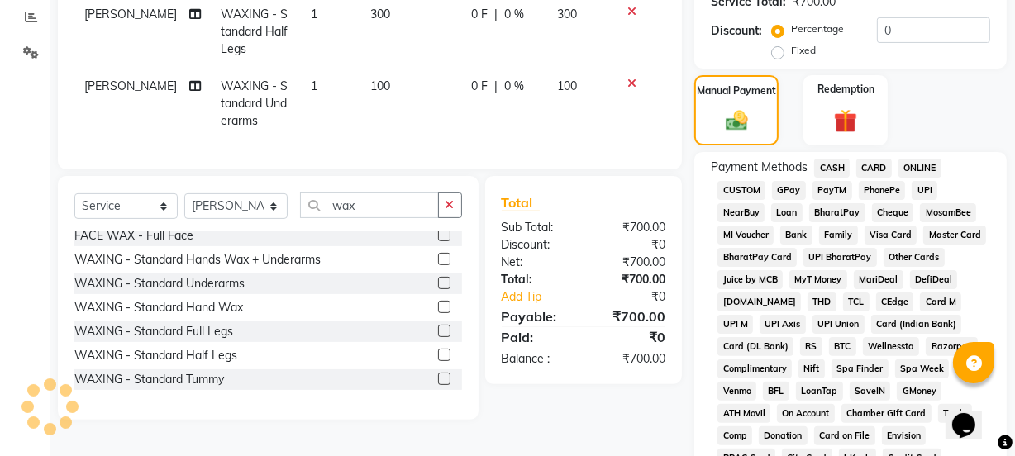
click at [787, 184] on span "GPay" at bounding box center [789, 190] width 34 height 19
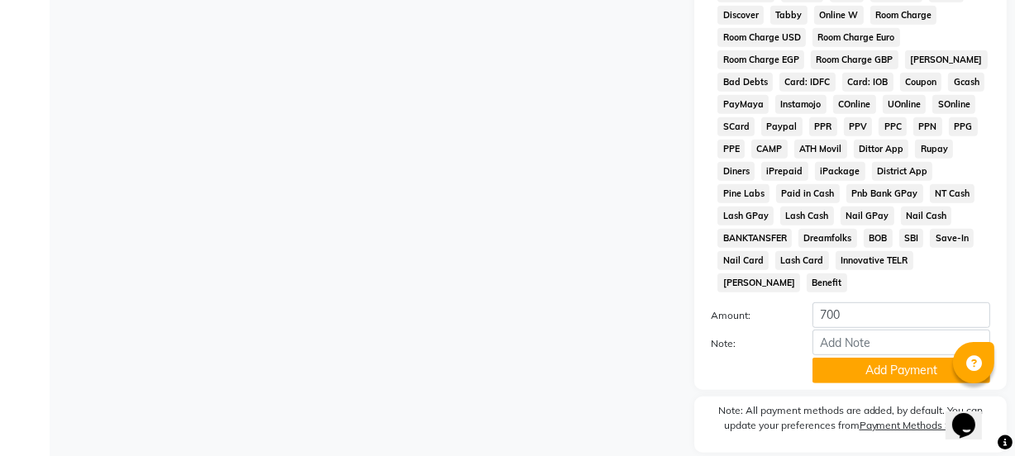
scroll to position [868, 0]
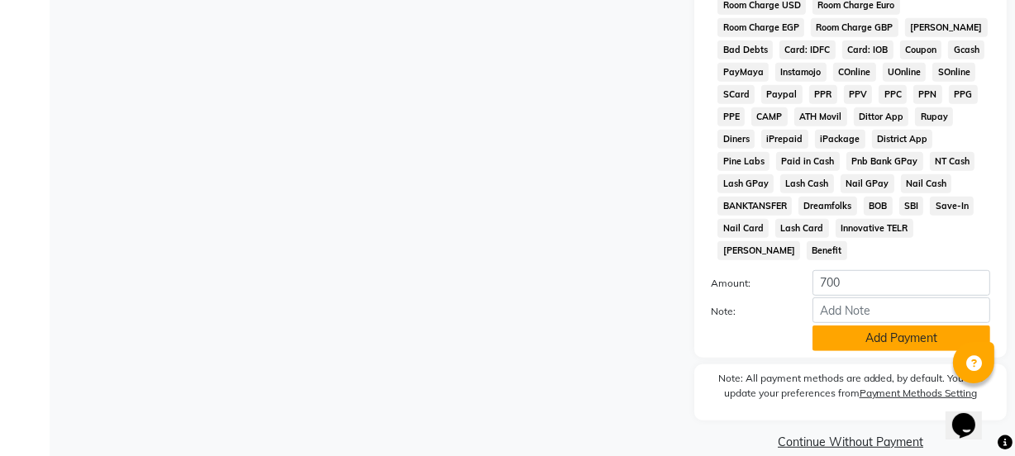
click at [842, 326] on button "Add Payment" at bounding box center [901, 339] width 178 height 26
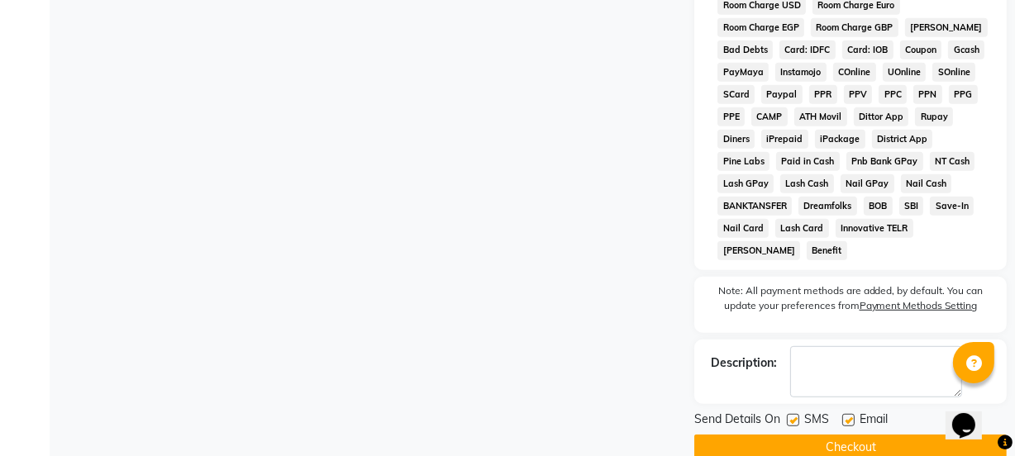
click at [792, 414] on label at bounding box center [793, 420] width 12 height 12
click at [792, 416] on input "checkbox" at bounding box center [792, 421] width 11 height 11
checkbox input "false"
click at [848, 414] on label at bounding box center [848, 420] width 12 height 12
click at [848, 416] on input "checkbox" at bounding box center [847, 421] width 11 height 11
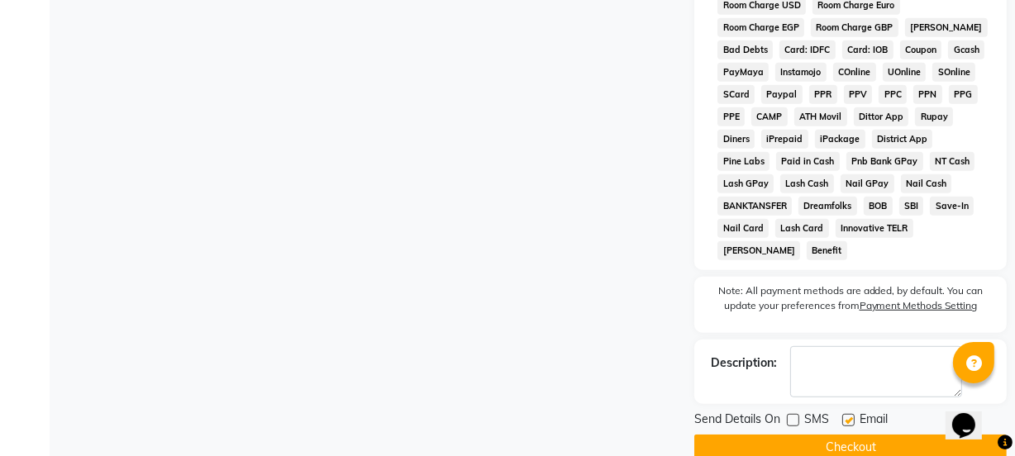
checkbox input "false"
click at [842, 435] on button "Checkout" at bounding box center [850, 448] width 312 height 26
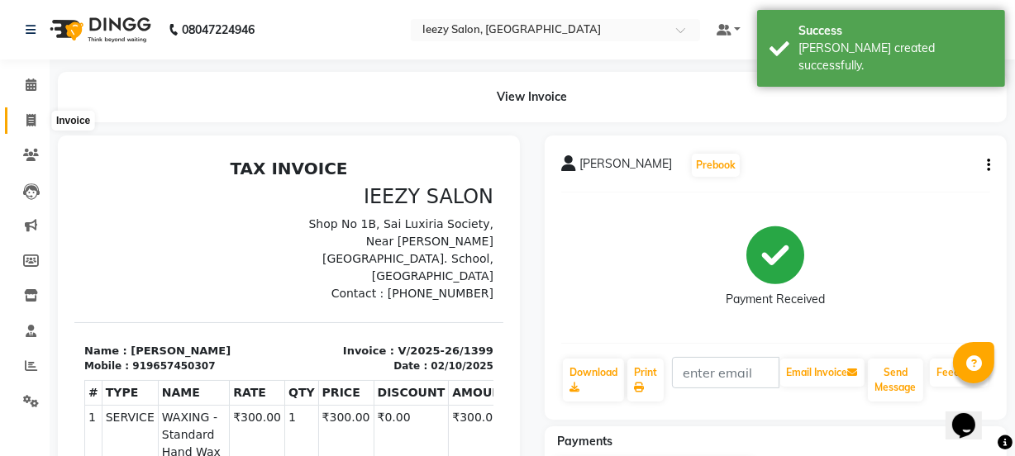
click at [23, 121] on span at bounding box center [31, 121] width 29 height 19
select select "5982"
select select "service"
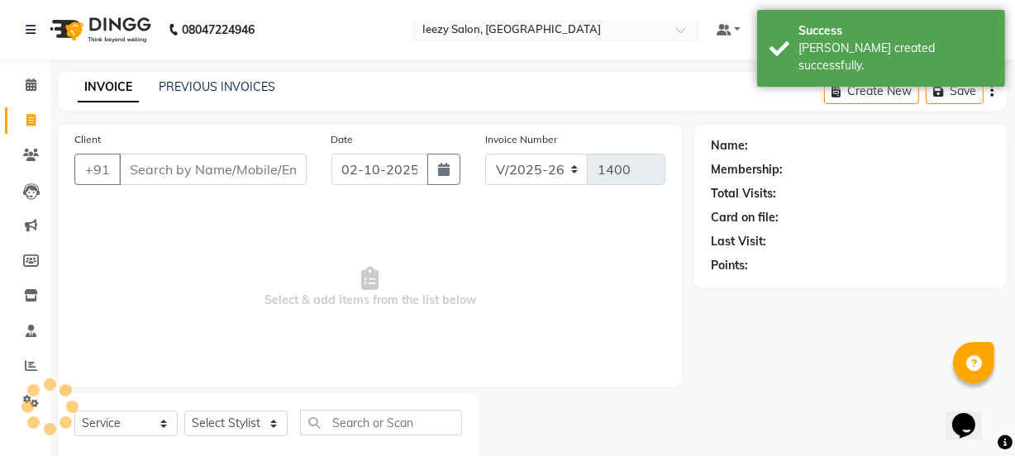
scroll to position [41, 0]
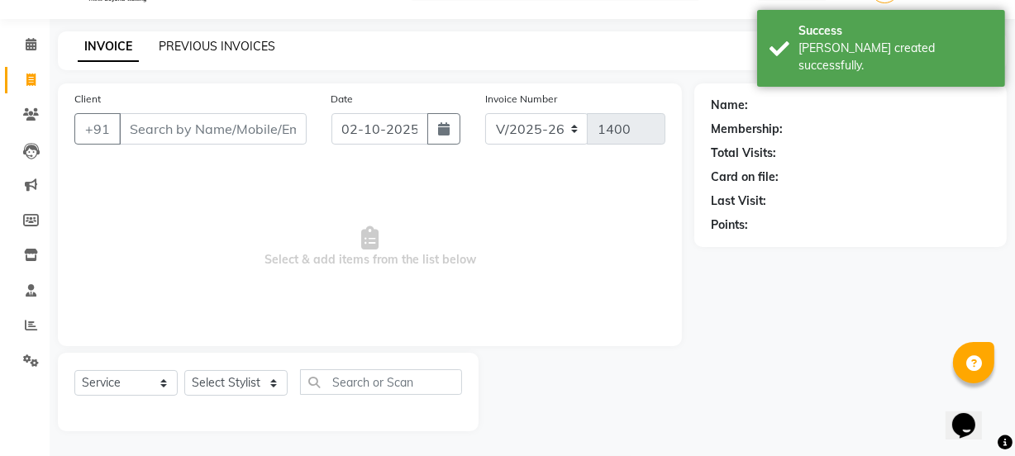
click at [221, 41] on link "PREVIOUS INVOICES" at bounding box center [217, 46] width 117 height 15
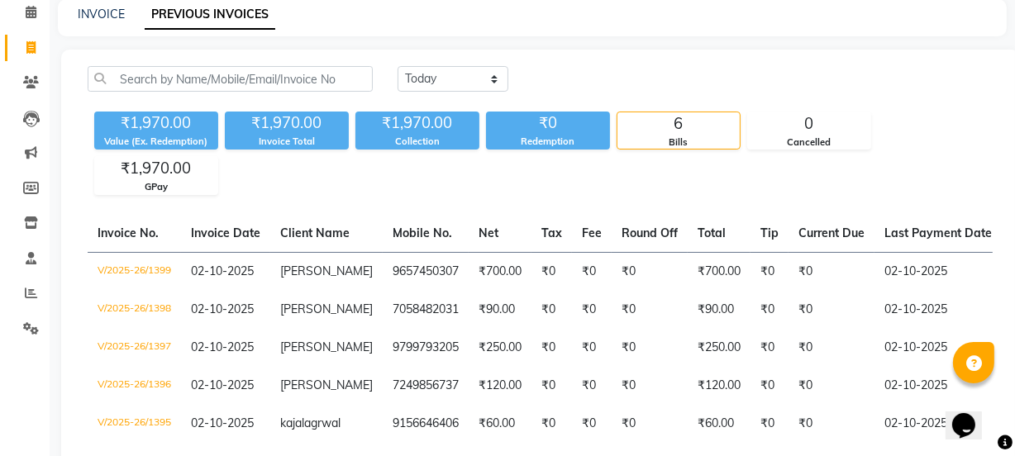
scroll to position [199, 0]
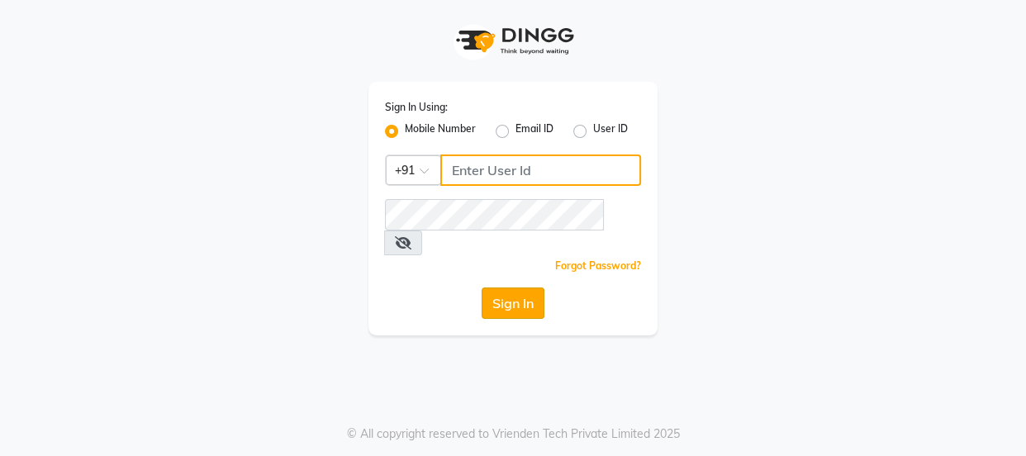
type input "9579232515"
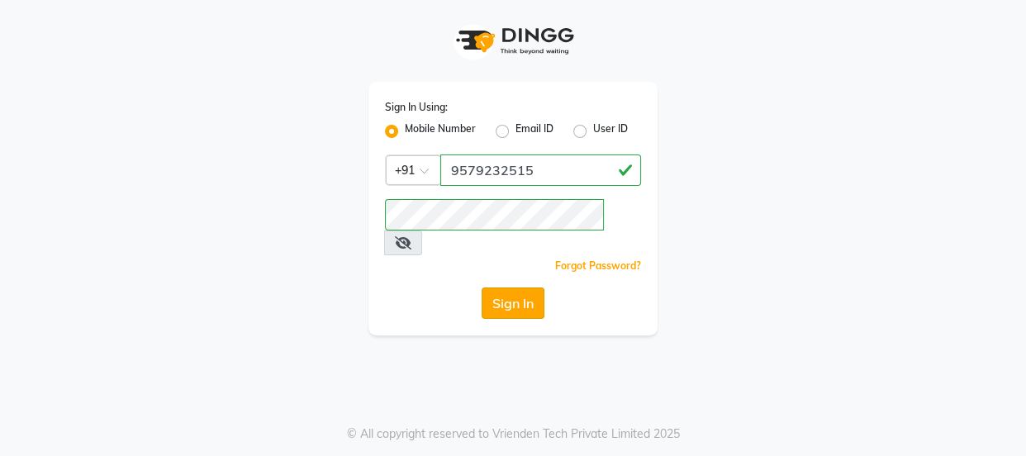
click at [521, 288] on button "Sign In" at bounding box center [513, 303] width 63 height 31
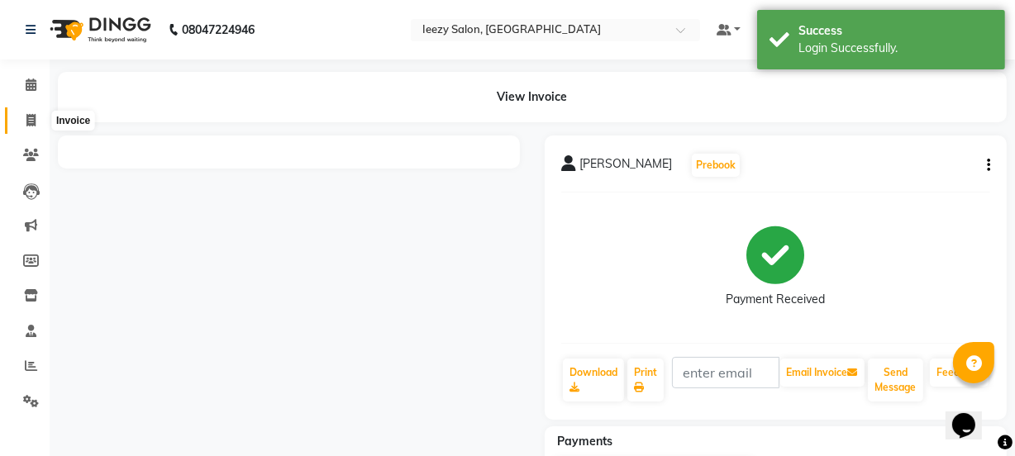
click at [27, 116] on icon at bounding box center [30, 120] width 9 height 12
select select "service"
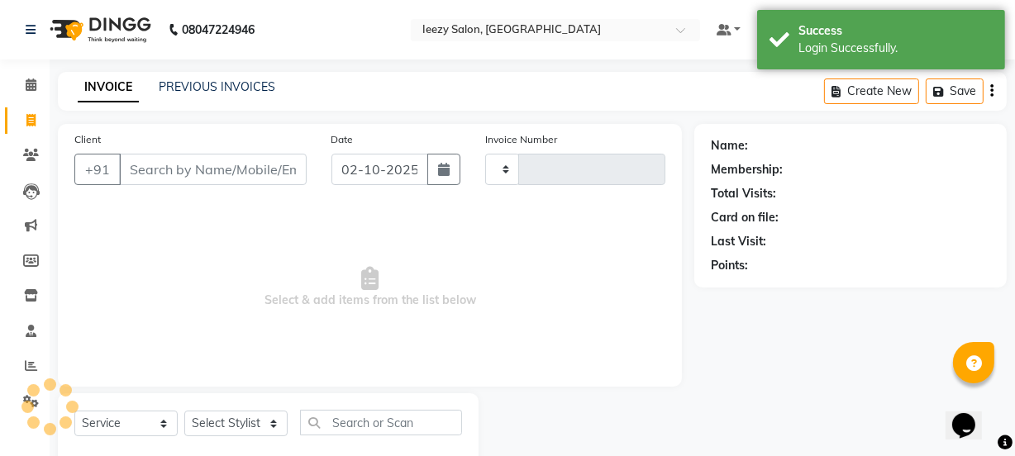
scroll to position [41, 0]
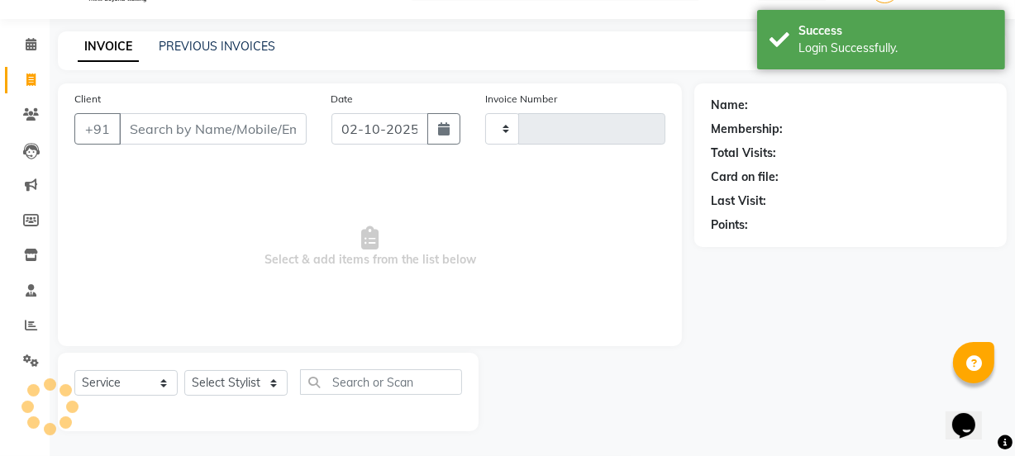
type input "1400"
select select "5982"
click at [204, 49] on link "PREVIOUS INVOICES" at bounding box center [217, 46] width 117 height 15
